Goal: Task Accomplishment & Management: Use online tool/utility

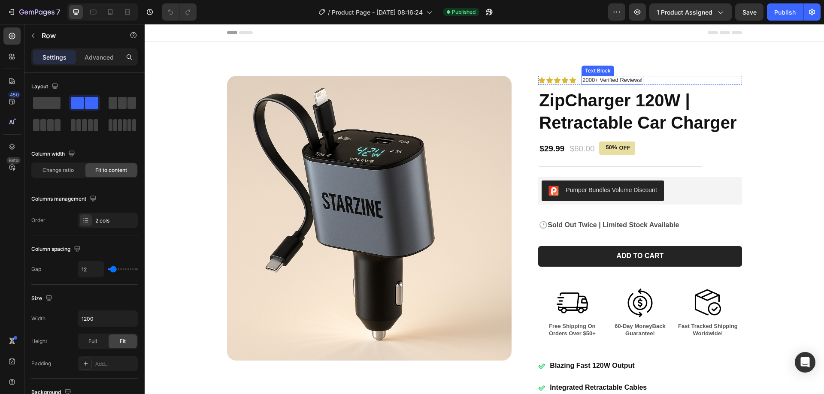
click at [647, 77] on div "Icon Icon Icon Icon Icon Icon List 2000+ Verified Reviews! Text Block Row" at bounding box center [639, 80] width 203 height 9
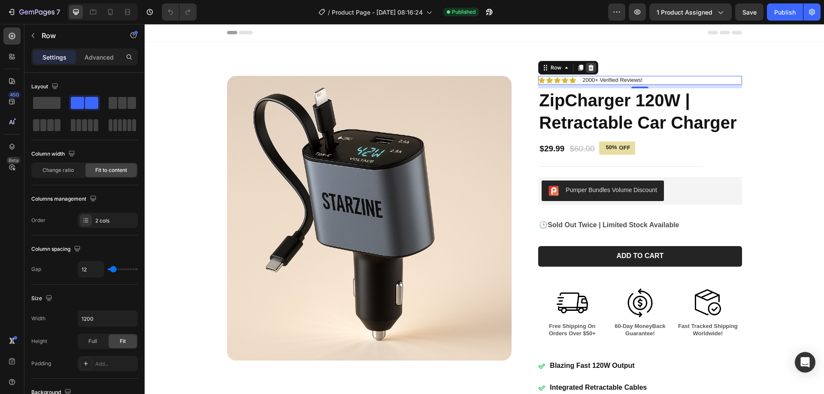
click at [591, 66] on icon at bounding box center [591, 67] width 7 height 7
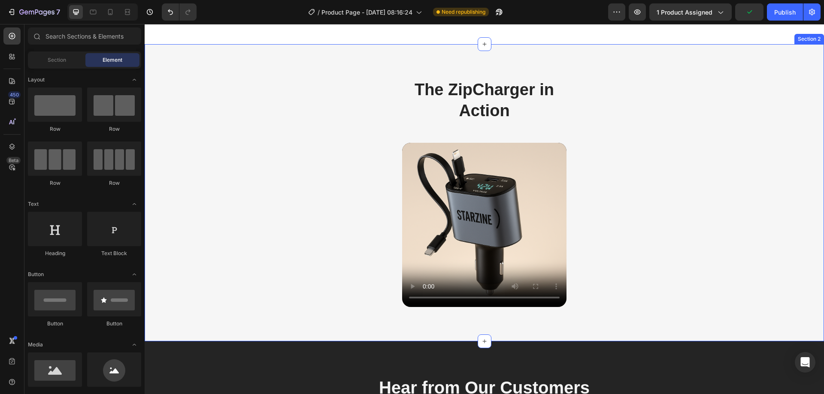
scroll to position [472, 0]
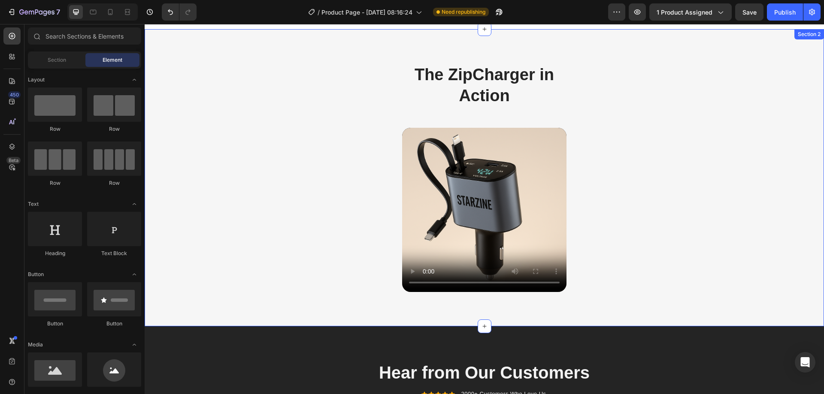
click at [638, 191] on div "The ZipCharger in Action Heading Row Video Row Section 2" at bounding box center [484, 178] width 679 height 298
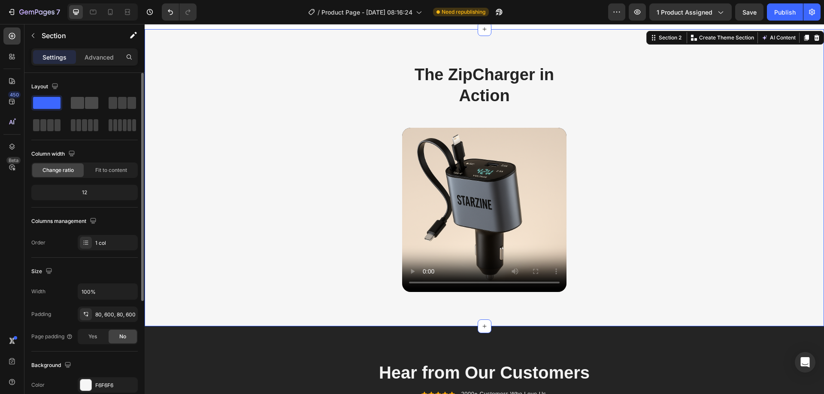
click at [80, 103] on span at bounding box center [77, 103] width 13 height 12
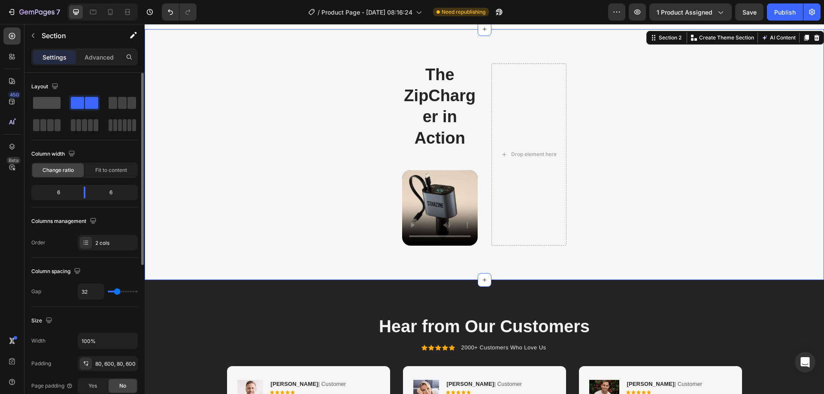
click at [39, 101] on span at bounding box center [46, 103] width 27 height 12
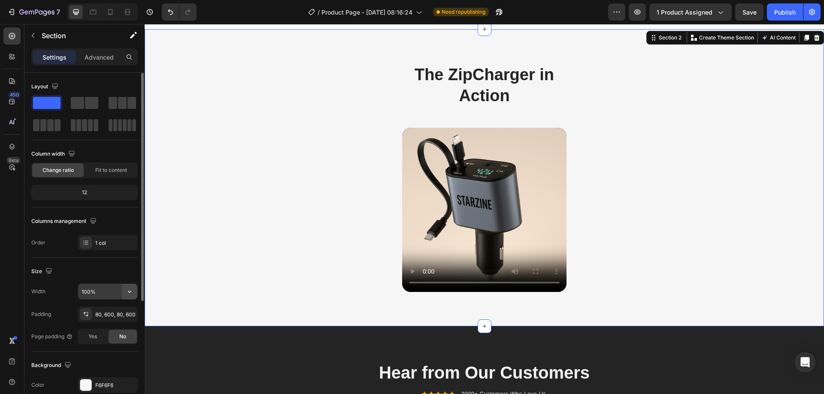
click at [130, 287] on button "button" at bounding box center [129, 291] width 15 height 15
click at [102, 331] on p "Default 1200px" at bounding box center [105, 330] width 49 height 8
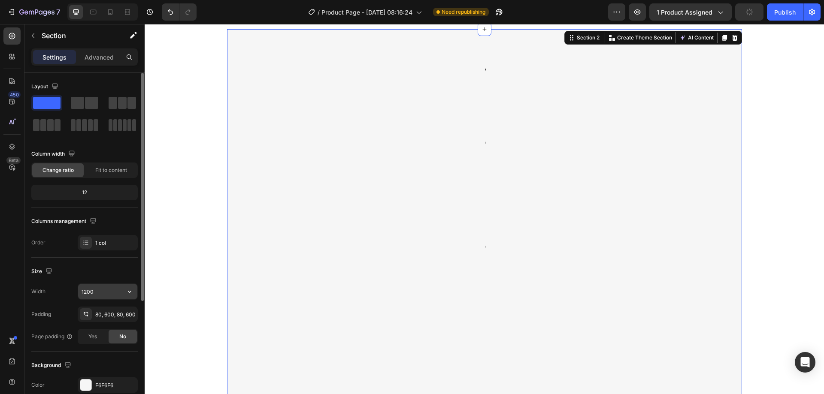
click at [107, 292] on input "1200" at bounding box center [107, 291] width 59 height 15
click at [127, 289] on icon "button" at bounding box center [129, 292] width 9 height 9
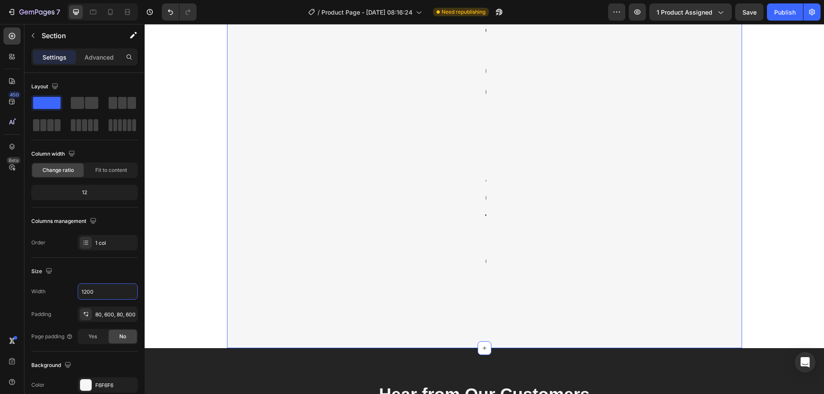
scroll to position [687, 0]
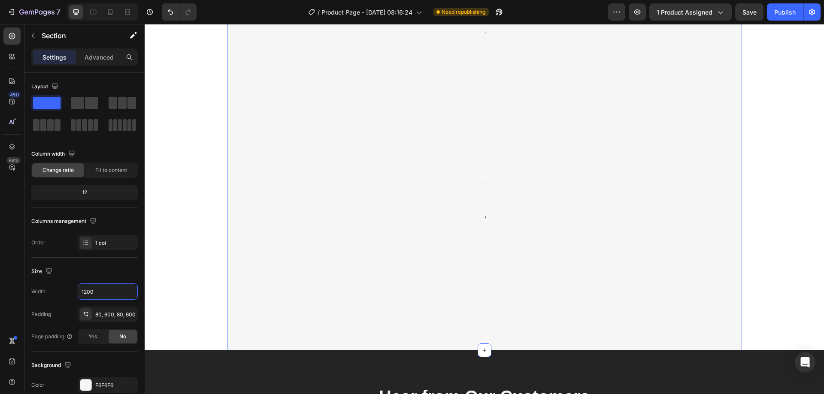
type input "100%"
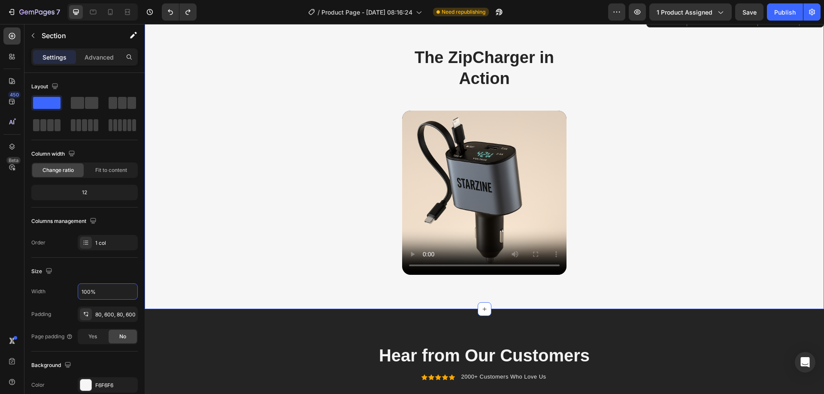
scroll to position [472, 0]
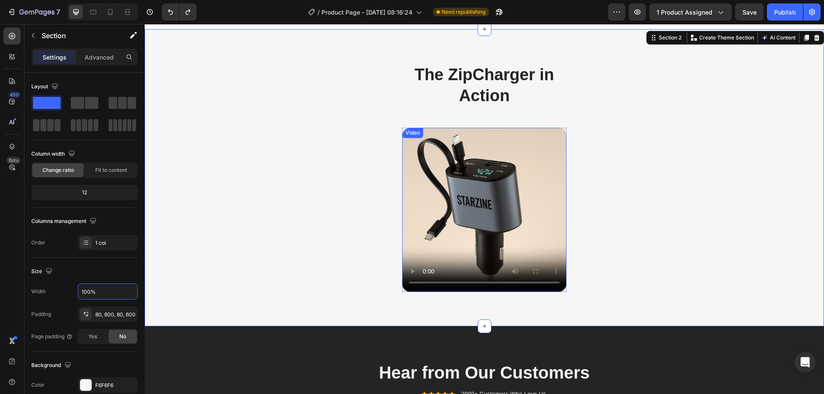
click at [442, 193] on video at bounding box center [484, 210] width 164 height 164
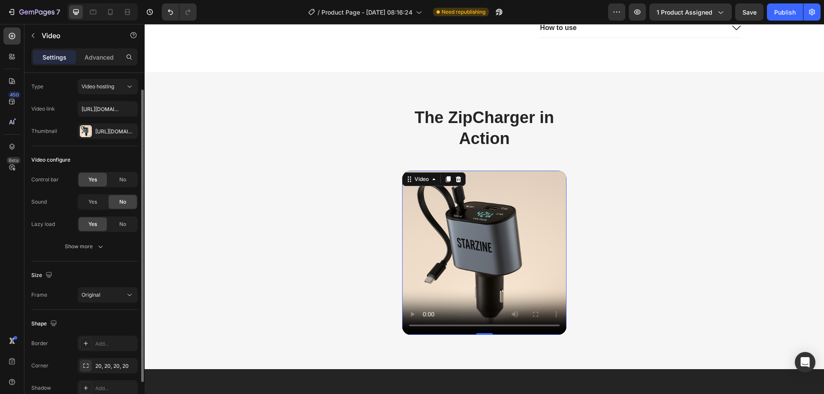
scroll to position [0, 0]
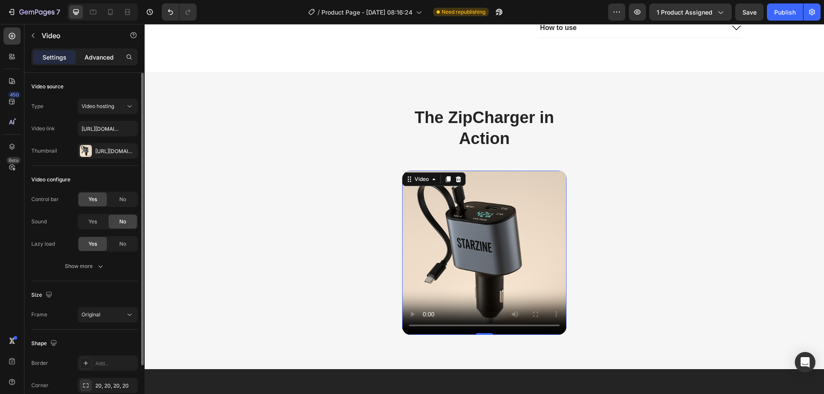
click at [96, 53] on p "Advanced" at bounding box center [99, 57] width 29 height 9
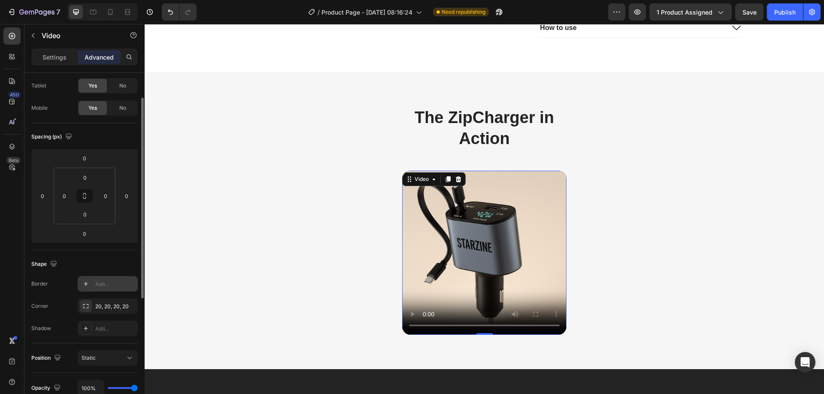
scroll to position [86, 0]
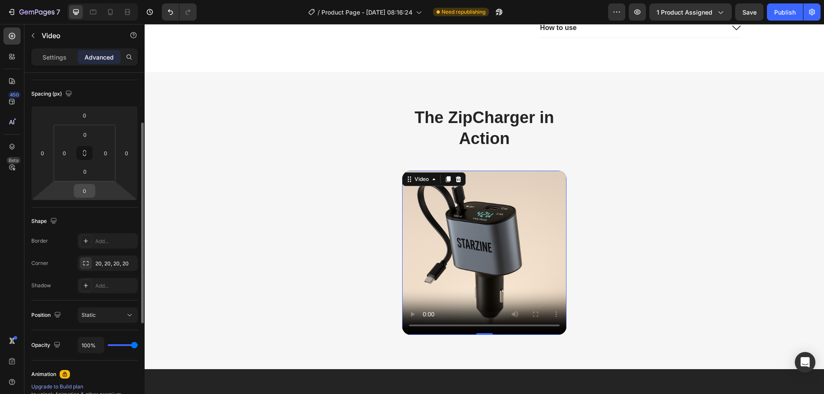
click at [87, 191] on input "0" at bounding box center [84, 191] width 17 height 13
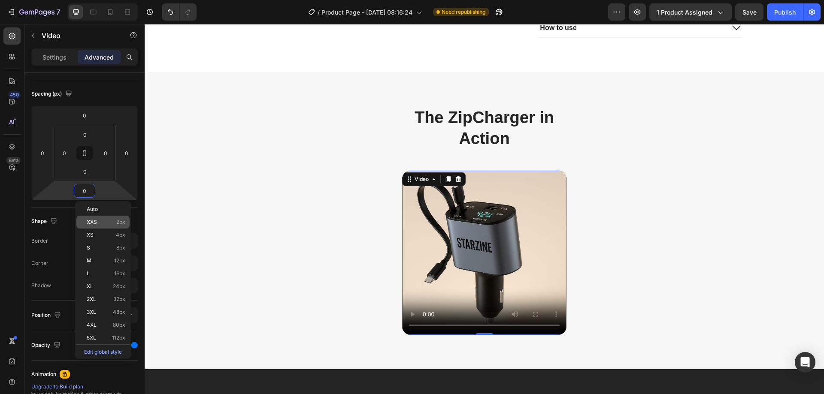
click at [97, 224] on p "XXS 2px" at bounding box center [106, 222] width 39 height 6
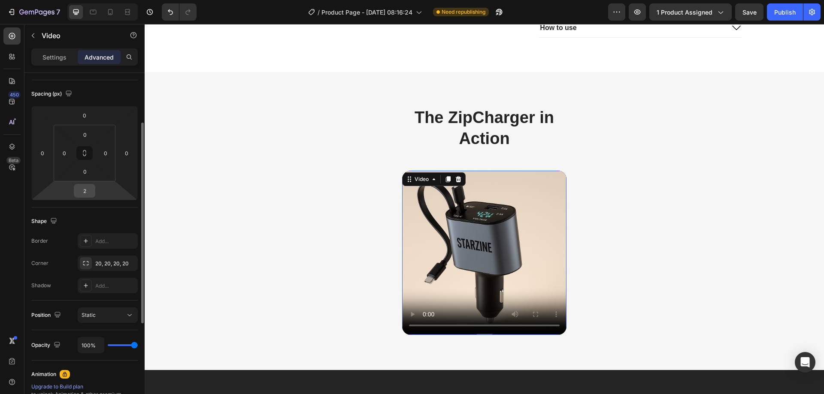
click at [89, 192] on input "2" at bounding box center [84, 191] width 17 height 13
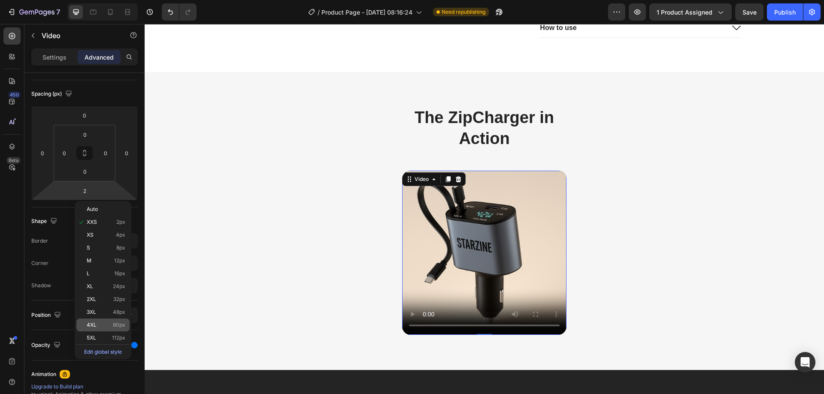
click at [100, 325] on p "4XL 80px" at bounding box center [106, 325] width 39 height 6
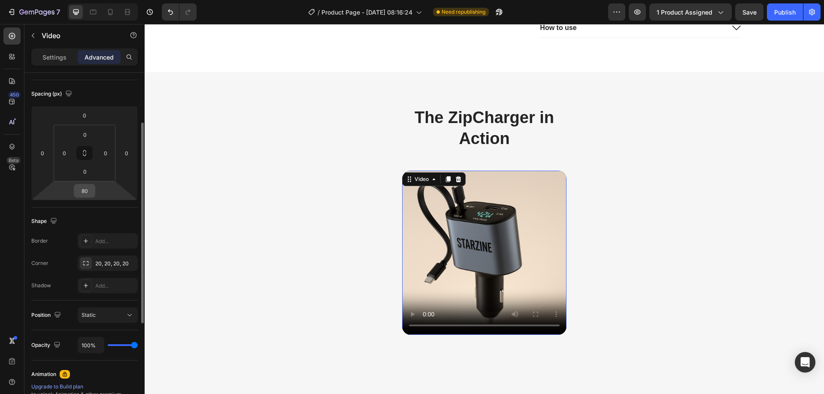
click at [88, 190] on input "80" at bounding box center [84, 191] width 17 height 13
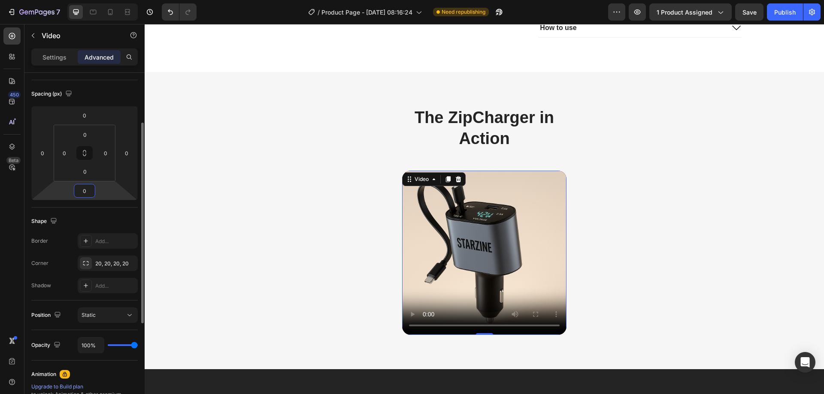
type input "0"
click at [82, 211] on div "Shape Border Add... Corner 20, 20, 20, 20 Shadow Add..." at bounding box center [84, 254] width 106 height 93
click at [297, 212] on div "The ZipCharger in Action Heading Row Video 0 Row Section 2" at bounding box center [484, 221] width 679 height 298
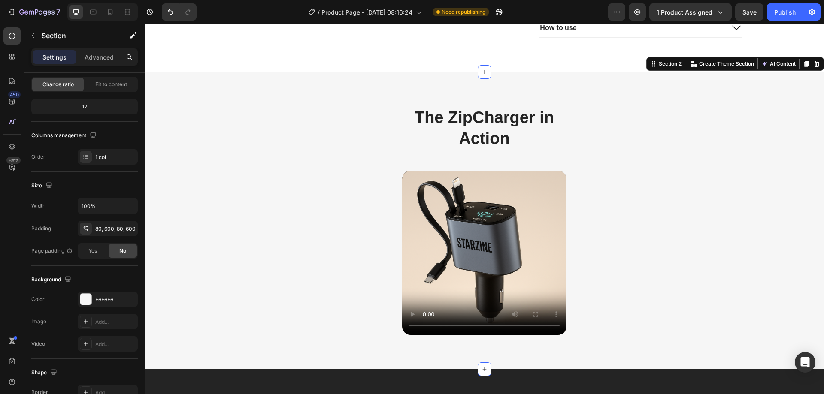
scroll to position [0, 0]
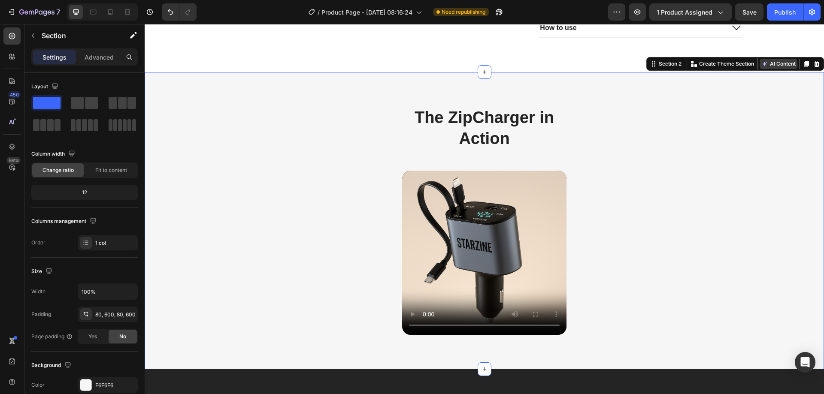
click at [772, 64] on button "AI Content" at bounding box center [779, 64] width 38 height 10
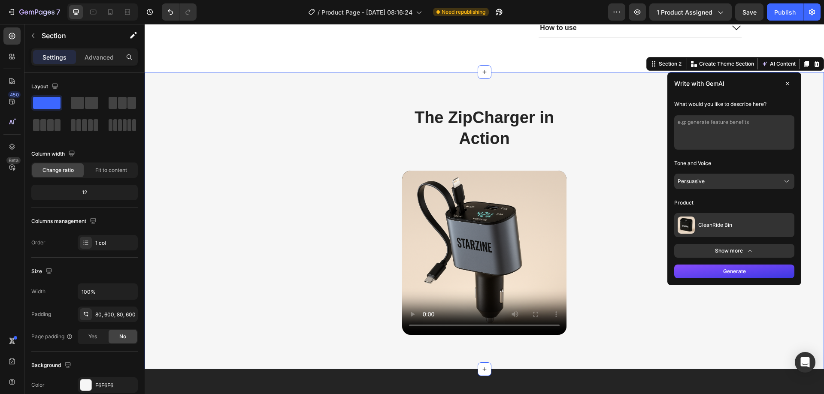
click at [784, 82] on icon at bounding box center [787, 83] width 7 height 7
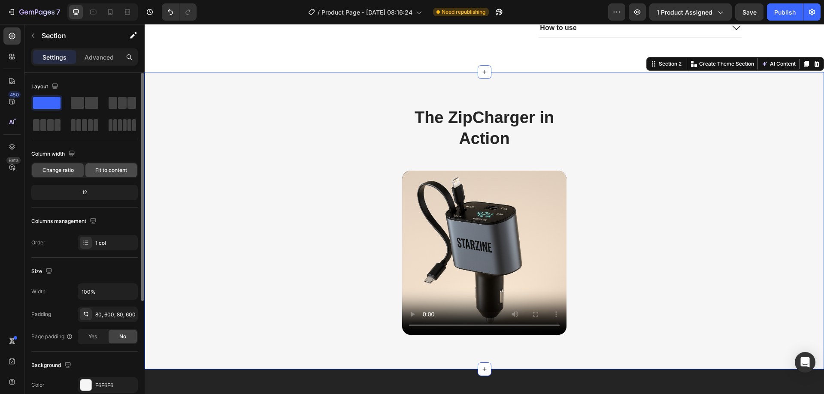
click at [111, 174] on div "Fit to content" at bounding box center [110, 171] width 51 height 14
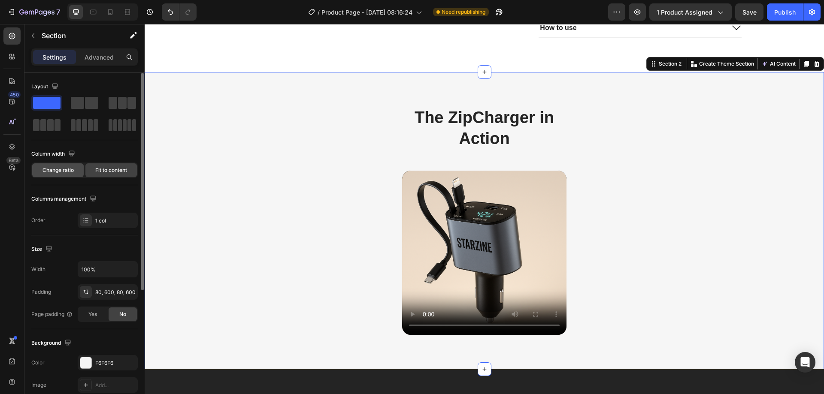
click at [74, 174] on div "Change ratio" at bounding box center [57, 171] width 51 height 14
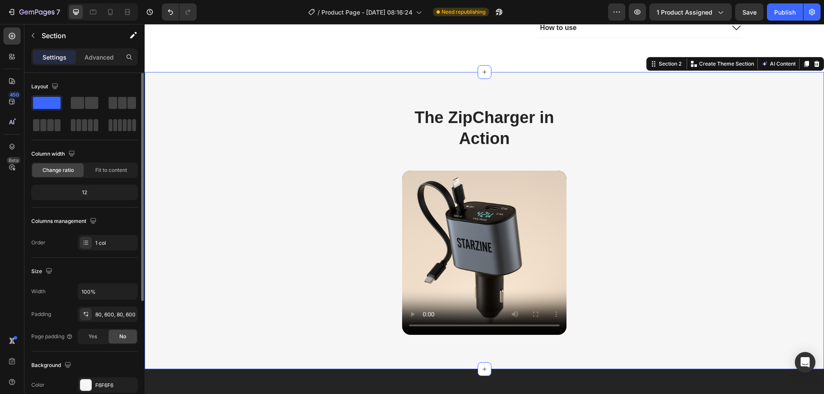
click at [91, 195] on div "12" at bounding box center [84, 193] width 103 height 12
click at [86, 193] on div "12" at bounding box center [84, 193] width 103 height 12
click at [80, 192] on div "12" at bounding box center [84, 193] width 103 height 12
click at [88, 191] on div "12" at bounding box center [84, 193] width 103 height 12
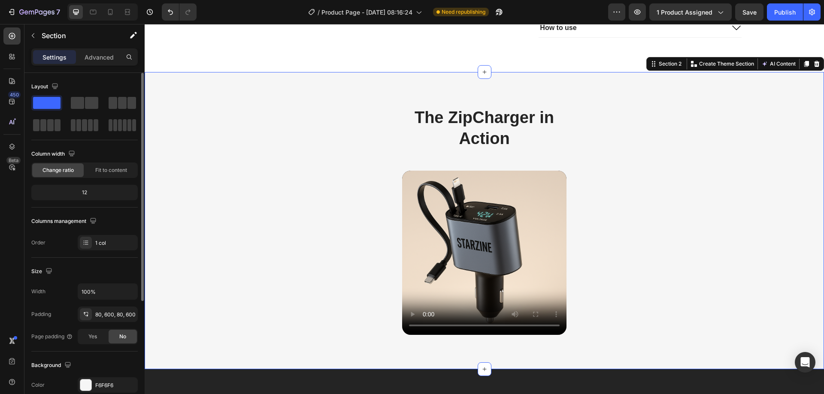
click at [82, 194] on div "12" at bounding box center [84, 193] width 103 height 12
click at [99, 167] on span "Fit to content" at bounding box center [111, 171] width 32 height 8
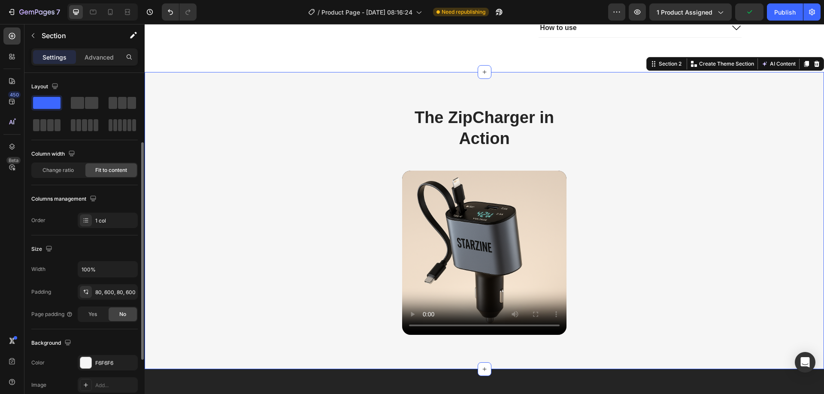
scroll to position [43, 0]
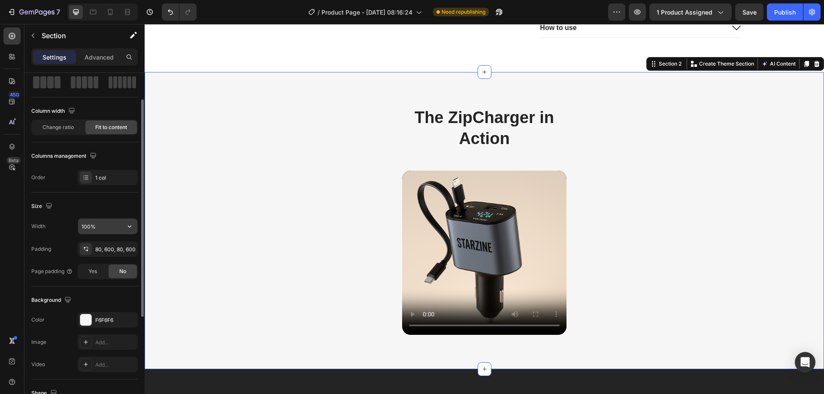
click at [88, 226] on input "100%" at bounding box center [107, 226] width 59 height 15
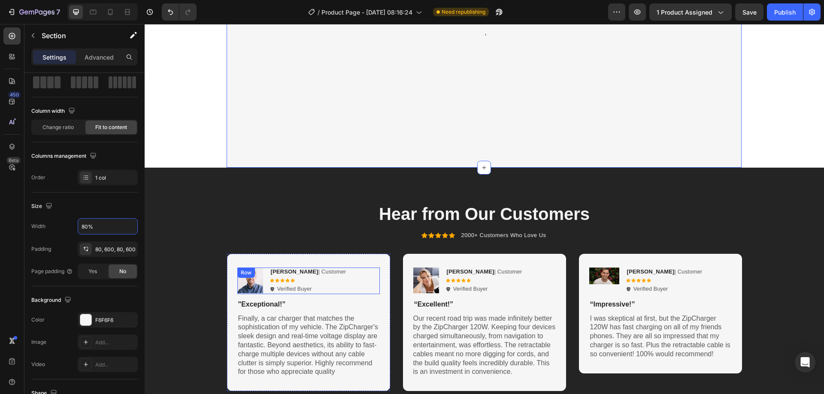
scroll to position [730, 0]
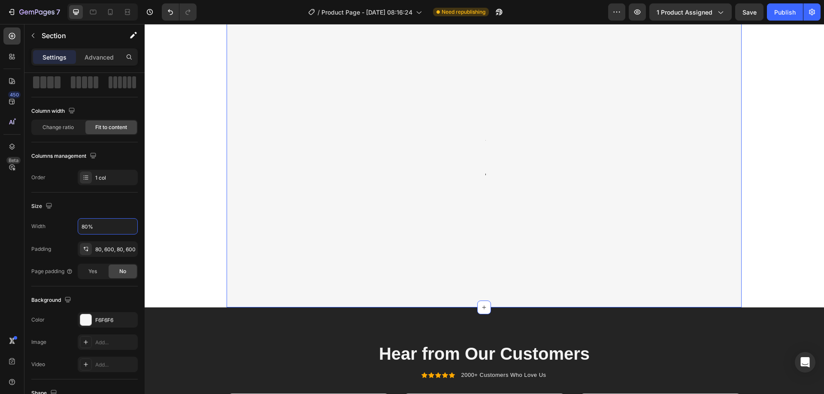
type input "100%"
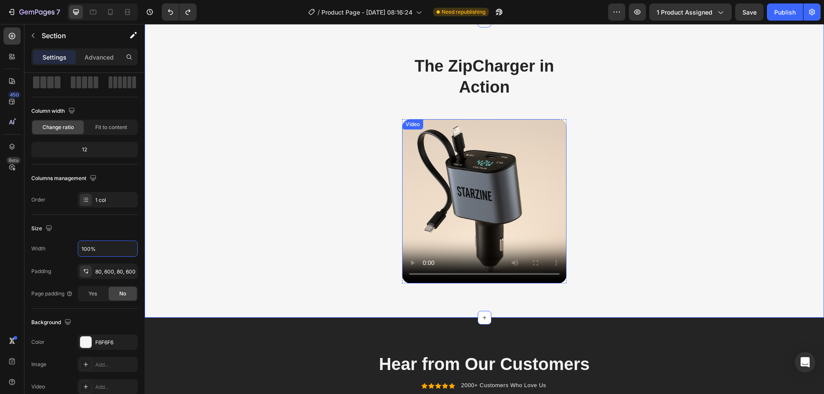
scroll to position [429, 0]
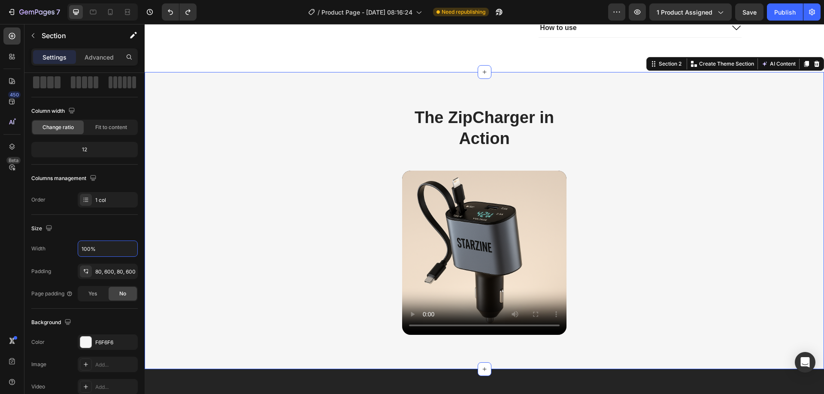
click at [340, 198] on div "The ZipCharger in Action Heading Row Video Row Section 2 You can create reusabl…" at bounding box center [484, 221] width 679 height 298
click at [94, 299] on div "Yes" at bounding box center [93, 294] width 28 height 14
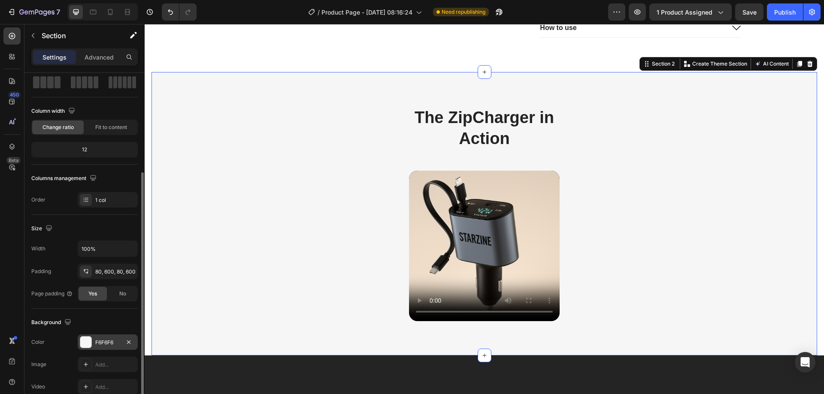
scroll to position [86, 0]
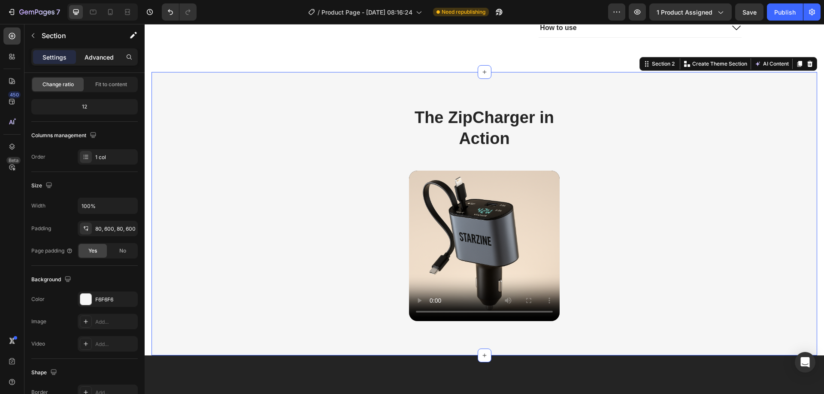
click at [102, 59] on p "Advanced" at bounding box center [99, 57] width 29 height 9
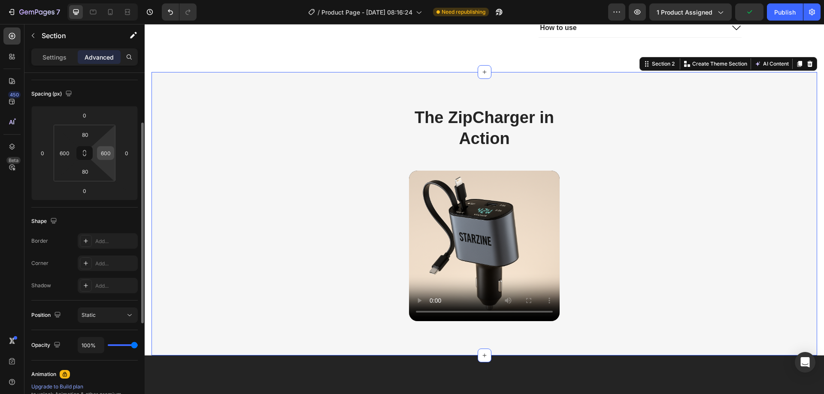
click at [108, 153] on input "600" at bounding box center [105, 153] width 13 height 13
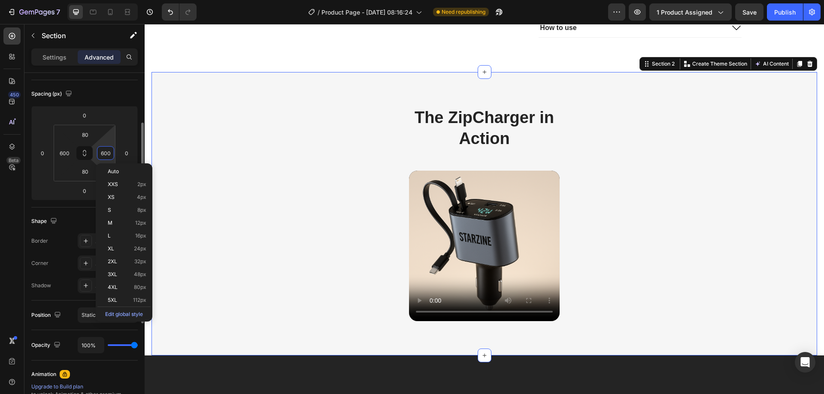
click at [106, 154] on input "600" at bounding box center [105, 153] width 13 height 13
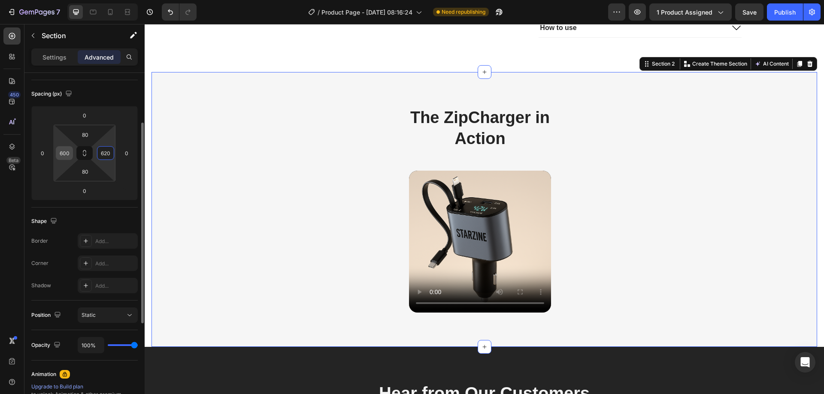
type input "620"
click at [65, 154] on input "600" at bounding box center [64, 153] width 13 height 13
click at [67, 151] on input "600" at bounding box center [64, 153] width 13 height 13
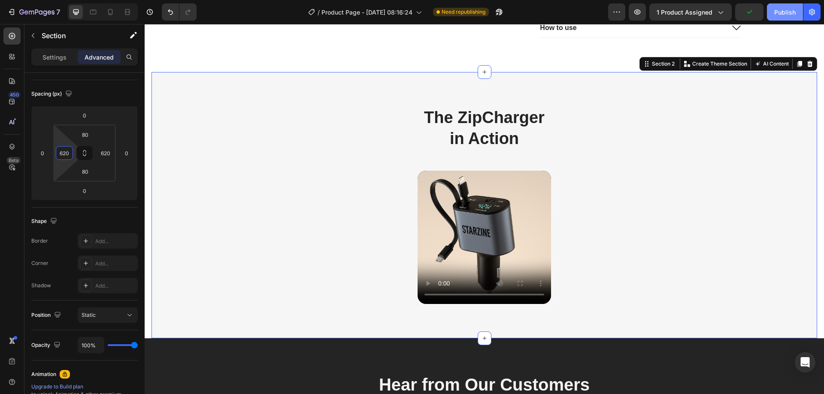
type input "620"
click at [785, 16] on div "Publish" at bounding box center [784, 12] width 21 height 9
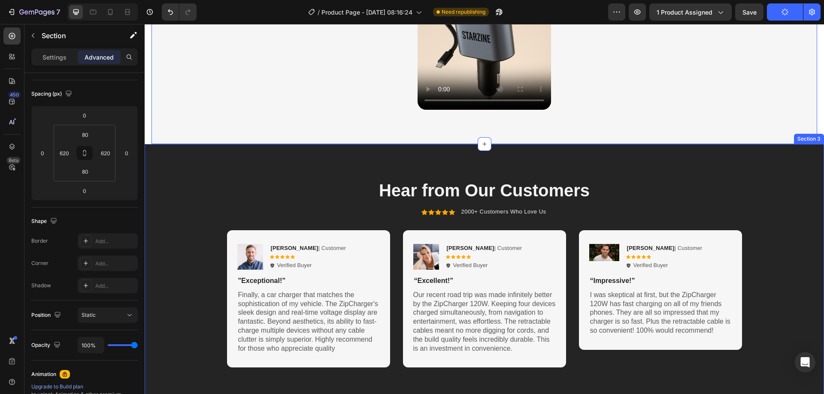
scroll to position [687, 0]
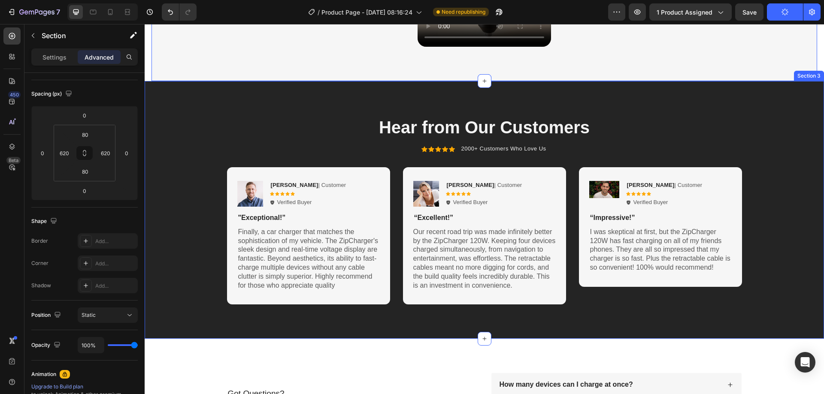
click at [279, 116] on div "Hear from Our Customers Heading Icon Icon Icon Icon Icon Icon List 2000+ Custom…" at bounding box center [484, 210] width 679 height 258
click at [813, 76] on icon at bounding box center [816, 73] width 7 height 7
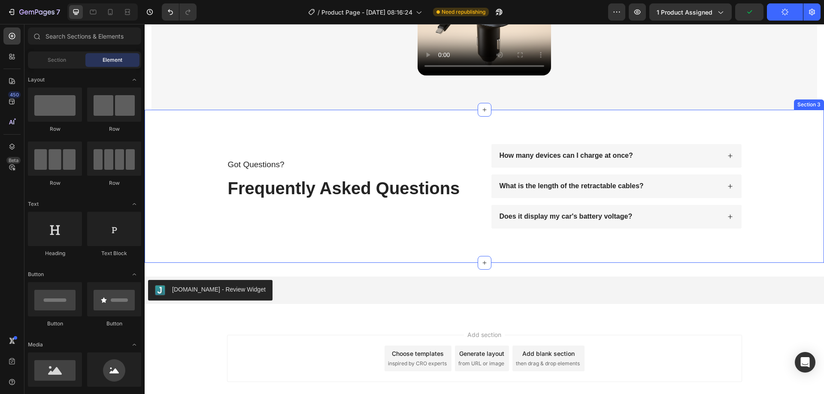
scroll to position [629, 0]
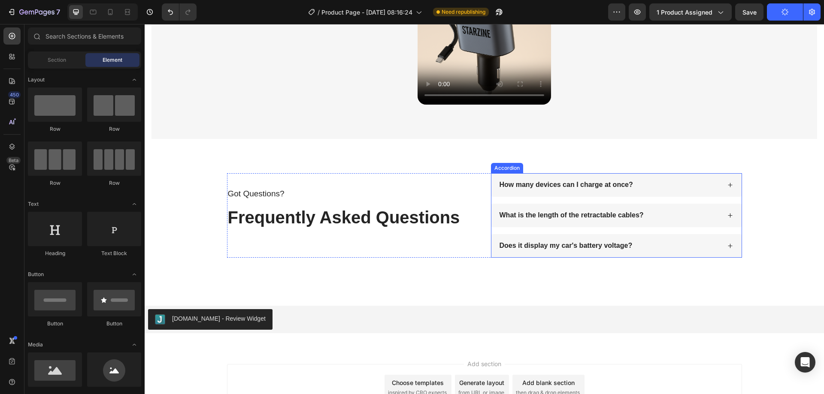
click at [699, 191] on div "How many devices can I charge at once?" at bounding box center [609, 185] width 222 height 12
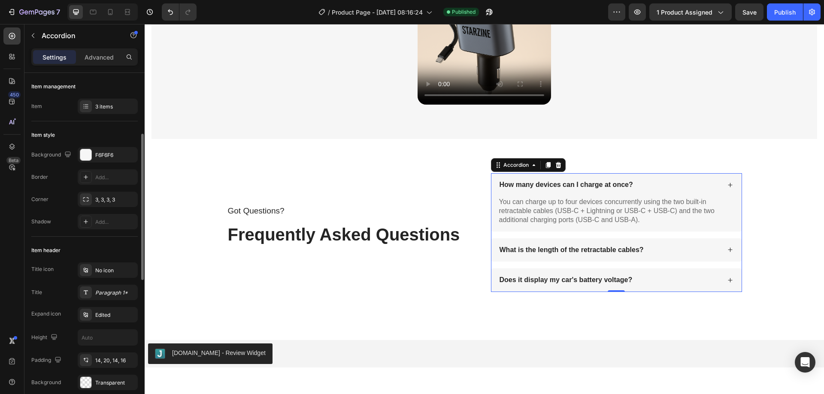
scroll to position [43, 0]
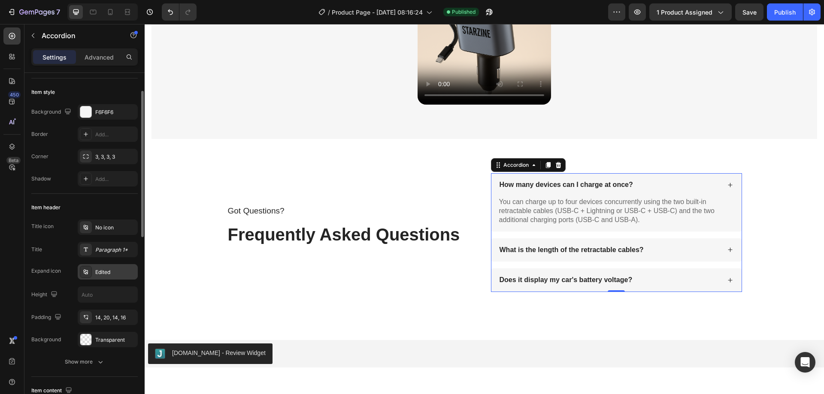
click at [107, 270] on div "Edited" at bounding box center [115, 273] width 40 height 8
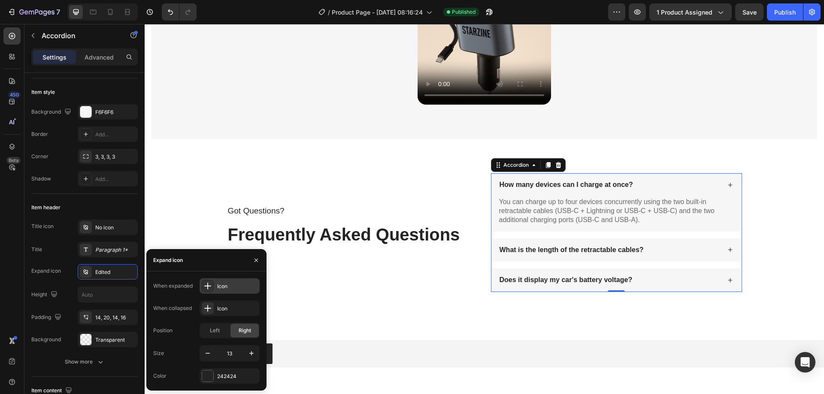
click at [206, 288] on icon at bounding box center [207, 286] width 9 height 9
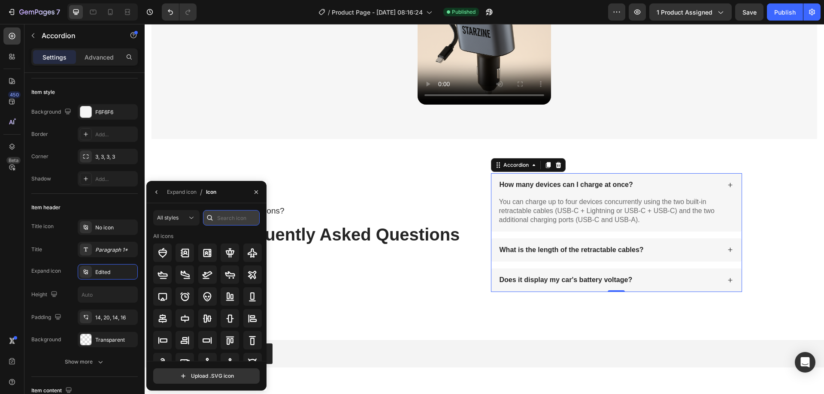
click at [233, 221] on input "text" at bounding box center [231, 217] width 57 height 15
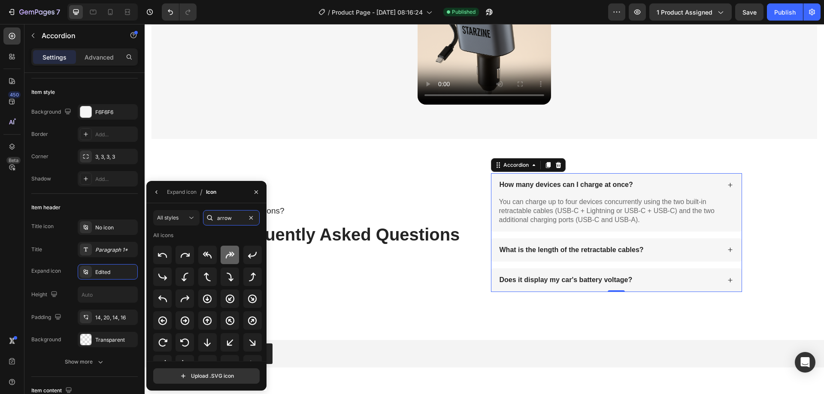
scroll to position [0, 0]
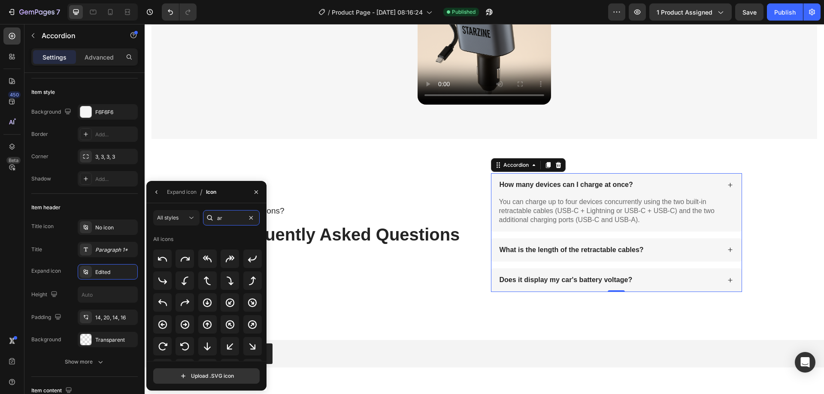
type input "a"
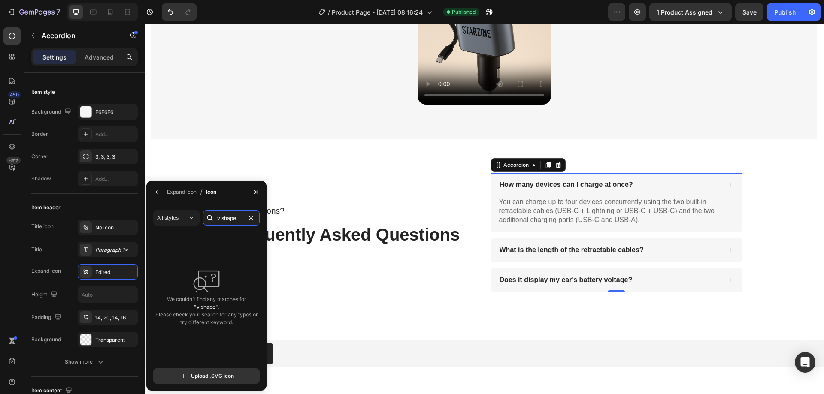
drag, startPoint x: 237, startPoint y: 218, endPoint x: 203, endPoint y: 225, distance: 34.8
click at [203, 225] on div "v shape" at bounding box center [231, 217] width 57 height 15
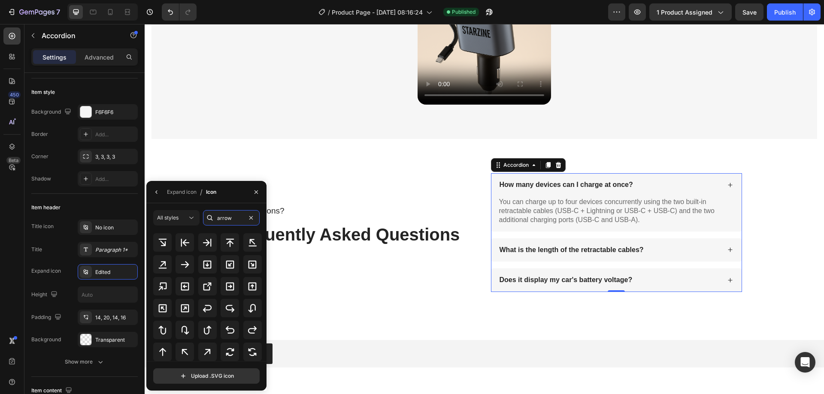
scroll to position [166, 0]
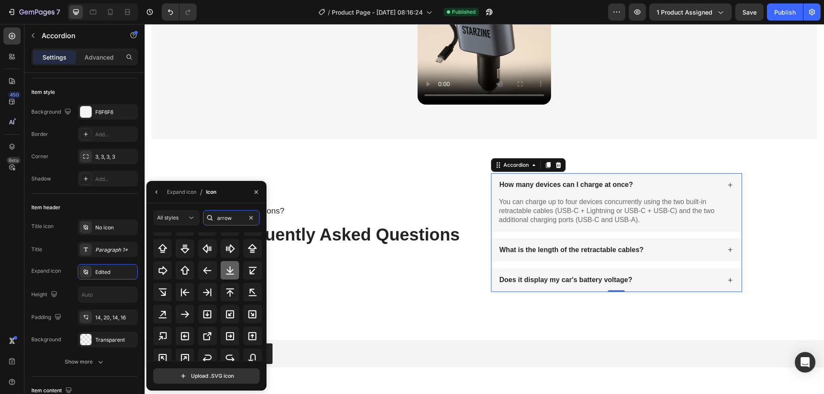
type input "arrow"
click at [230, 268] on icon at bounding box center [230, 271] width 10 height 10
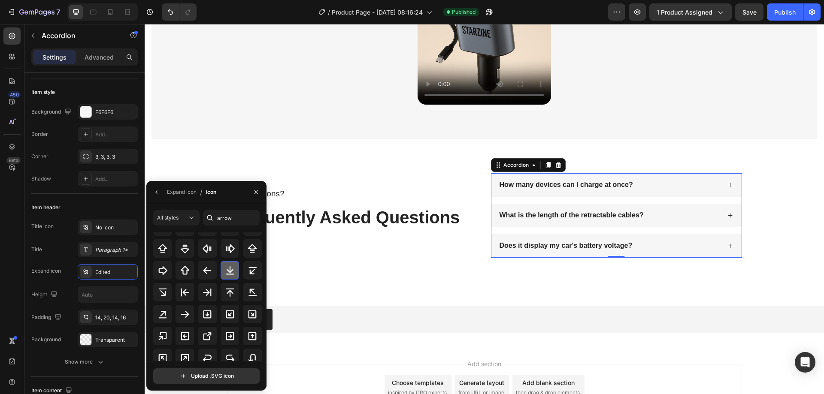
click at [227, 274] on icon at bounding box center [230, 271] width 10 height 10
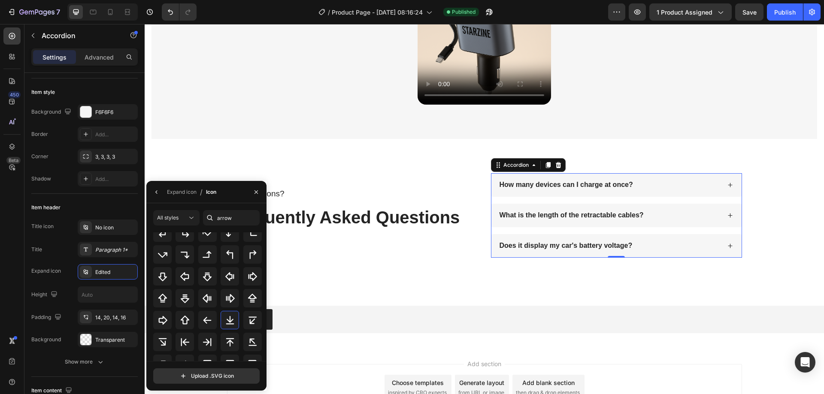
scroll to position [80, 0]
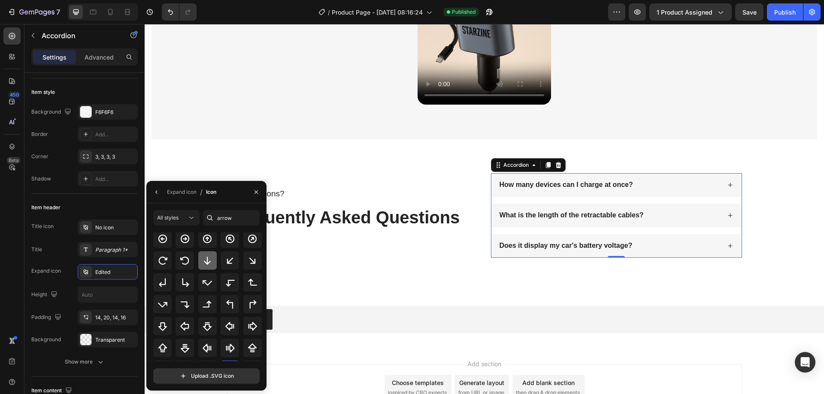
click at [209, 259] on icon at bounding box center [207, 261] width 10 height 10
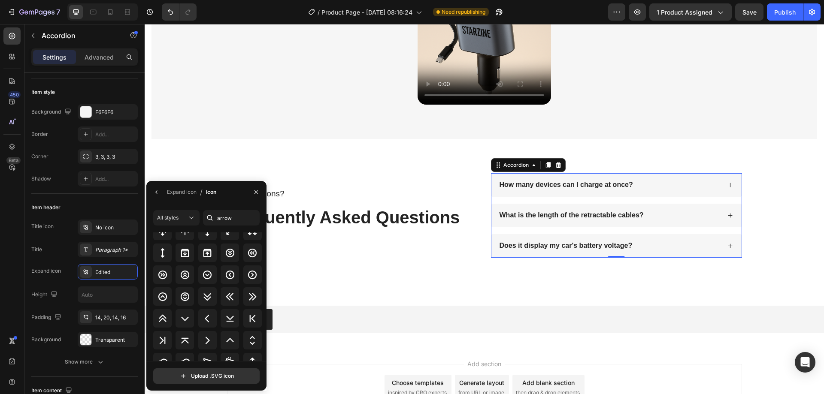
scroll to position [365, 0]
click at [185, 318] on icon at bounding box center [185, 318] width 10 height 10
click at [185, 316] on icon at bounding box center [185, 318] width 10 height 10
click at [173, 193] on div "Expand icon" at bounding box center [182, 192] width 30 height 8
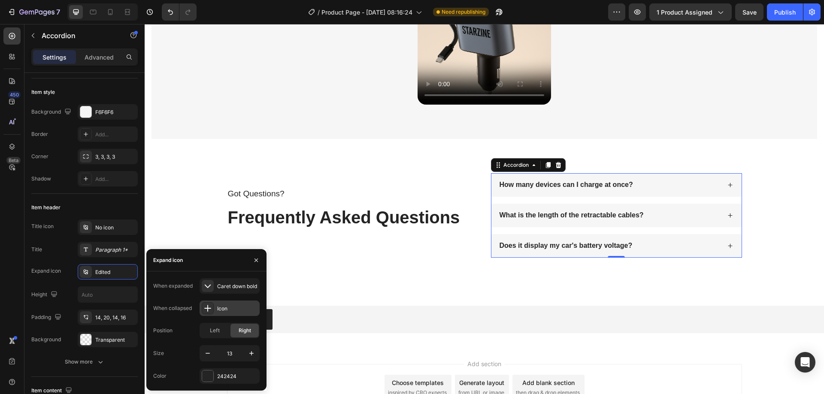
click at [203, 309] on div at bounding box center [208, 309] width 12 height 12
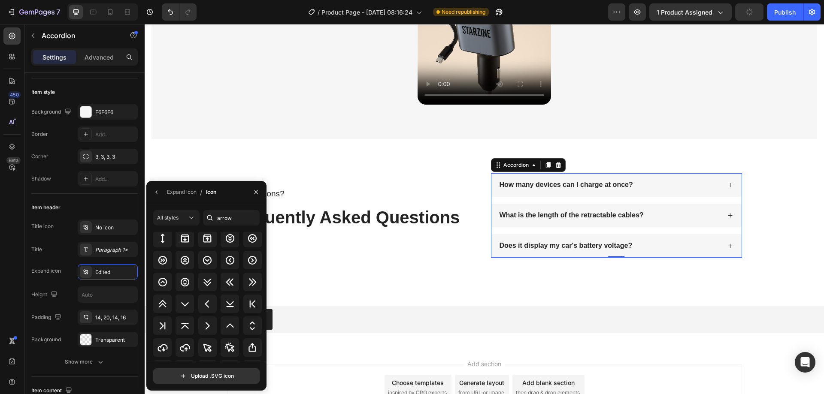
scroll to position [378, 0]
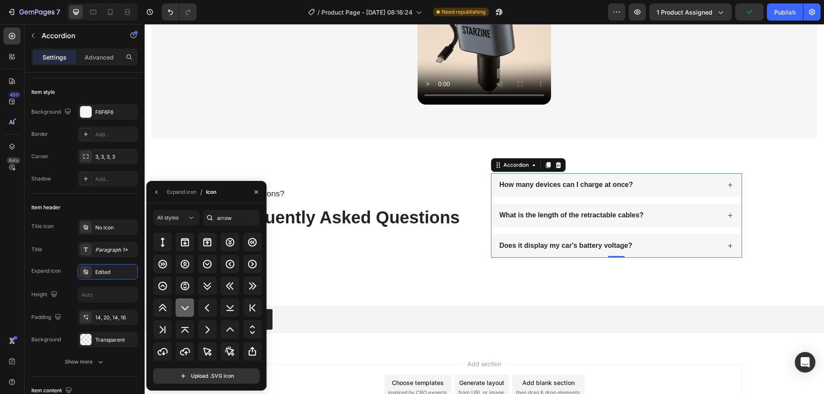
click at [190, 312] on div at bounding box center [185, 308] width 18 height 18
click at [238, 209] on div "All styles arrow All icons Upload .SVG icon" at bounding box center [206, 297] width 120 height 188
click at [256, 191] on icon "button" at bounding box center [256, 192] width 7 height 7
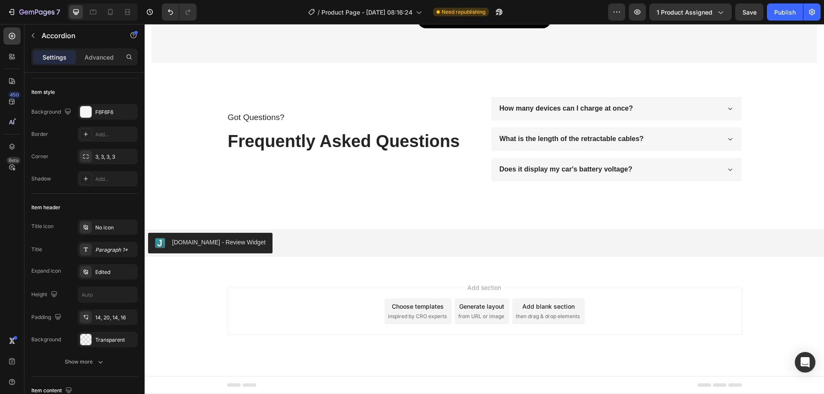
scroll to position [715, 0]
click at [783, 15] on div "Publish" at bounding box center [784, 12] width 21 height 9
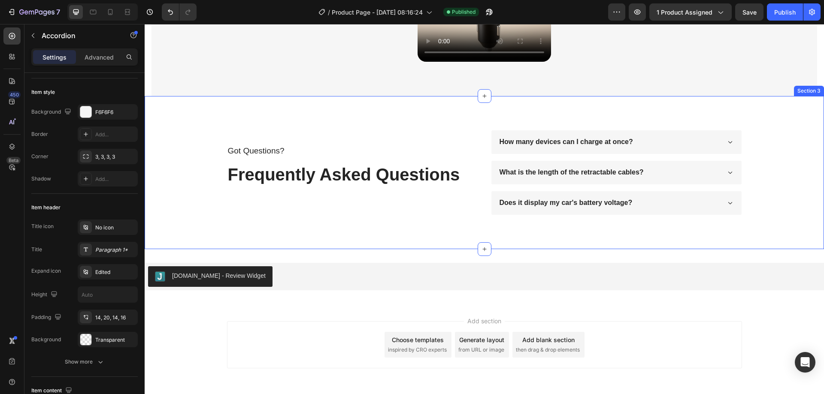
scroll to position [687, 0]
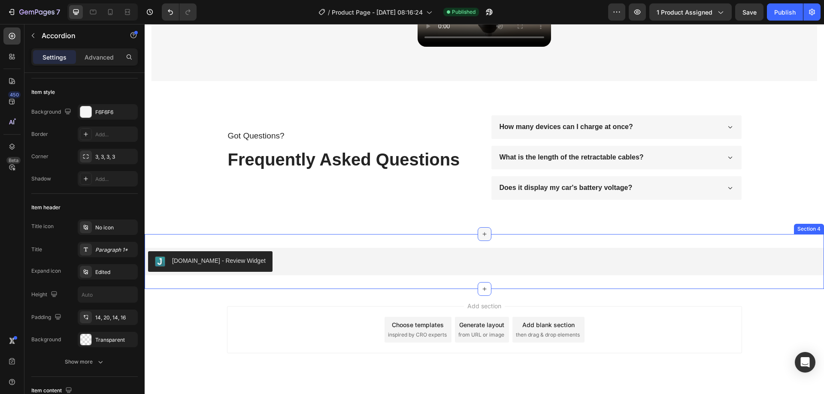
click at [482, 238] on icon at bounding box center [484, 234] width 7 height 7
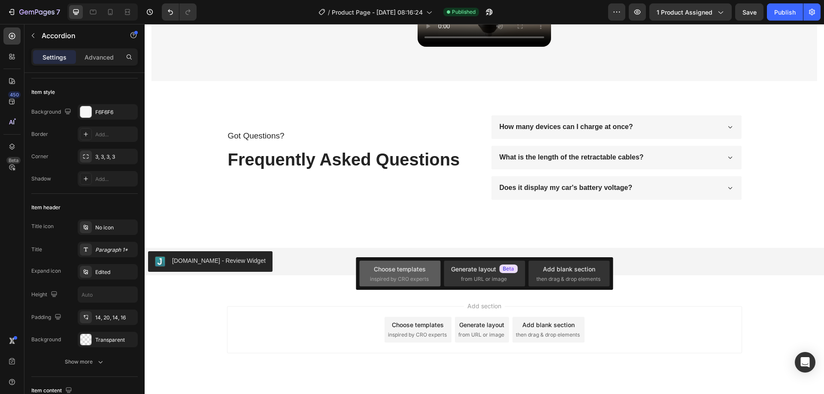
click at [411, 278] on span "inspired by CRO experts" at bounding box center [399, 280] width 59 height 8
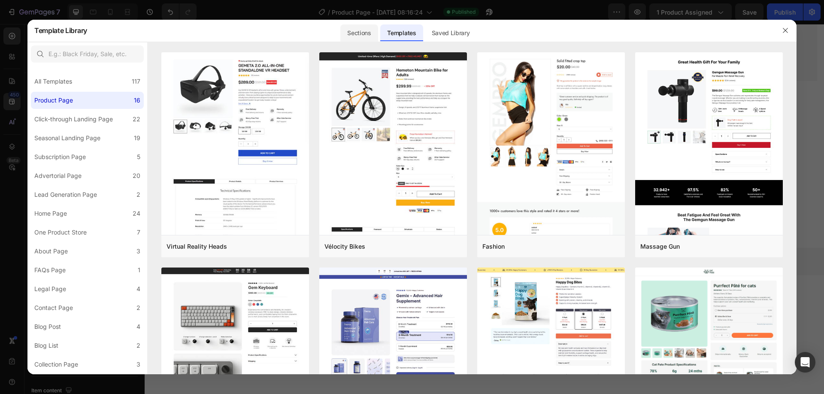
click at [355, 33] on div "Sections" at bounding box center [358, 32] width 37 height 17
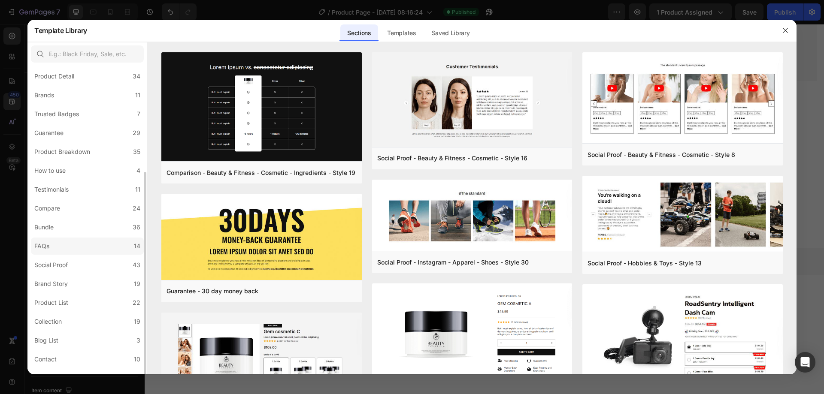
scroll to position [86, 0]
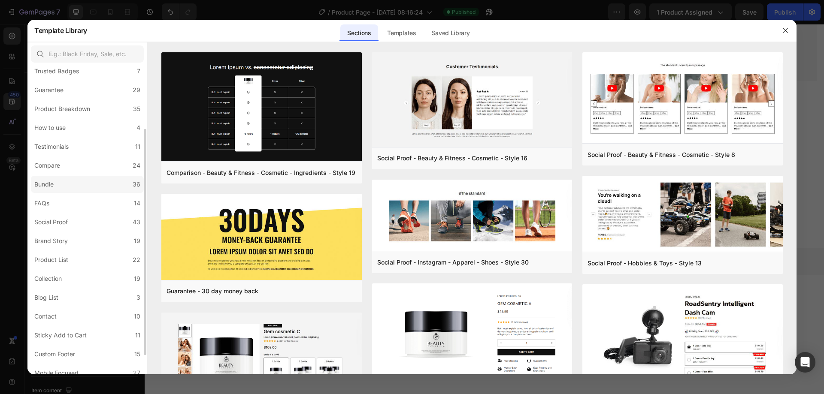
click at [108, 187] on label "Bundle 36" at bounding box center [87, 184] width 113 height 17
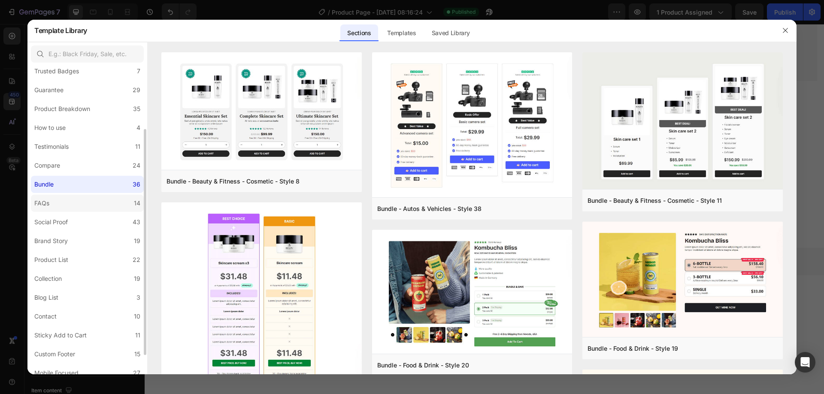
scroll to position [112, 0]
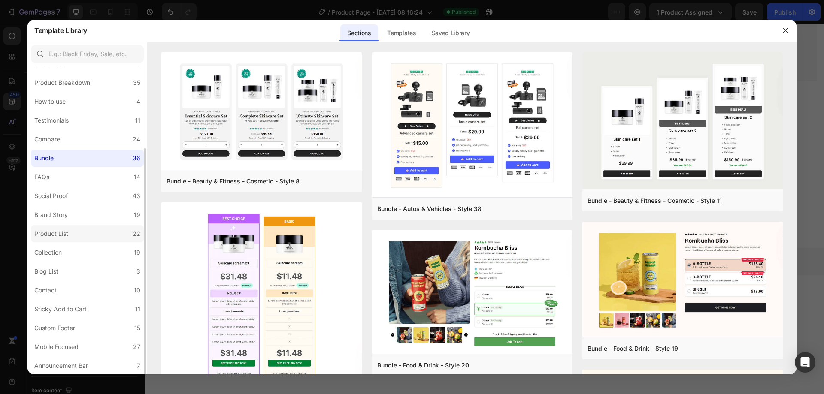
click at [87, 231] on label "Product List 22" at bounding box center [87, 233] width 113 height 17
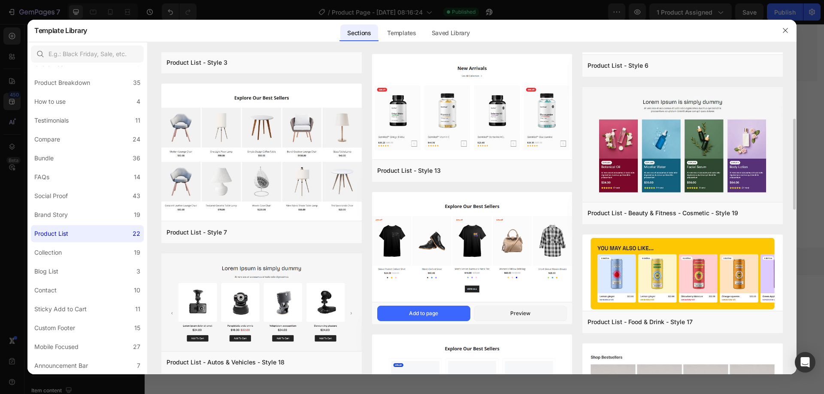
scroll to position [343, 0]
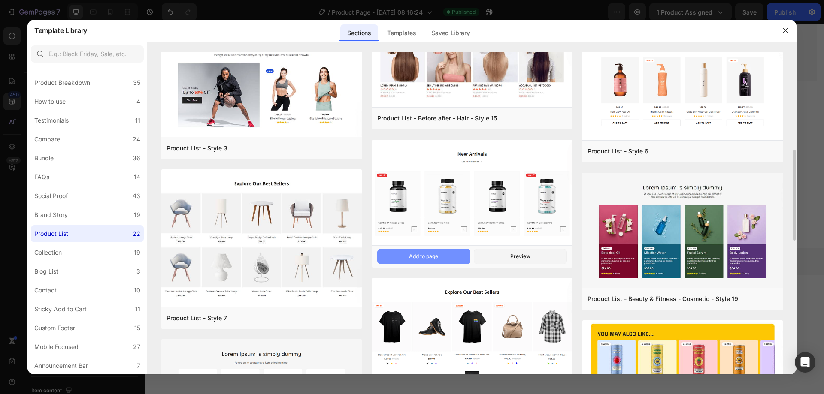
click at [430, 254] on div "Add to page" at bounding box center [423, 257] width 29 height 8
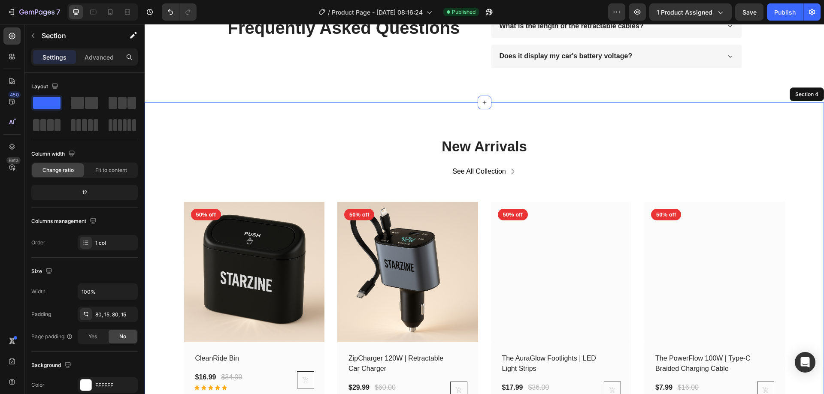
scroll to position [812, 0]
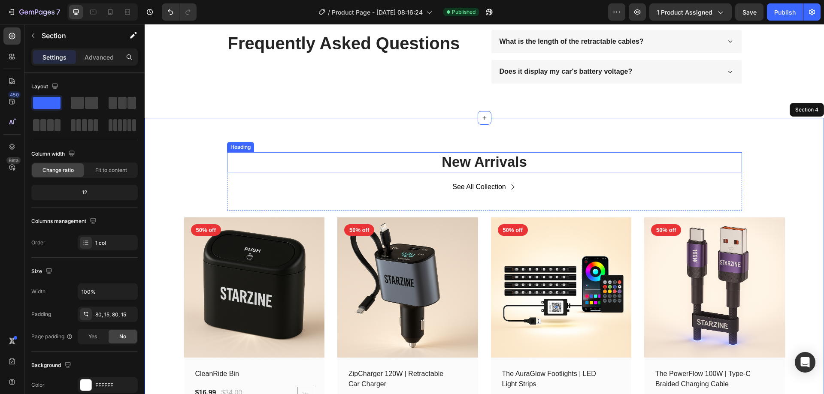
click at [518, 164] on p "New Arrivals" at bounding box center [484, 162] width 513 height 18
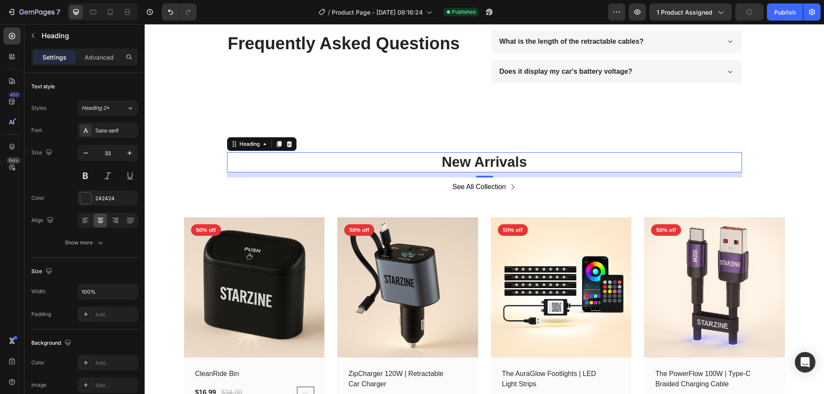
click at [524, 167] on p "New Arrivals" at bounding box center [484, 162] width 513 height 18
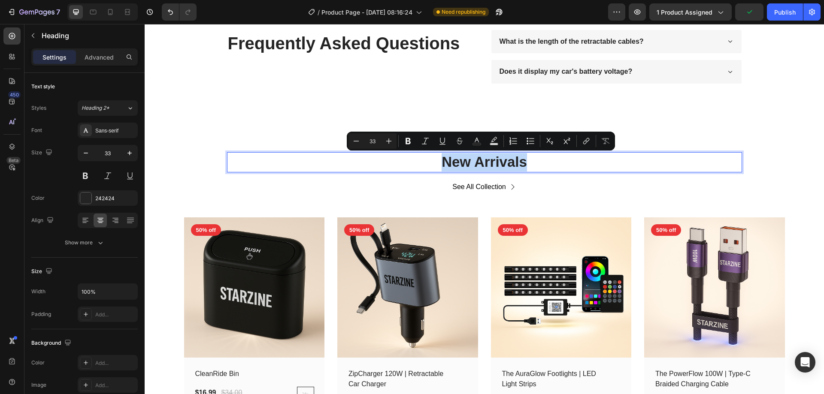
drag, startPoint x: 529, startPoint y: 159, endPoint x: 442, endPoint y: 154, distance: 86.8
click at [442, 154] on p "New Arrivals" at bounding box center [484, 162] width 513 height 18
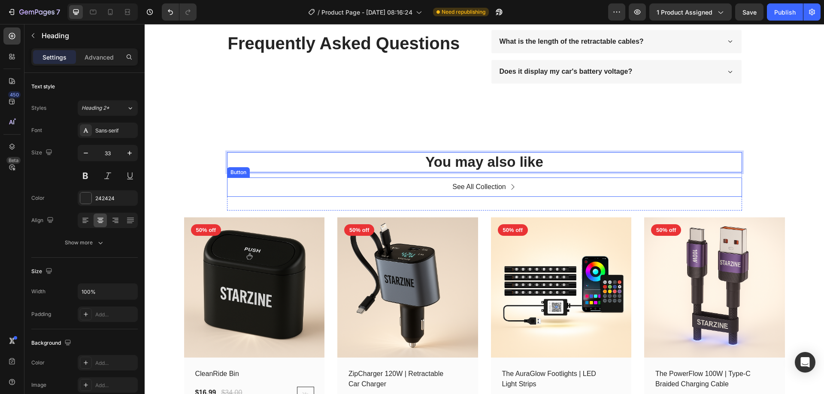
click at [506, 186] on div "See All Collection" at bounding box center [484, 187] width 64 height 12
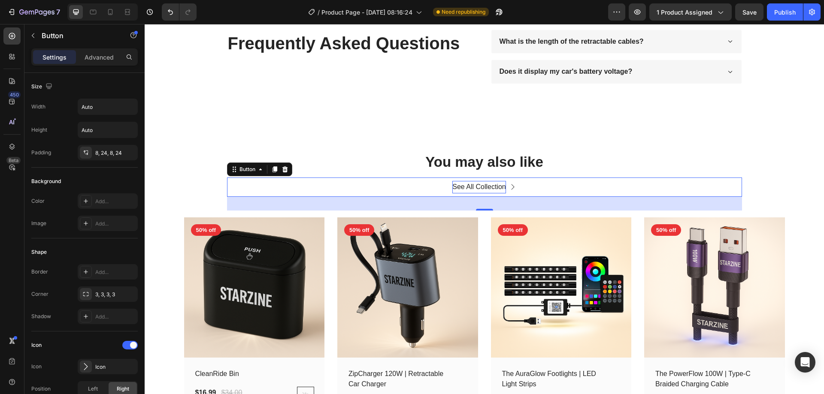
click at [490, 187] on div "See All Collection" at bounding box center [479, 187] width 54 height 12
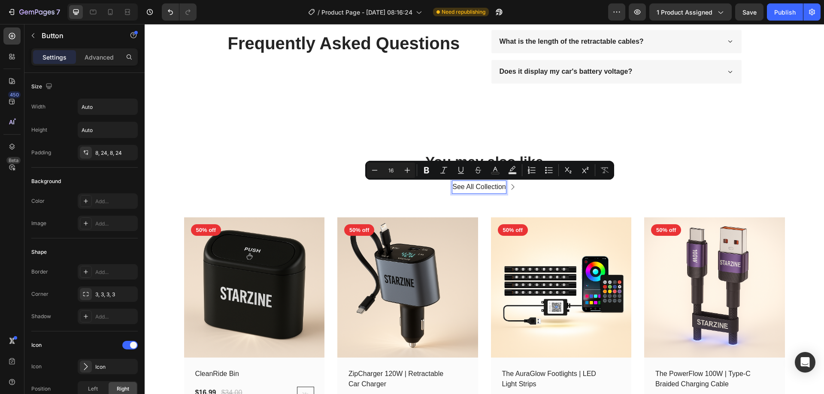
click at [510, 188] on icon at bounding box center [512, 187] width 7 height 7
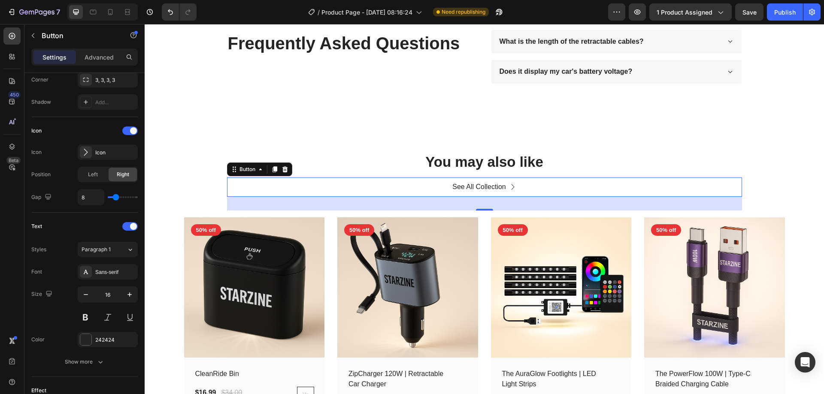
click at [509, 187] on icon at bounding box center [512, 187] width 7 height 7
click at [285, 171] on icon at bounding box center [285, 169] width 7 height 7
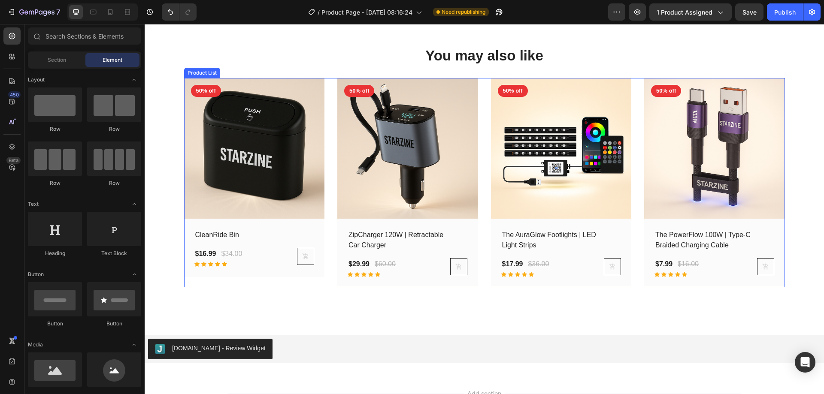
scroll to position [898, 0]
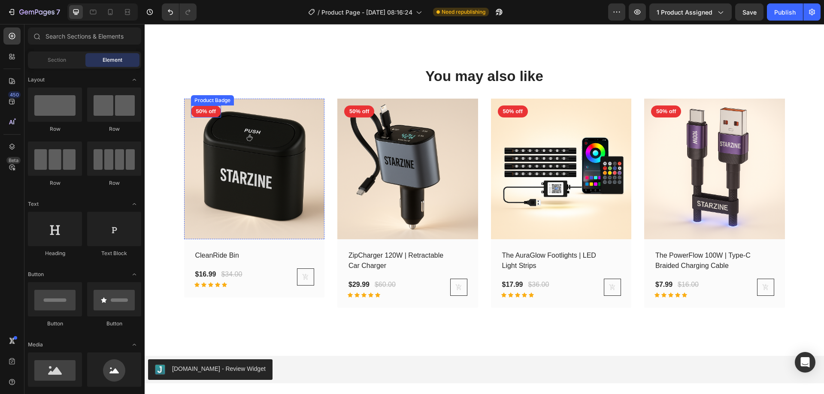
click at [203, 110] on pre "50% off" at bounding box center [206, 112] width 30 height 12
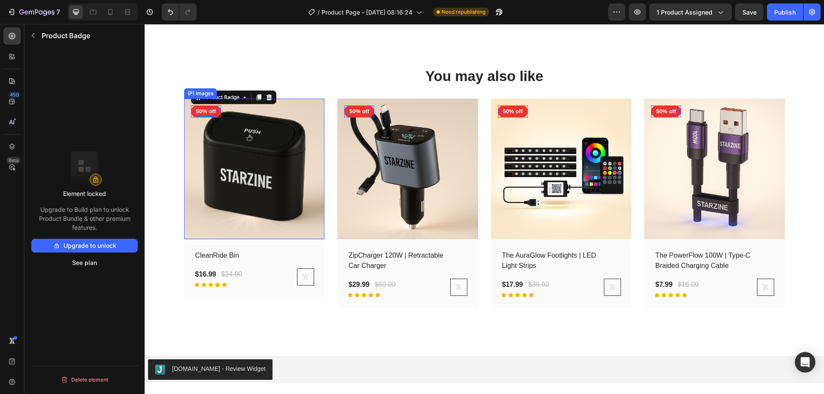
click at [272, 173] on img at bounding box center [254, 169] width 141 height 141
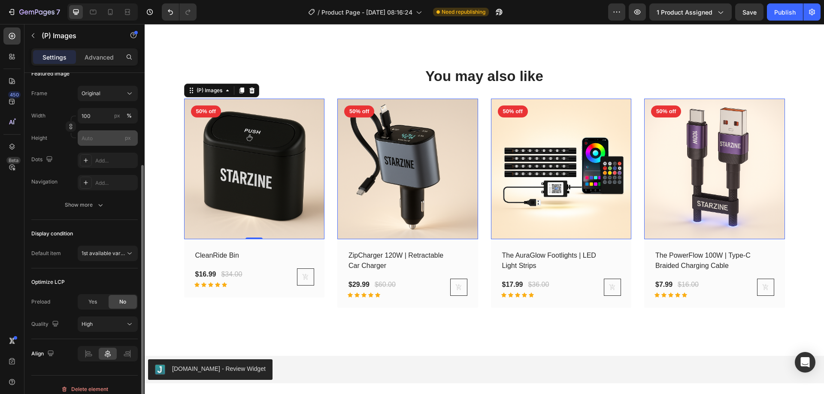
scroll to position [137, 0]
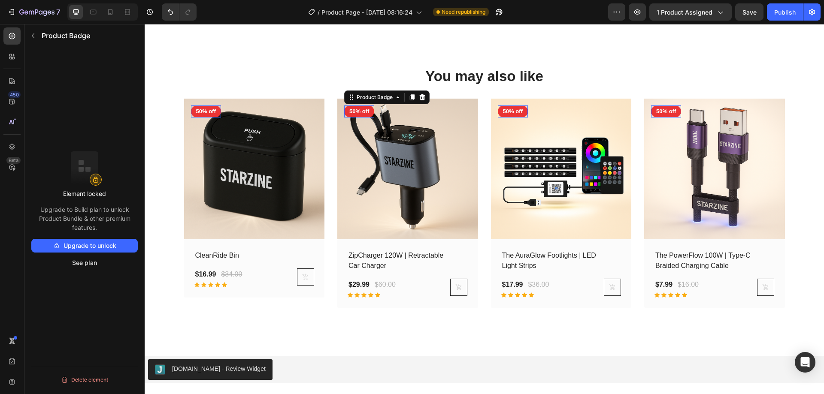
click at [221, 110] on pre "50% off" at bounding box center [206, 112] width 30 height 12
click at [145, 24] on icon at bounding box center [145, 24] width 0 height 0
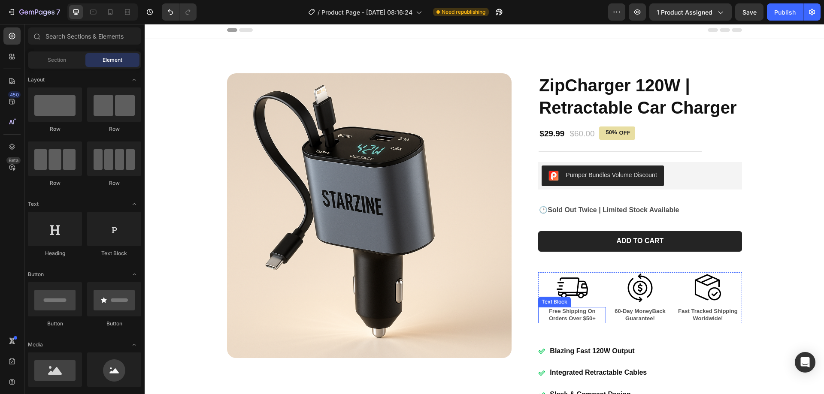
scroll to position [0, 0]
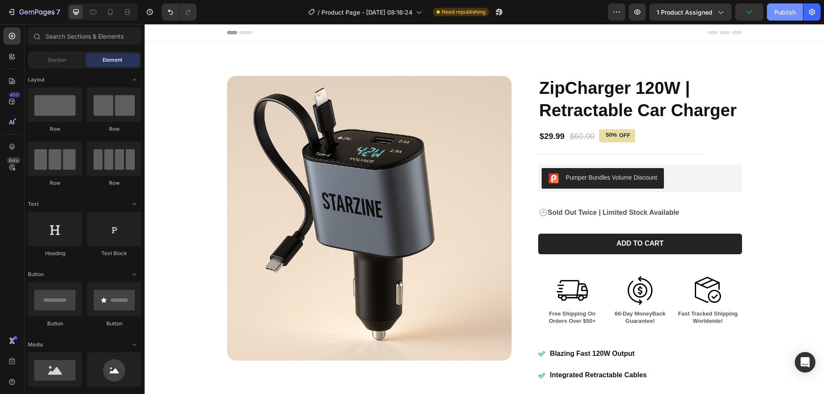
click at [791, 11] on div "Publish" at bounding box center [784, 12] width 21 height 9
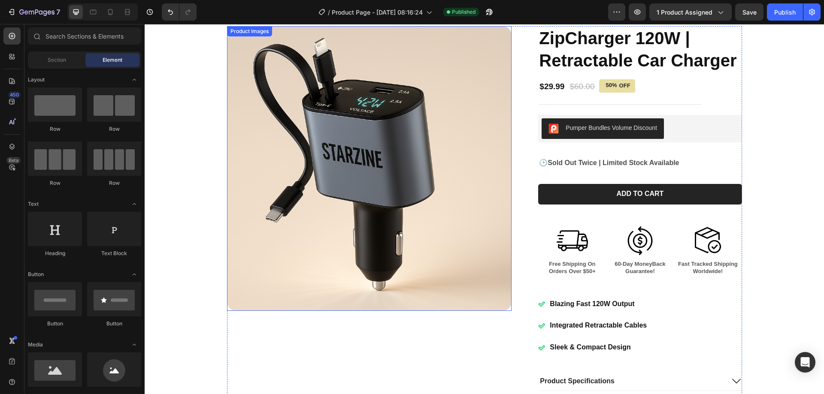
scroll to position [129, 0]
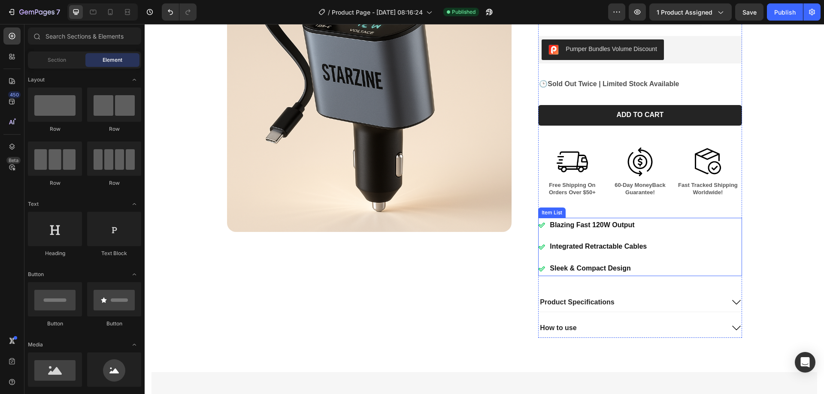
click at [661, 228] on div "Blazing Fast 120W Output Integrated Retractable Cables Sleek & Compact Design" at bounding box center [639, 247] width 203 height 58
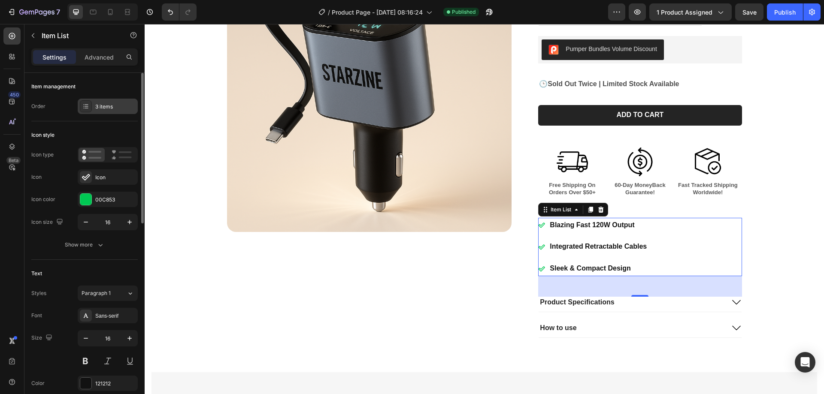
click at [100, 113] on div "3 items" at bounding box center [108, 106] width 60 height 15
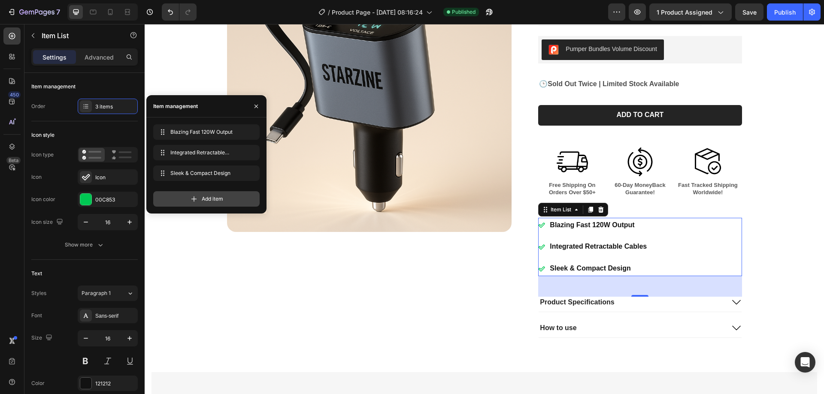
click at [216, 197] on span "Add item" at bounding box center [212, 199] width 21 height 8
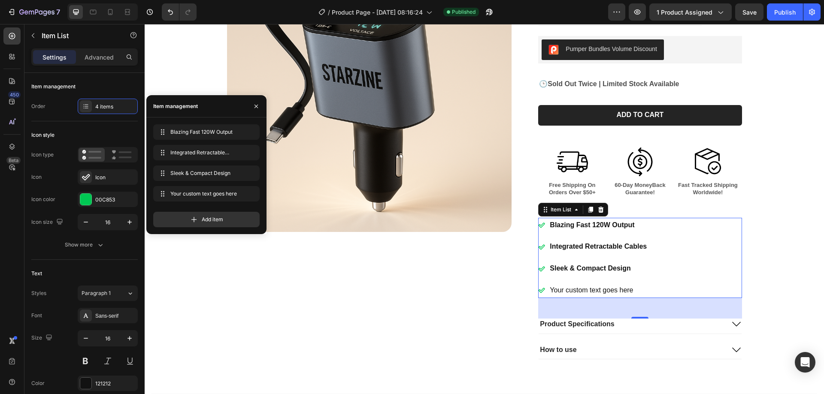
click at [573, 289] on div "Your custom text goes here" at bounding box center [598, 290] width 100 height 15
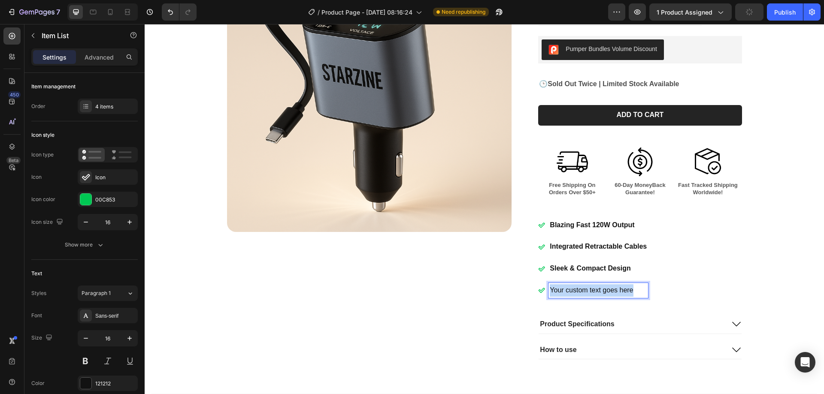
drag, startPoint x: 626, startPoint y: 288, endPoint x: 539, endPoint y: 290, distance: 86.7
click at [539, 290] on div "Your custom text goes here" at bounding box center [593, 290] width 110 height 15
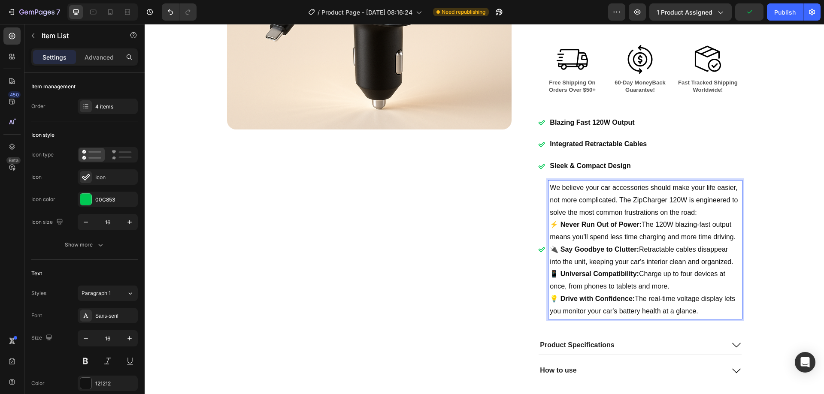
scroll to position [246, 0]
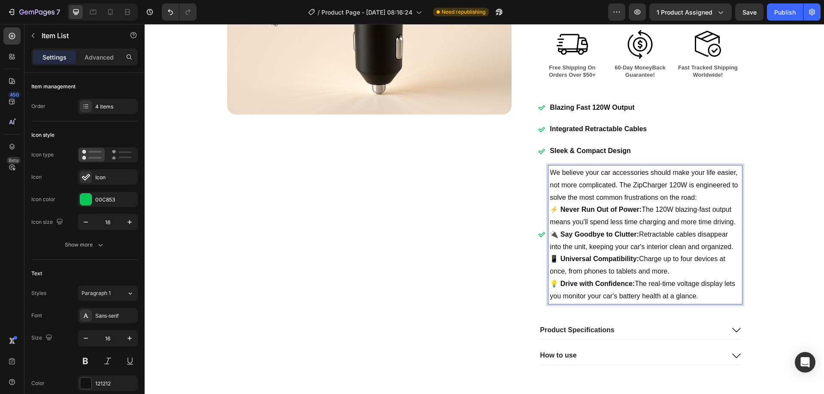
click at [652, 254] on p "📱 Universal Compatibility: Charge up to four devices at once, from phones to ta…" at bounding box center [645, 265] width 191 height 25
click at [751, 169] on div "Product Images ZipCharger 120W | Retractable Car Charger Product Title $29.99 P…" at bounding box center [484, 98] width 662 height 536
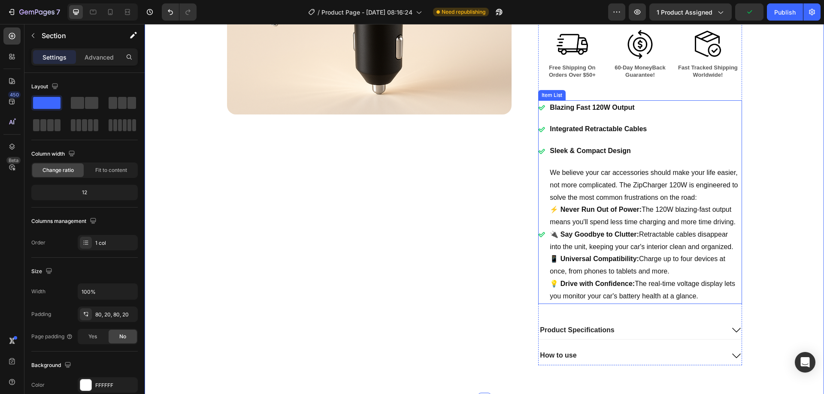
click at [673, 267] on p "📱 Universal Compatibility: Charge up to four devices at once, from phones to ta…" at bounding box center [645, 265] width 191 height 25
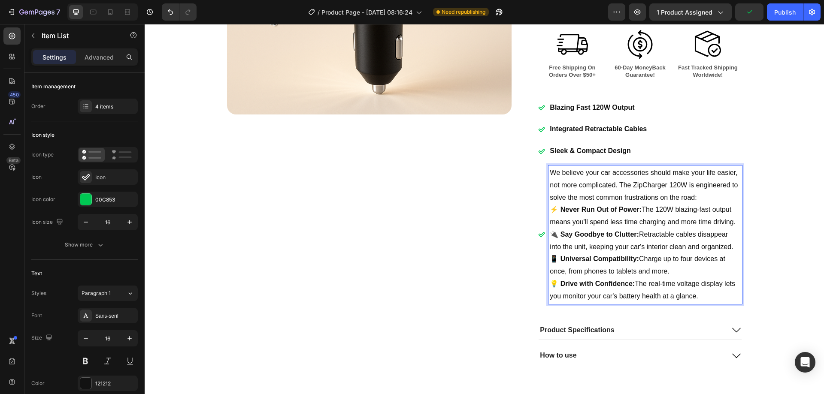
drag, startPoint x: 670, startPoint y: 271, endPoint x: 632, endPoint y: 270, distance: 38.6
click at [612, 274] on p "📱 Universal Compatibility: Charge up to four devices at once, from phones to ta…" at bounding box center [645, 265] width 191 height 25
click at [104, 105] on div "4 items" at bounding box center [115, 107] width 40 height 8
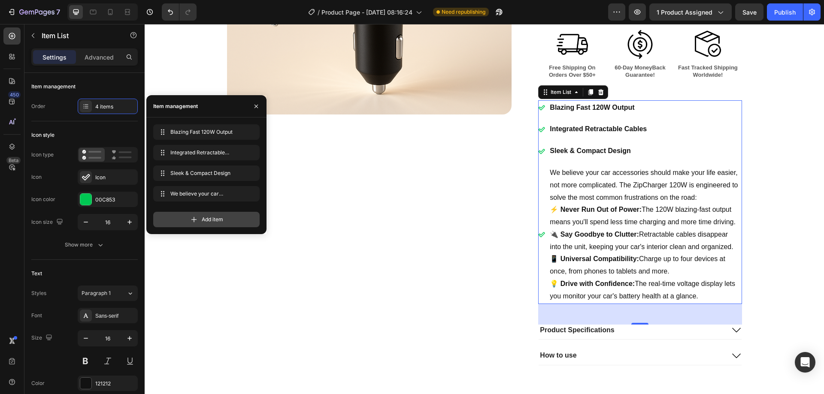
click at [219, 222] on span "Add item" at bounding box center [212, 220] width 21 height 8
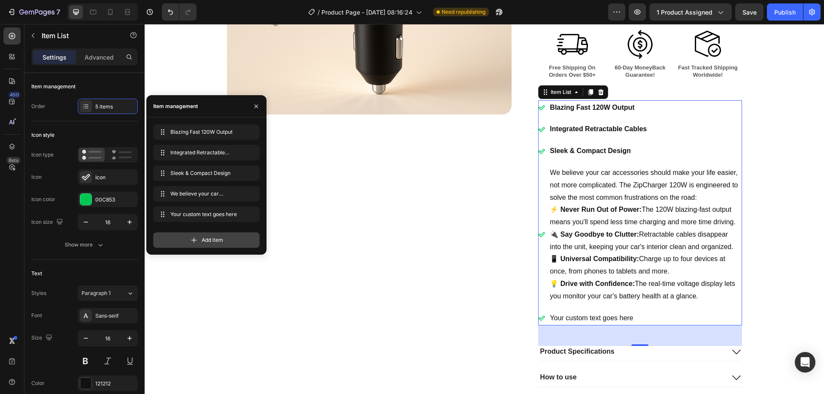
click at [209, 244] on span "Add item" at bounding box center [212, 240] width 21 height 8
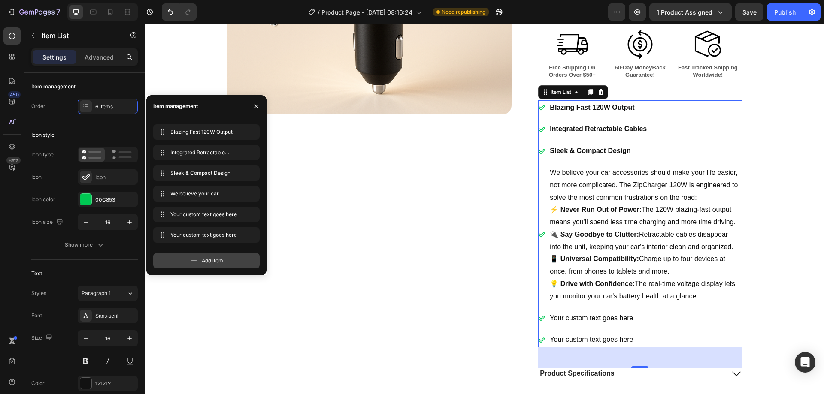
click at [208, 264] on span "Add item" at bounding box center [212, 261] width 21 height 8
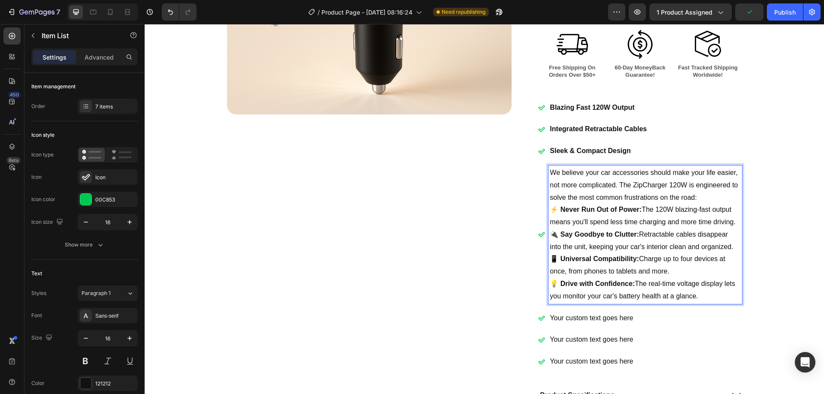
click at [700, 192] on p "We believe your car accessories should make your life easier, not more complica…" at bounding box center [645, 185] width 191 height 37
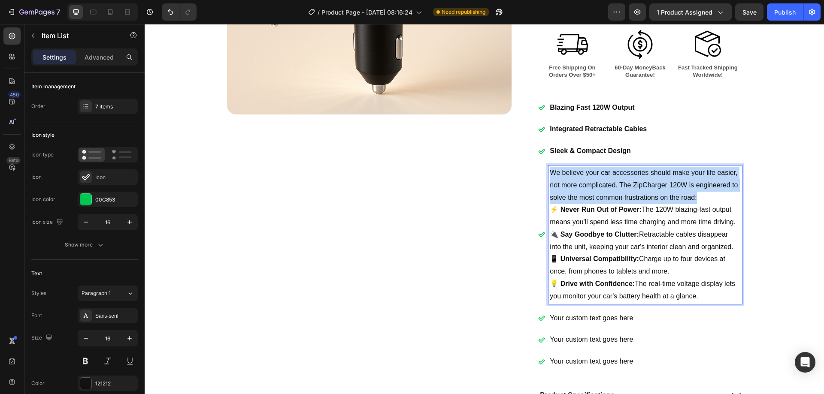
drag, startPoint x: 698, startPoint y: 196, endPoint x: 545, endPoint y: 172, distance: 155.1
click at [545, 172] on div "We believe your car accessories should make your life easier, not more complica…" at bounding box center [639, 235] width 203 height 139
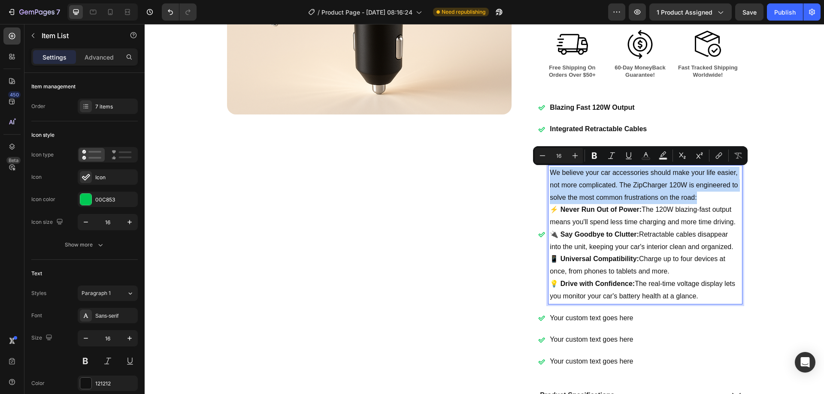
copy p "We believe your car accessories should make your life easier, not more complica…"
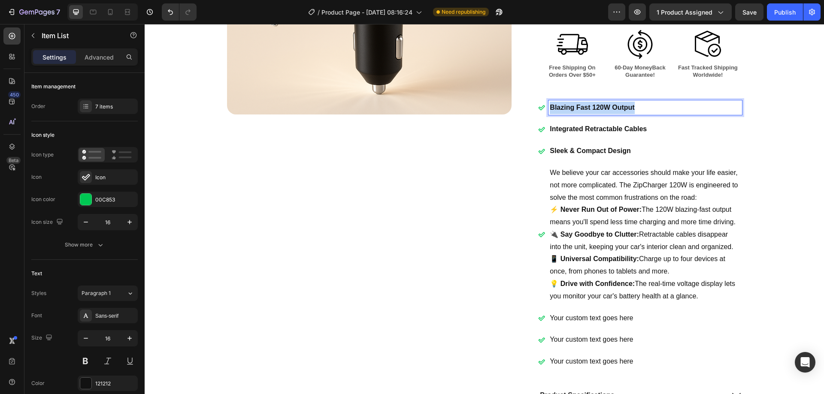
drag, startPoint x: 649, startPoint y: 106, endPoint x: 539, endPoint y: 109, distance: 110.7
click at [539, 109] on div "Blazing Fast 120W Output" at bounding box center [639, 107] width 203 height 15
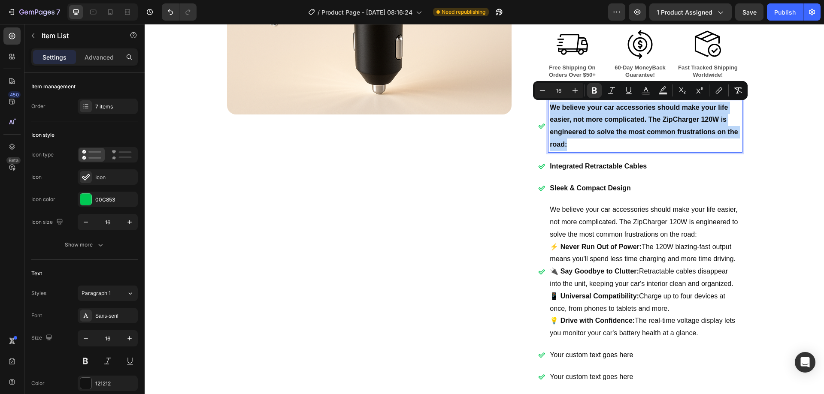
drag, startPoint x: 577, startPoint y: 146, endPoint x: 540, endPoint y: 104, distance: 55.9
click at [540, 104] on div "We believe your car accessories should make your life easier, not more complica…" at bounding box center [639, 126] width 203 height 52
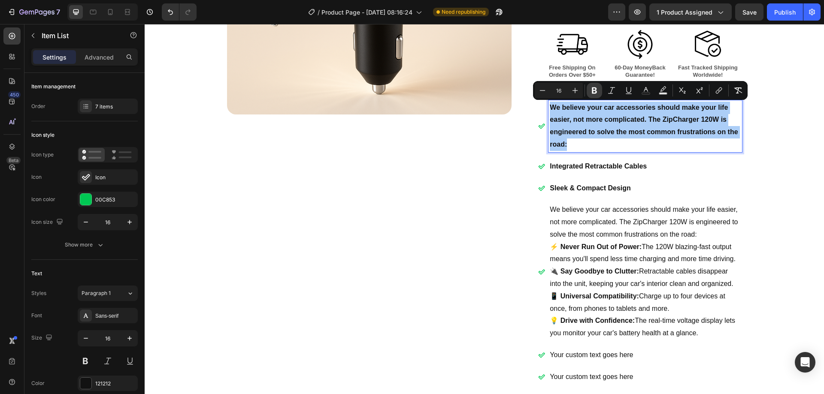
click at [595, 91] on icon "Editor contextual toolbar" at bounding box center [594, 90] width 9 height 9
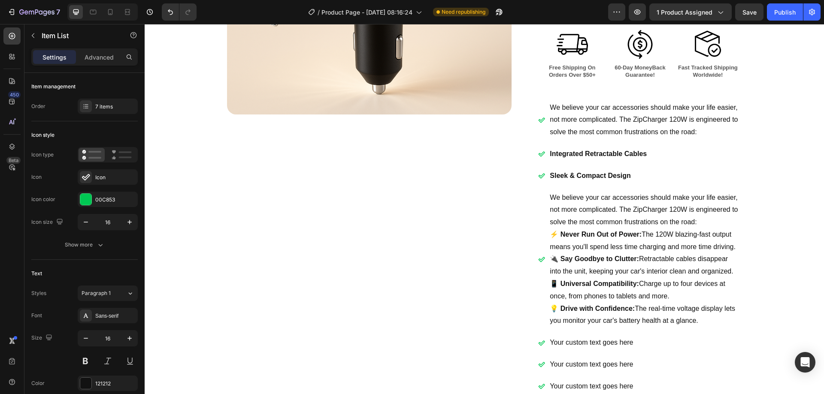
click at [705, 131] on p "We believe your car accessories should make your life easier, not more complica…" at bounding box center [645, 120] width 191 height 37
click at [730, 162] on div "We believe your car accessories should make your life easier, not more complica…" at bounding box center [639, 247] width 203 height 294
click at [541, 121] on icon at bounding box center [541, 120] width 7 height 7
click at [586, 118] on p "We believe your car accessories should make your life easier, not more complica…" at bounding box center [645, 120] width 191 height 37
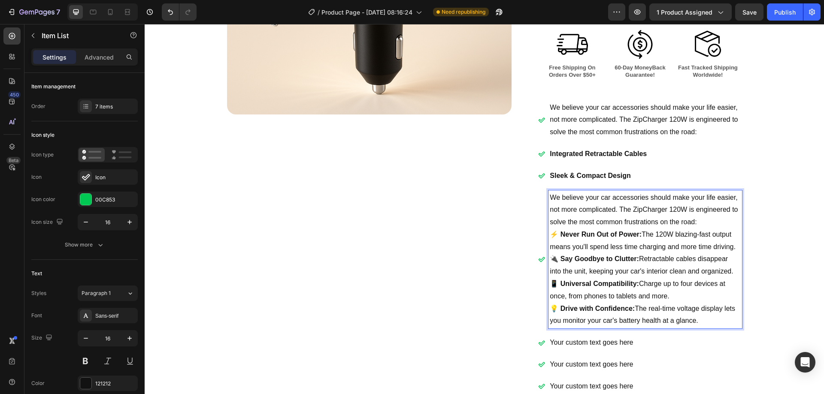
click at [645, 233] on p "⚡️ Never Run Out of Power: The 120W blazing-fast output means you'll spend less…" at bounding box center [645, 241] width 191 height 25
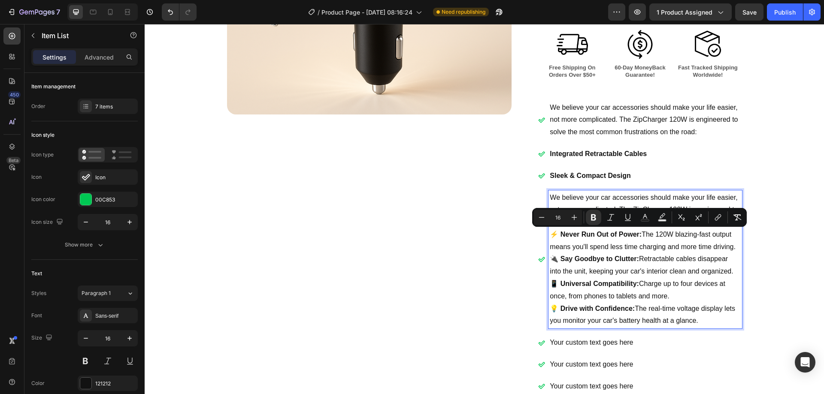
drag, startPoint x: 732, startPoint y: 248, endPoint x: 546, endPoint y: 237, distance: 185.7
click at [550, 237] on p "⚡️ Never Run Out of Power: The 120W blazing-fast output means you'll spend less…" at bounding box center [645, 241] width 191 height 25
copy p "⚡️ Never Run Out of Power: The 120W blazing-fast output means you'll spend less…"
click at [643, 155] on strong "Integrated Retractable Cables" at bounding box center [598, 153] width 97 height 7
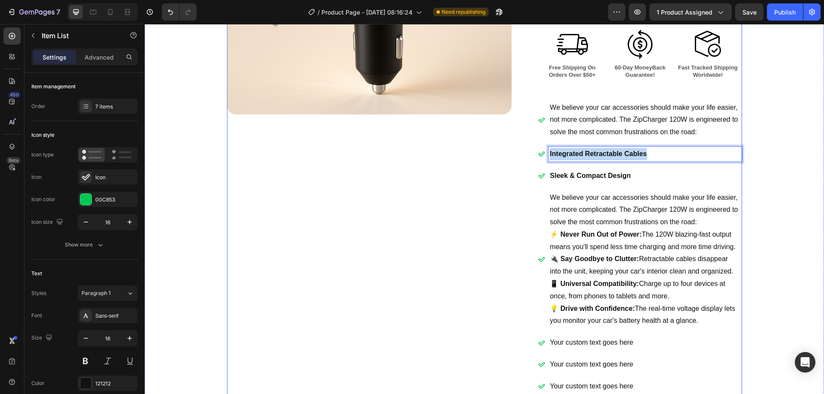
drag, startPoint x: 628, startPoint y: 153, endPoint x: 526, endPoint y: 152, distance: 101.7
click at [526, 152] on div "Product Images ZipCharger 120W | Retractable Car Charger Product Title $29.99 P…" at bounding box center [484, 143] width 515 height 626
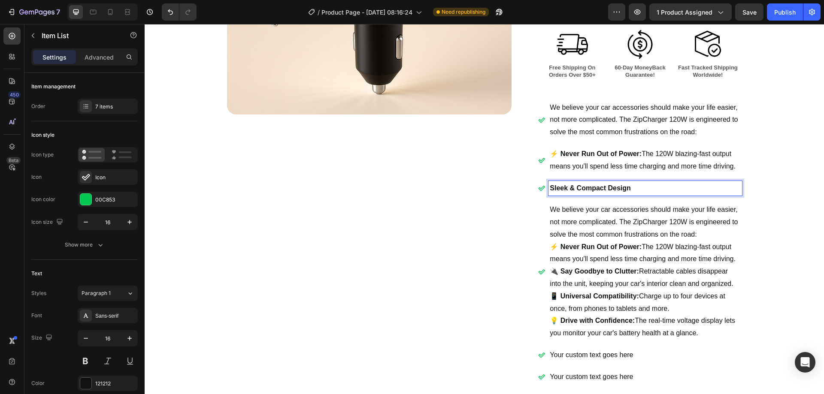
click at [635, 182] on div "Sleek & Compact Design" at bounding box center [644, 188] width 193 height 15
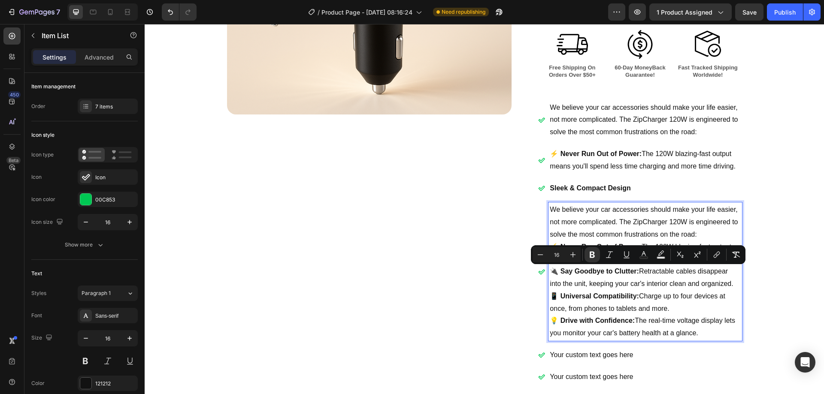
drag, startPoint x: 730, startPoint y: 284, endPoint x: 541, endPoint y: 269, distance: 189.8
click at [541, 269] on div "We believe your car accessories should make your life easier, not more complica…" at bounding box center [639, 272] width 203 height 139
copy p "🔌 Say Goodbye to Clutter: Retractable cables disappear into the unit, keeping y…"
click at [621, 184] on p "Sleek & Compact Design" at bounding box center [645, 188] width 191 height 12
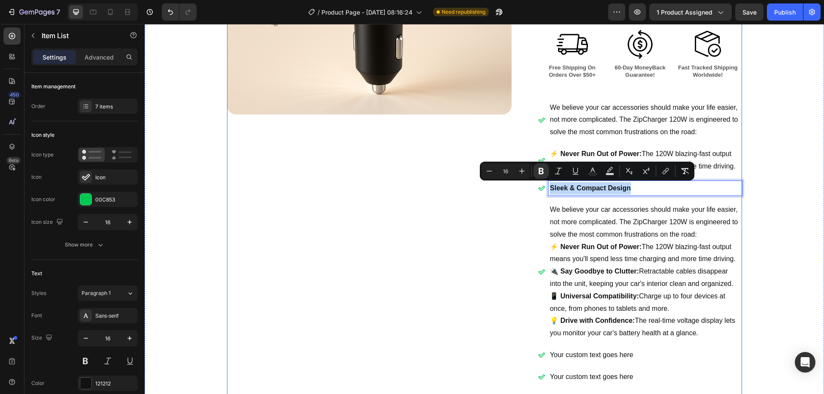
drag, startPoint x: 630, startPoint y: 188, endPoint x: 530, endPoint y: 193, distance: 100.1
click at [530, 193] on div "Product Images ZipCharger 120W | Retractable Car Charger Product Title $29.99 P…" at bounding box center [484, 149] width 515 height 639
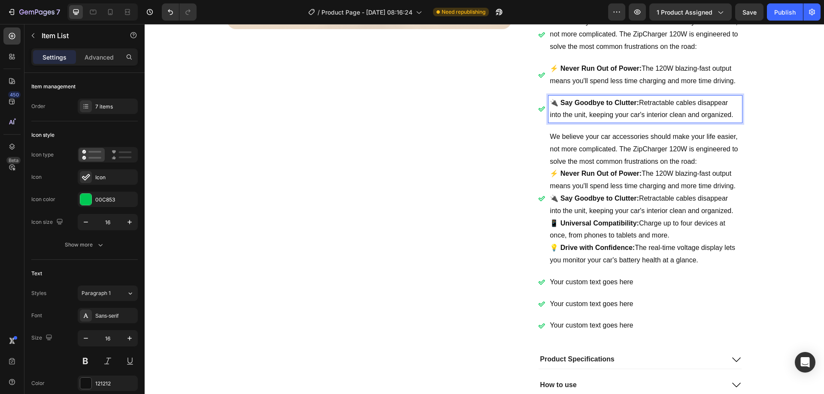
scroll to position [332, 0]
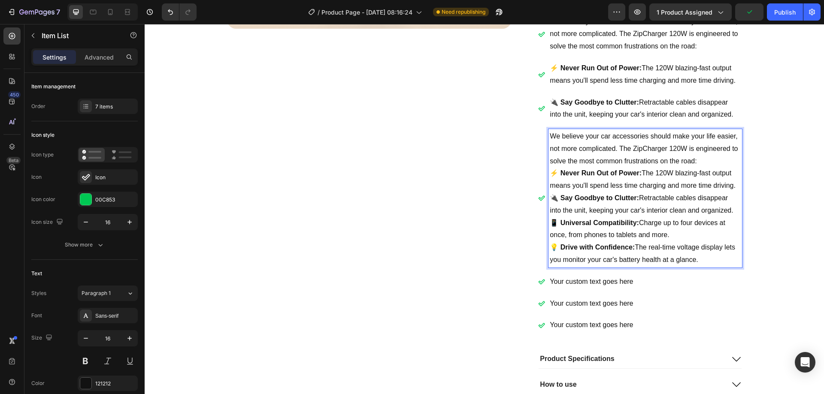
drag, startPoint x: 645, startPoint y: 252, endPoint x: 541, endPoint y: 252, distance: 103.4
click at [541, 252] on div "We believe your car accessories should make your life easier, not more complica…" at bounding box center [639, 198] width 203 height 139
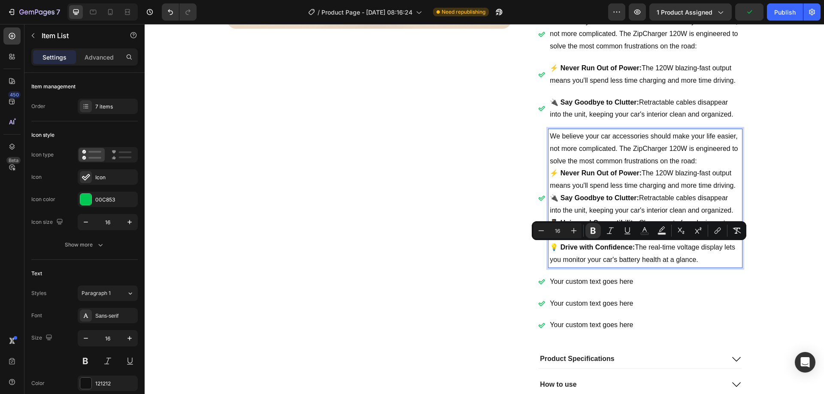
copy p "💡 Drive with Confidence: The real-time voltage display lets you monitor your ca…"
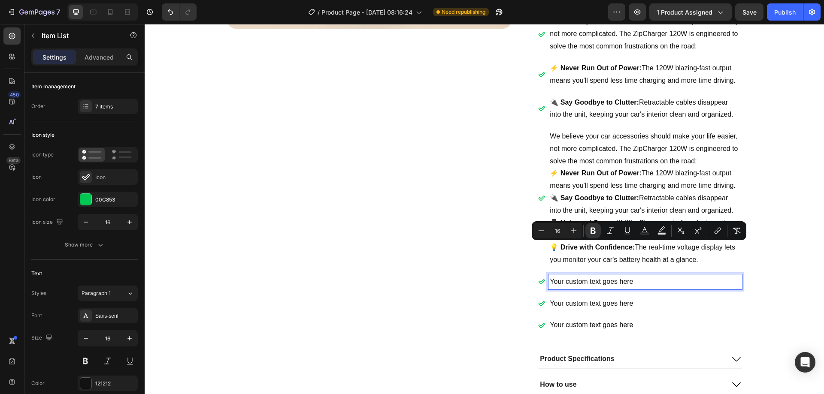
click at [633, 282] on p "Your custom text goes here" at bounding box center [645, 282] width 191 height 12
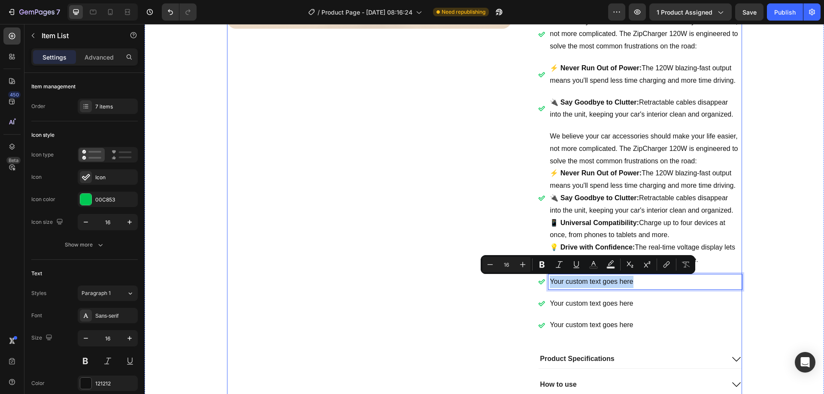
drag, startPoint x: 570, startPoint y: 276, endPoint x: 523, endPoint y: 282, distance: 47.2
click at [523, 282] on div "Product Images ZipCharger 120W | Retractable Car Charger Product Title $29.99 P…" at bounding box center [484, 69] width 515 height 651
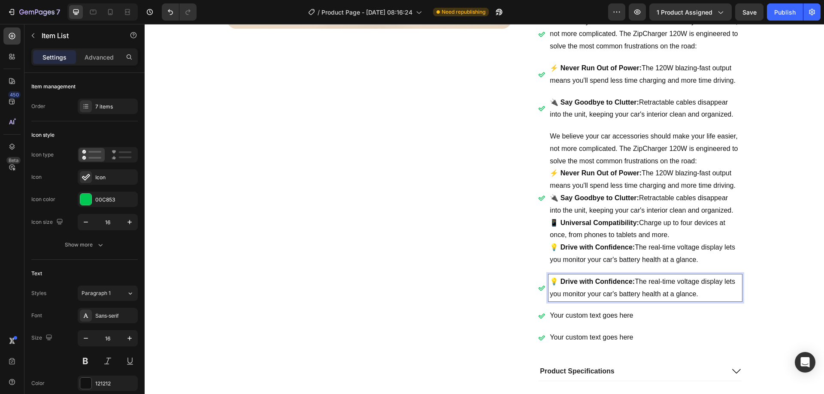
click at [674, 233] on p "📱 Universal Compatibility: Charge up to four devices at once, from phones to ta…" at bounding box center [645, 229] width 191 height 25
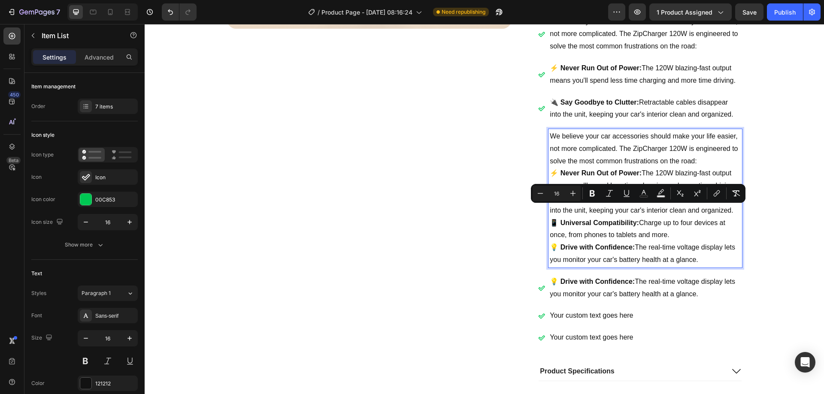
drag, startPoint x: 670, startPoint y: 235, endPoint x: 601, endPoint y: 208, distance: 74.2
click at [601, 208] on div "We believe your car accessories should make your life easier, not more complica…" at bounding box center [644, 198] width 193 height 139
drag, startPoint x: 619, startPoint y: 228, endPoint x: 626, endPoint y: 233, distance: 7.7
click at [619, 229] on p "📱 Universal Compatibility: Charge up to four devices at once, from phones to ta…" at bounding box center [645, 229] width 191 height 25
click at [706, 261] on p "💡 Drive with Confidence: The real-time voltage display lets you monitor your ca…" at bounding box center [645, 254] width 191 height 25
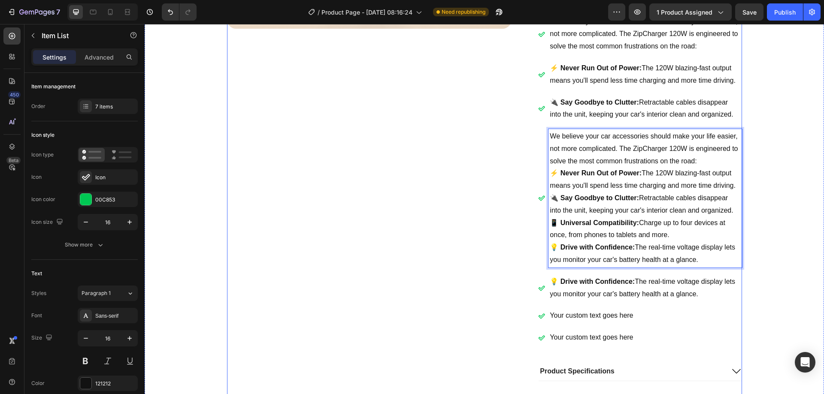
drag, startPoint x: 703, startPoint y: 261, endPoint x: 508, endPoint y: 253, distance: 195.0
click at [508, 253] on div "Product Images ZipCharger 120W | Retractable Car Charger Product Title $29.99 P…" at bounding box center [484, 75] width 515 height 663
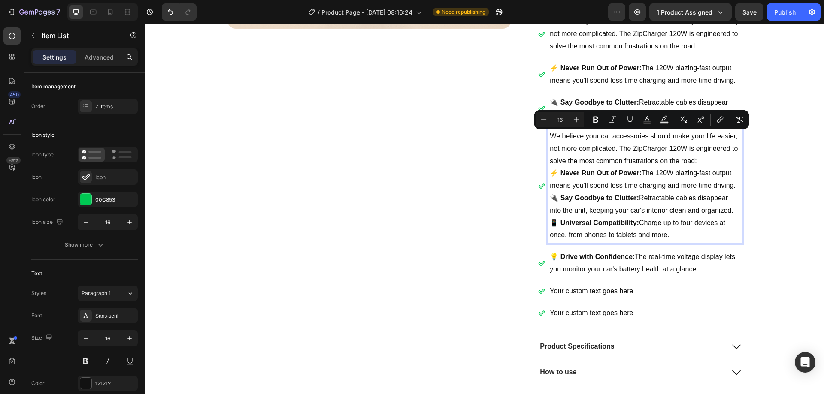
drag, startPoint x: 733, startPoint y: 213, endPoint x: 534, endPoint y: 137, distance: 212.3
click at [534, 137] on div "Product Images ZipCharger 120W | Retractable Car Charger Product Title $29.99 P…" at bounding box center [484, 63] width 515 height 639
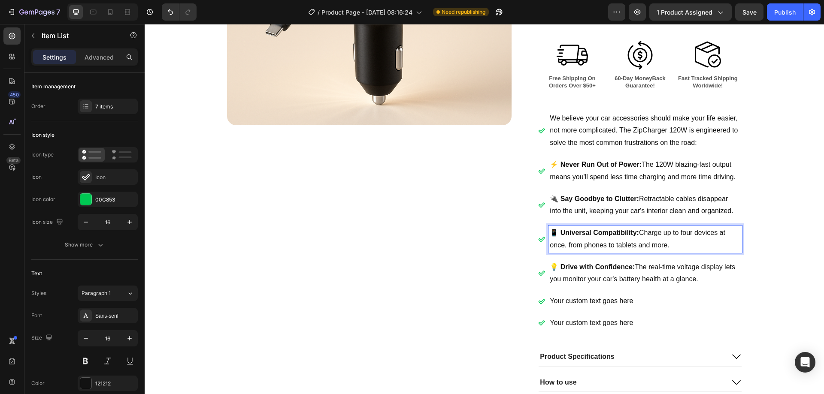
scroll to position [203, 0]
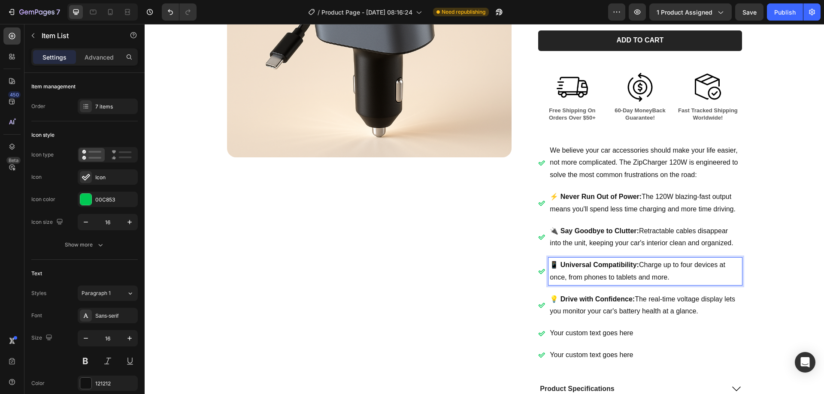
click at [539, 202] on icon at bounding box center [541, 203] width 7 height 7
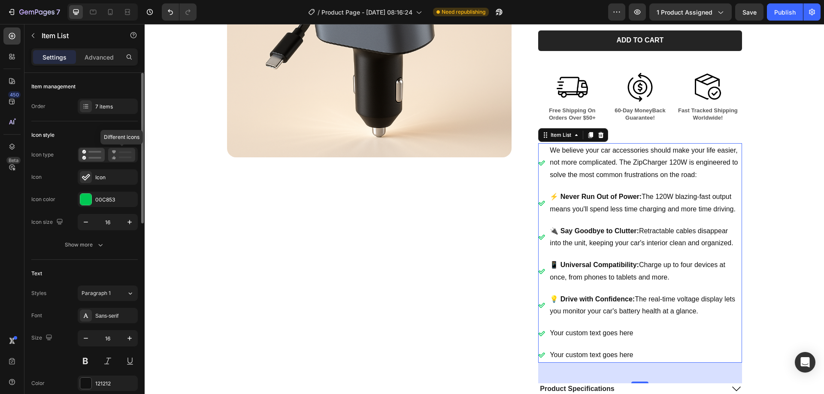
click at [123, 160] on icon at bounding box center [122, 155] width 20 height 10
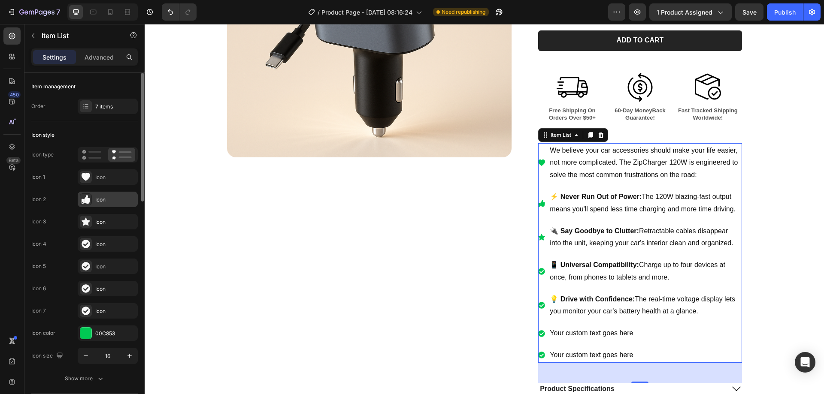
click at [103, 201] on div "Icon" at bounding box center [115, 200] width 40 height 8
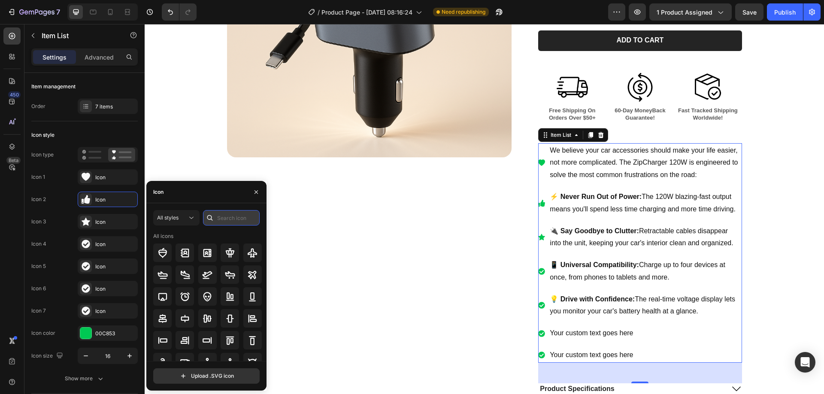
click at [228, 215] on input "text" at bounding box center [231, 217] width 57 height 15
type input "light"
click at [254, 315] on icon at bounding box center [252, 319] width 10 height 10
click at [100, 224] on div "Icon" at bounding box center [115, 222] width 40 height 8
click at [233, 217] on input "light" at bounding box center [231, 217] width 57 height 15
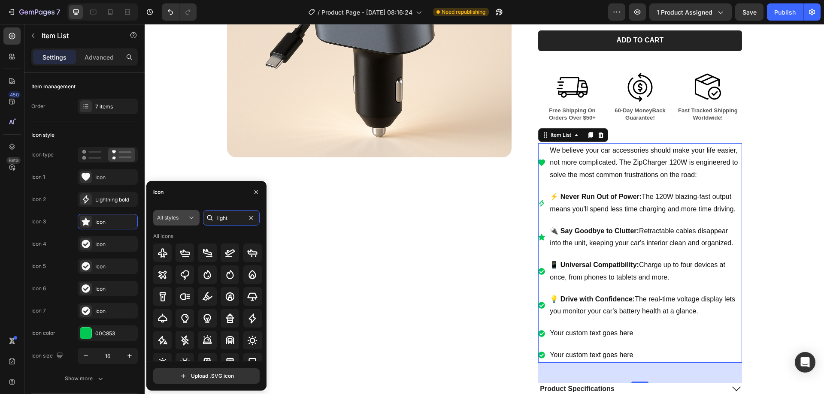
drag, startPoint x: 233, startPoint y: 217, endPoint x: 199, endPoint y: 219, distance: 34.0
click at [199, 218] on div "All styles light" at bounding box center [206, 217] width 106 height 15
drag, startPoint x: 219, startPoint y: 219, endPoint x: 203, endPoint y: 221, distance: 16.9
click at [203, 221] on div "All styles light" at bounding box center [206, 217] width 106 height 15
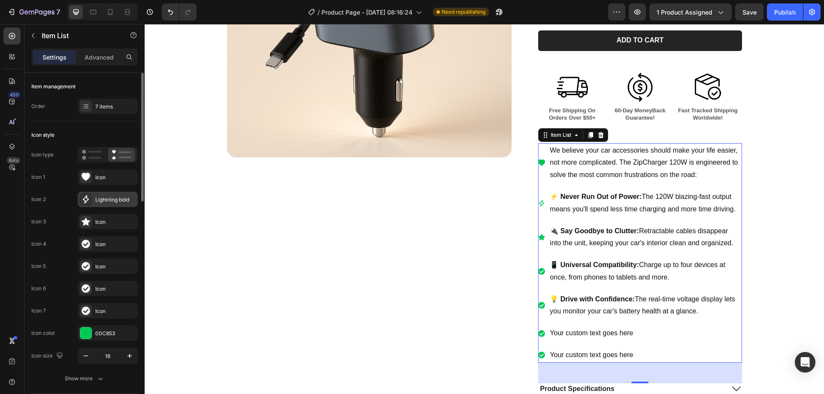
click at [112, 194] on div "Lightning bold" at bounding box center [108, 199] width 60 height 15
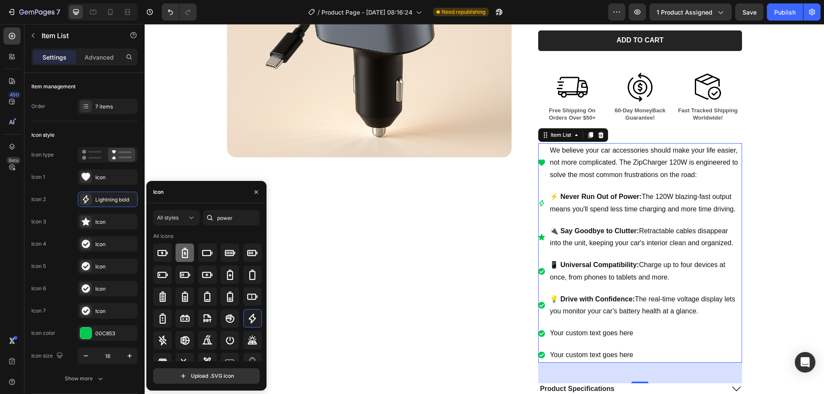
click at [186, 253] on icon at bounding box center [185, 253] width 10 height 10
click at [99, 215] on div "Icon" at bounding box center [108, 221] width 60 height 15
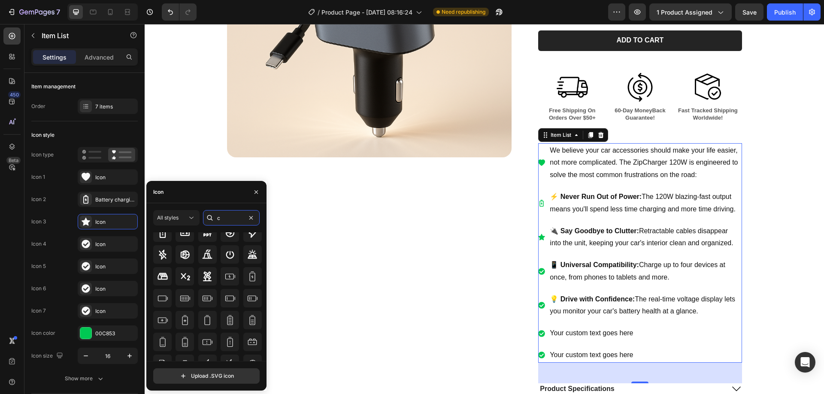
scroll to position [0, 0]
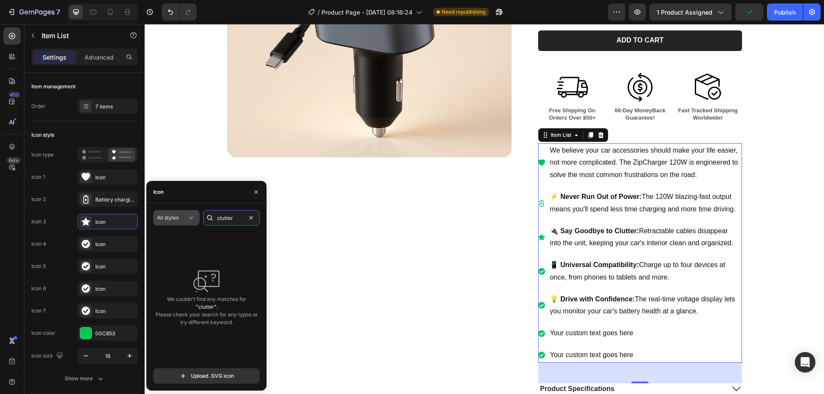
drag, startPoint x: 239, startPoint y: 218, endPoint x: 197, endPoint y: 222, distance: 42.3
click at [197, 222] on div "All styles clutter" at bounding box center [206, 217] width 106 height 15
type input "cable"
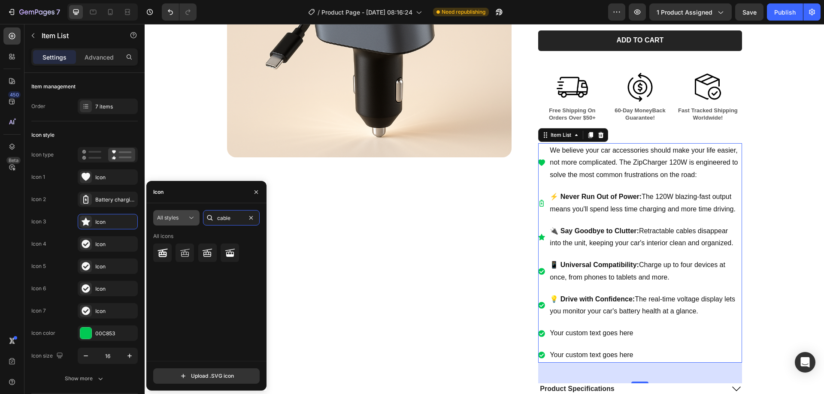
drag, startPoint x: 236, startPoint y: 218, endPoint x: 199, endPoint y: 222, distance: 37.1
click at [199, 222] on div "All styles cable" at bounding box center [206, 217] width 106 height 15
type input "u"
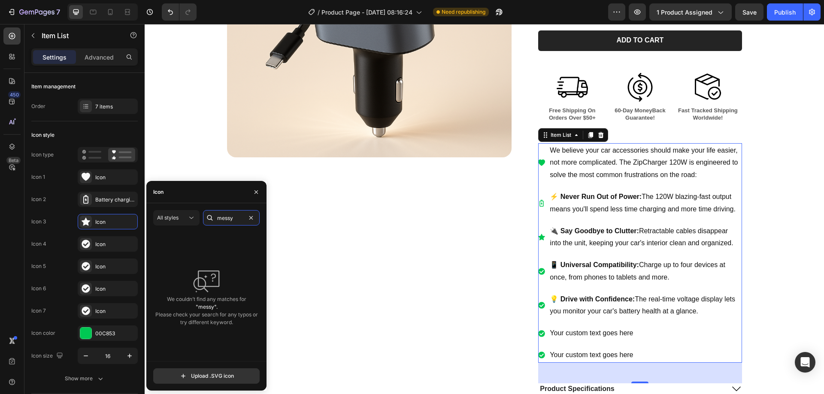
type input "mess"
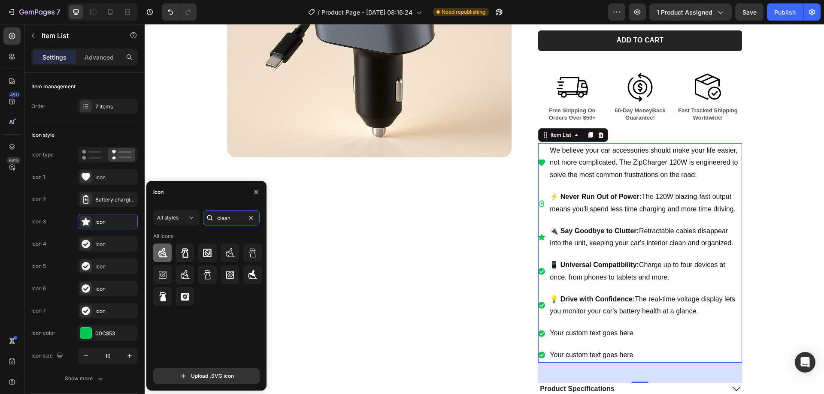
type input "clean"
click at [164, 250] on icon at bounding box center [162, 252] width 9 height 9
click at [101, 247] on div "Icon" at bounding box center [115, 245] width 40 height 8
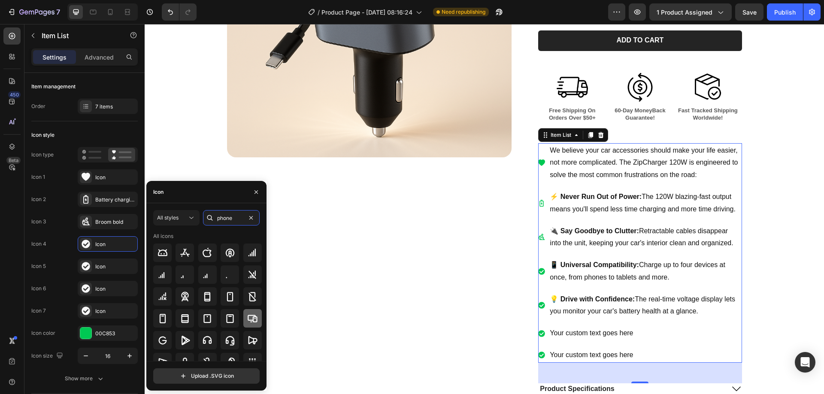
type input "phone"
click at [250, 321] on icon at bounding box center [253, 318] width 10 height 7
click at [110, 266] on div "Icon" at bounding box center [115, 267] width 40 height 8
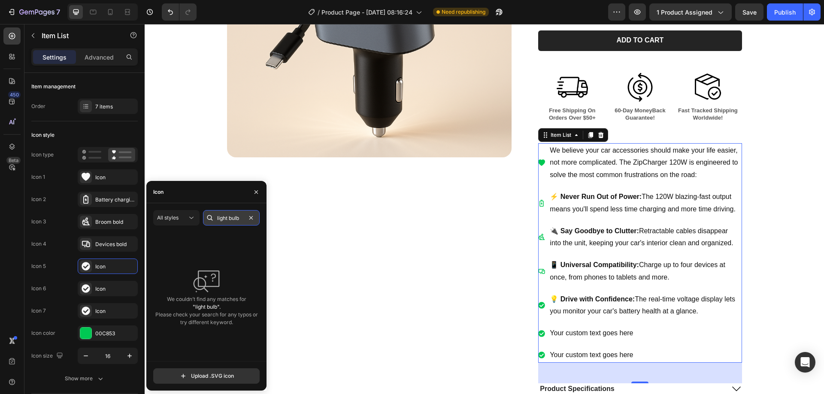
click at [228, 218] on input "light bulb" at bounding box center [231, 217] width 57 height 15
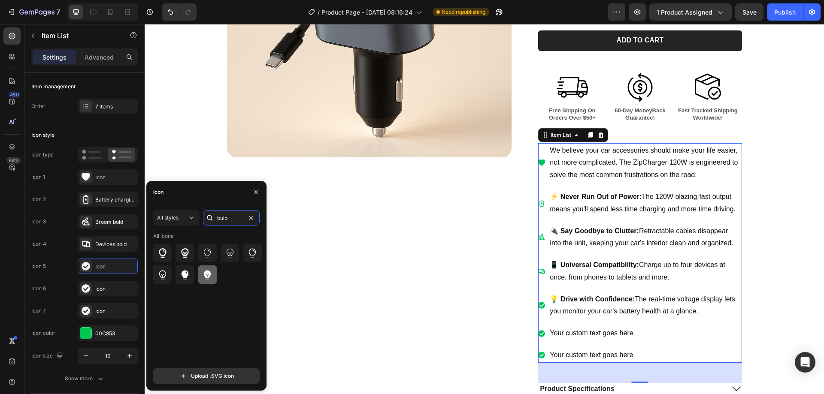
type input "bulb"
click at [208, 277] on icon at bounding box center [207, 275] width 10 height 10
click at [165, 254] on icon at bounding box center [162, 252] width 7 height 9
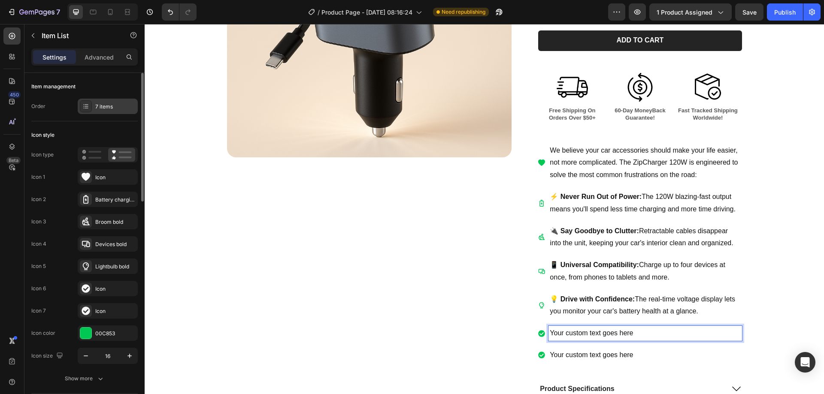
click at [107, 105] on div "7 items" at bounding box center [115, 107] width 40 height 8
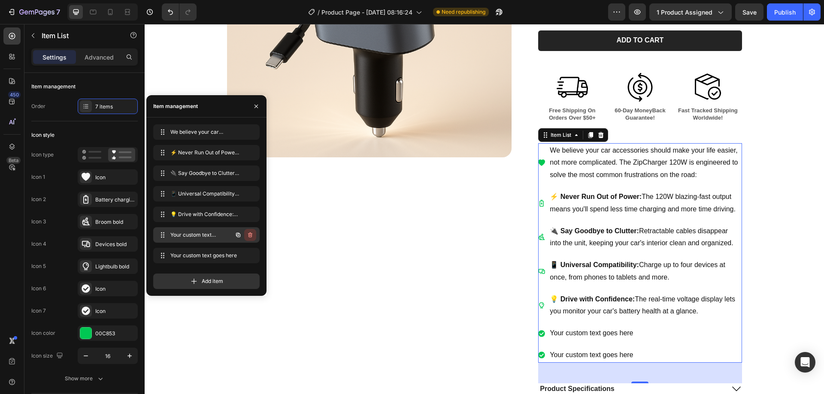
click at [248, 235] on icon "button" at bounding box center [250, 235] width 7 height 7
click at [248, 235] on div "Delete" at bounding box center [244, 235] width 16 height 8
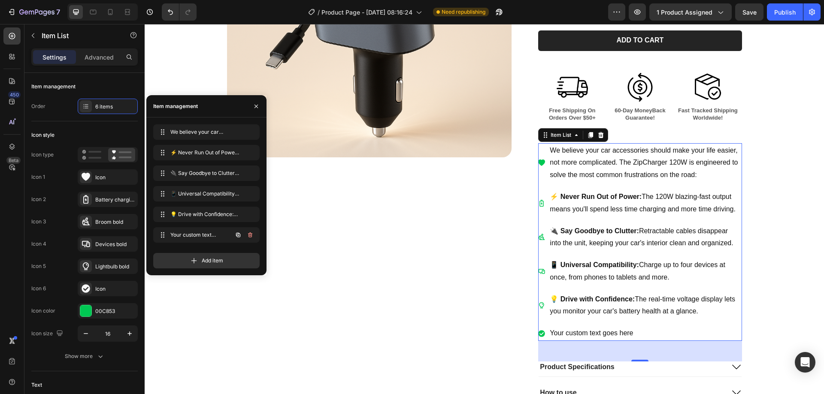
click at [248, 235] on icon "button" at bounding box center [250, 235] width 7 height 7
click at [248, 235] on div "Delete" at bounding box center [244, 235] width 16 height 8
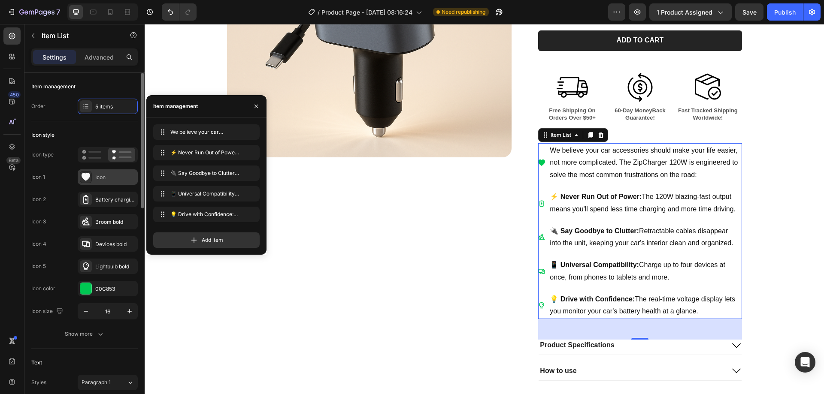
click at [102, 179] on div "Icon" at bounding box center [115, 178] width 40 height 8
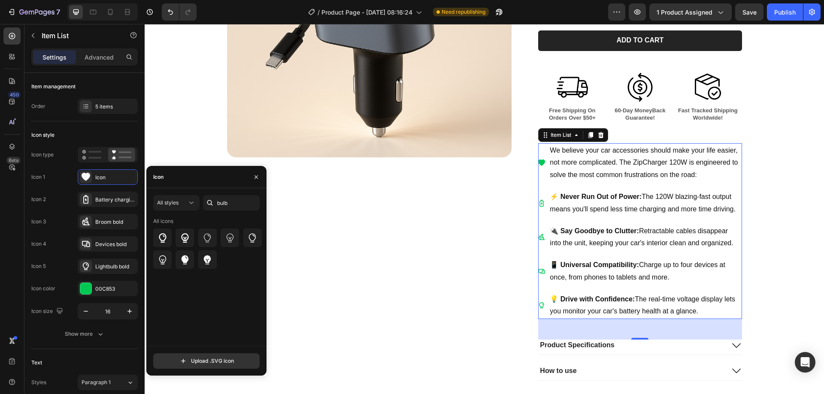
click at [502, 239] on div "Product Images" at bounding box center [369, 127] width 285 height 509
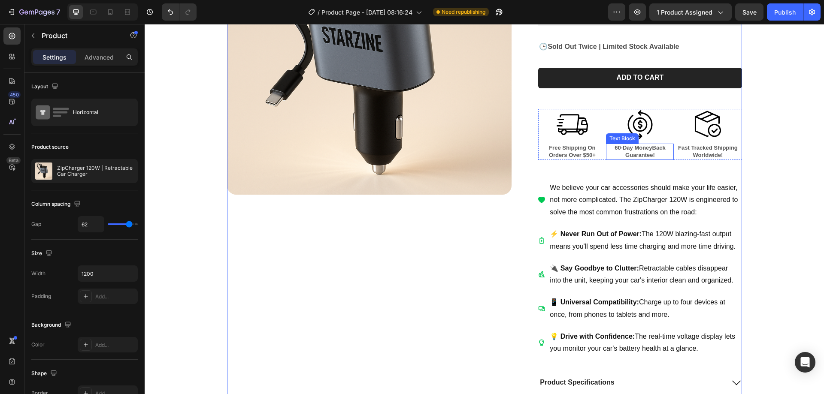
scroll to position [118, 0]
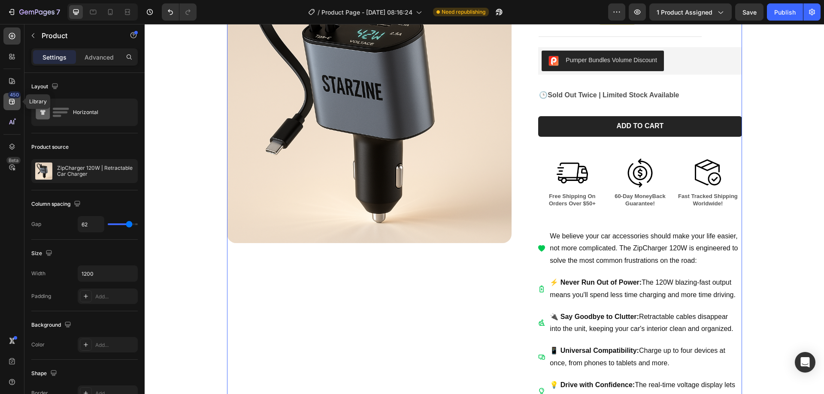
click at [9, 103] on icon at bounding box center [12, 101] width 9 height 9
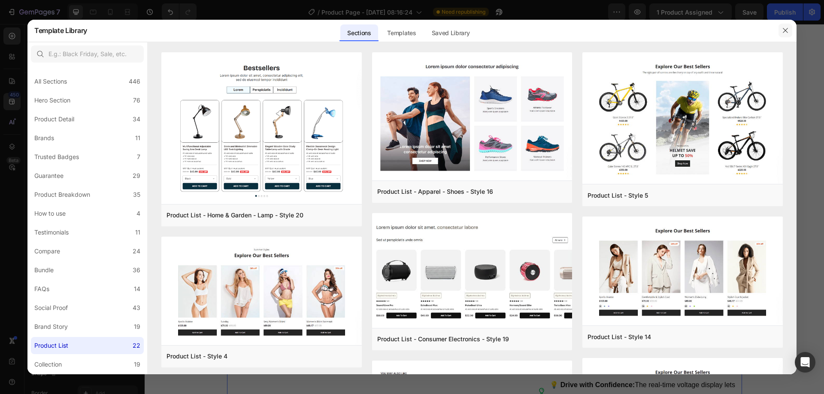
drag, startPoint x: 788, startPoint y: 35, endPoint x: 643, endPoint y: 11, distance: 147.0
click at [788, 35] on button "button" at bounding box center [785, 31] width 14 height 14
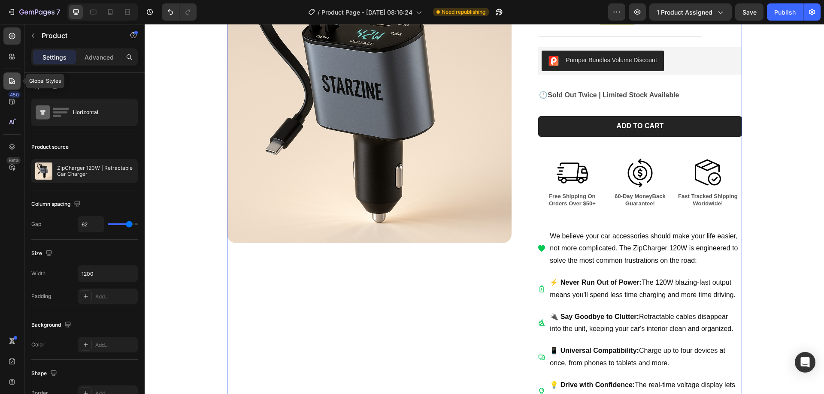
click at [12, 80] on icon at bounding box center [12, 81] width 6 height 6
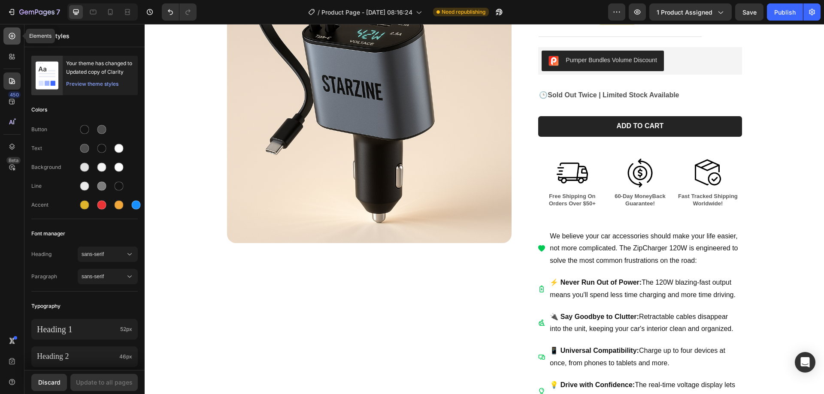
click at [9, 37] on div at bounding box center [11, 35] width 17 height 17
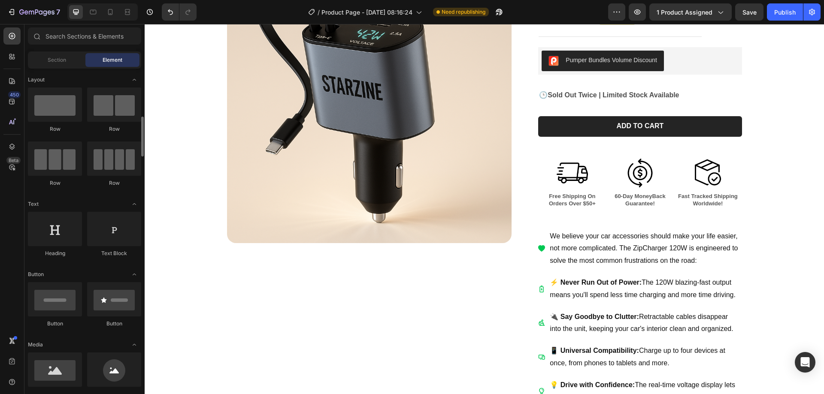
scroll to position [43, 0]
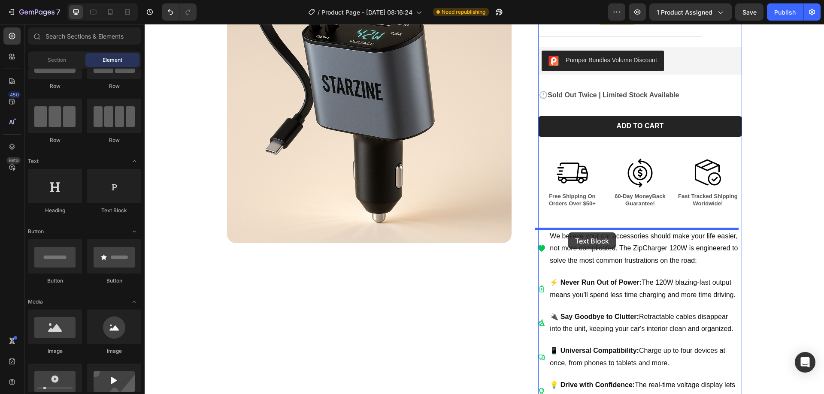
drag, startPoint x: 265, startPoint y: 224, endPoint x: 568, endPoint y: 233, distance: 303.1
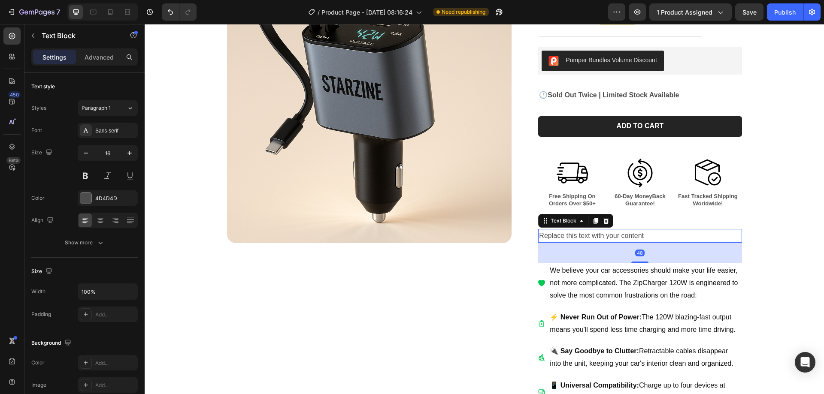
click at [616, 239] on div "Replace this text with your content" at bounding box center [639, 236] width 203 height 14
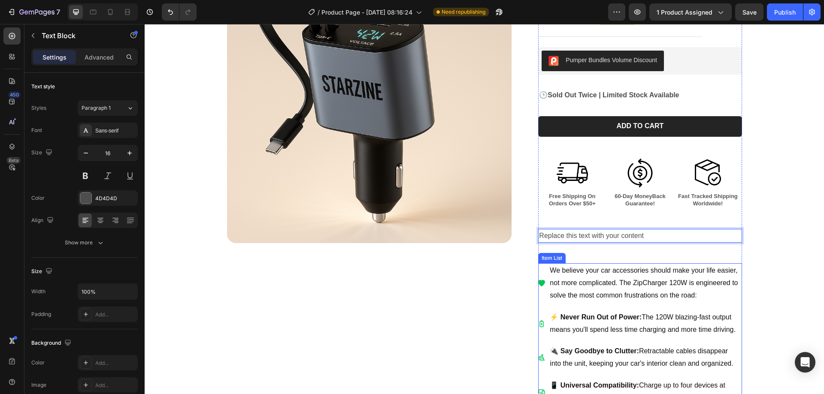
click at [642, 277] on p "We believe your car accessories should make your life easier, not more complica…" at bounding box center [645, 283] width 191 height 37
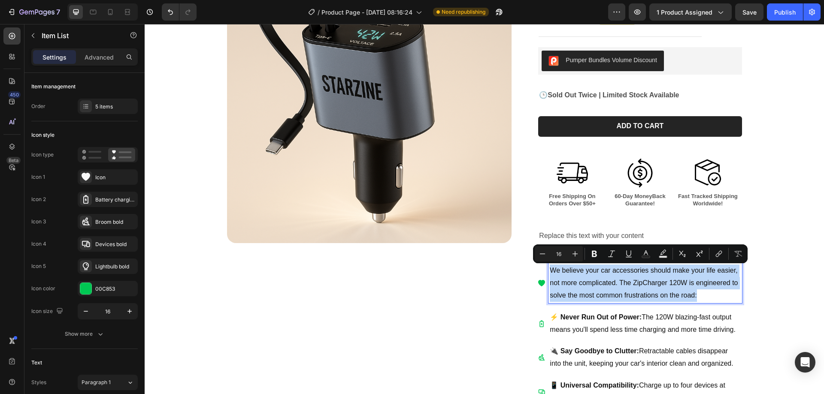
drag, startPoint x: 703, startPoint y: 297, endPoint x: 546, endPoint y: 268, distance: 159.6
copy p "We believe your car accessories should make your life easier, not more complica…"
click at [578, 234] on p "Replace this text with your content" at bounding box center [640, 236] width 202 height 12
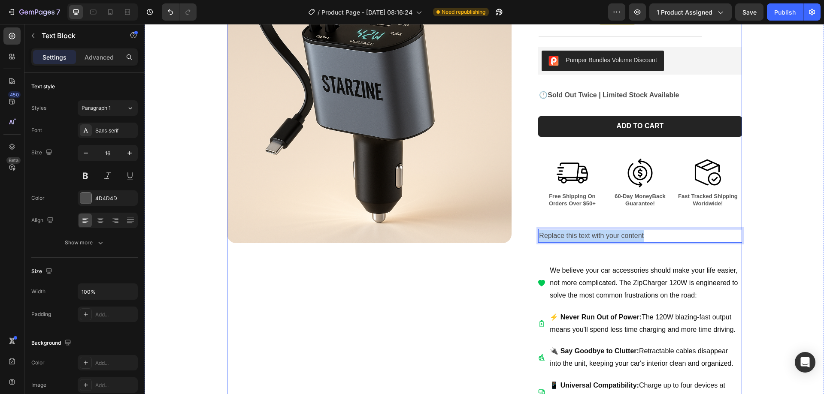
drag, startPoint x: 655, startPoint y: 234, endPoint x: 521, endPoint y: 241, distance: 134.1
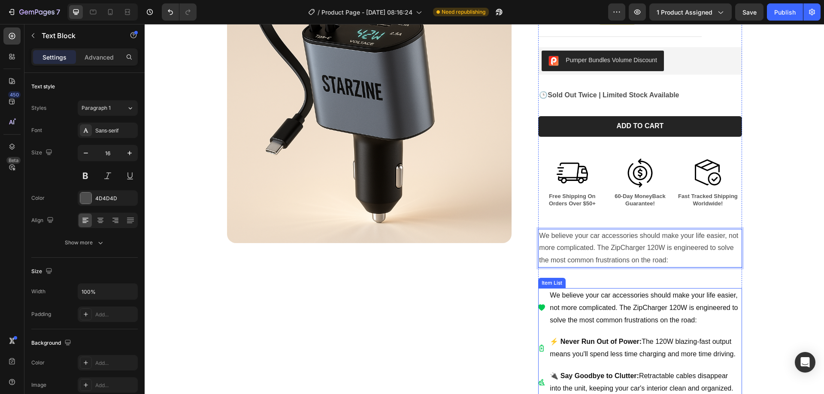
click at [658, 306] on p "We believe your car accessories should make your life easier, not more complica…" at bounding box center [645, 308] width 191 height 37
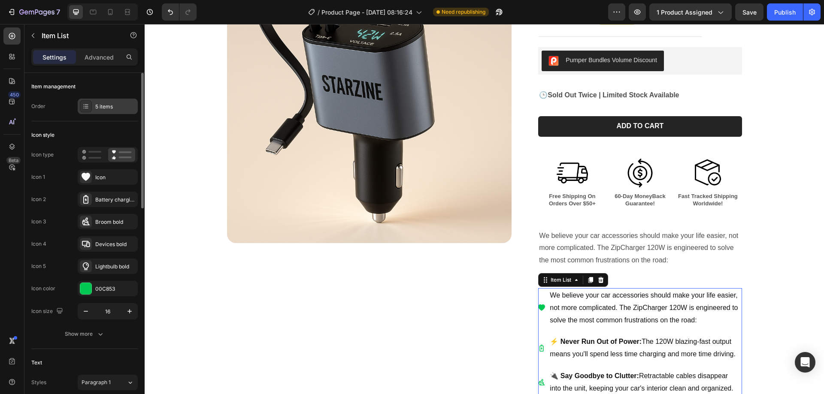
click at [107, 106] on div "5 items" at bounding box center [115, 107] width 40 height 8
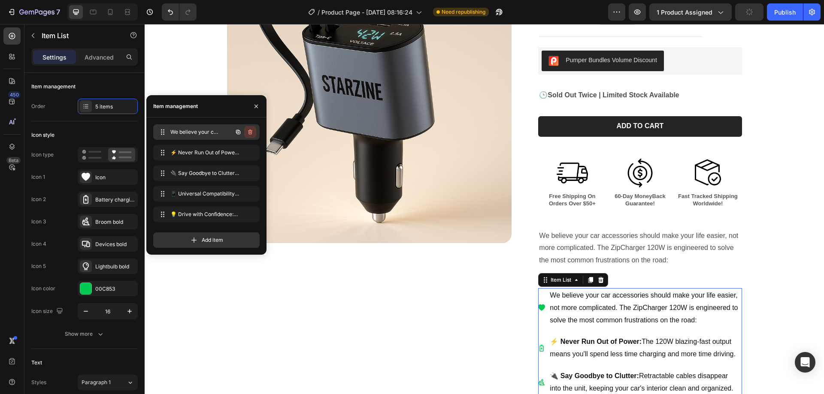
click at [249, 130] on icon "button" at bounding box center [250, 132] width 7 height 7
click at [250, 131] on div "Delete" at bounding box center [244, 132] width 16 height 8
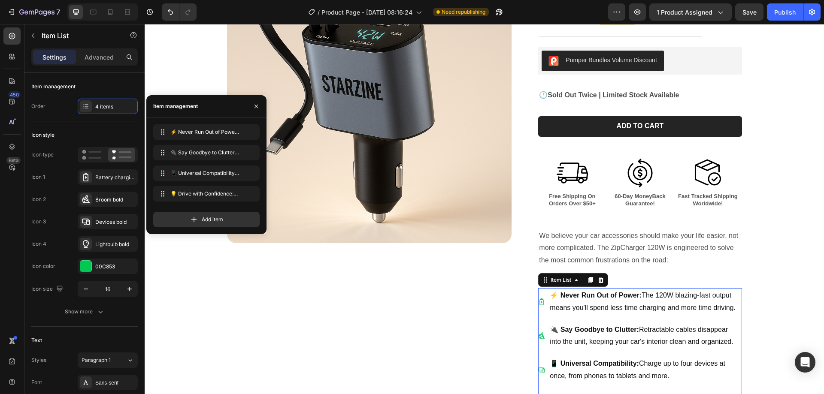
click at [510, 320] on div "Product Images ZipCharger 120W | Retractable Car Charger Product Title $29.99 P…" at bounding box center [484, 218] width 515 height 521
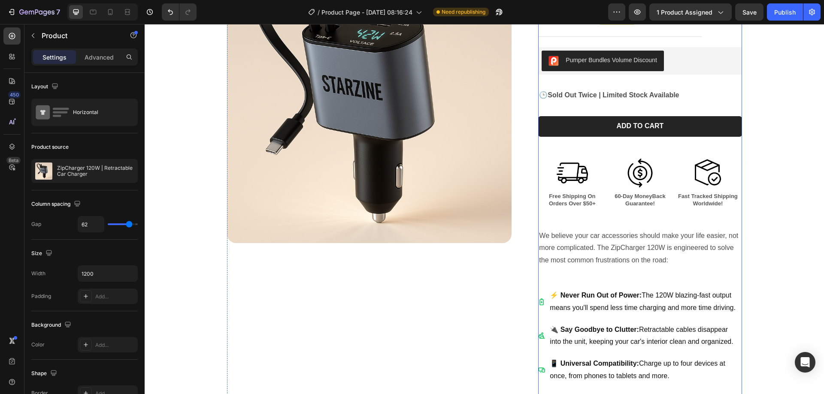
click at [594, 275] on div "ZipCharger 120W | Retractable Car Charger Product Title $29.99 Product Price Pr…" at bounding box center [639, 218] width 203 height 521
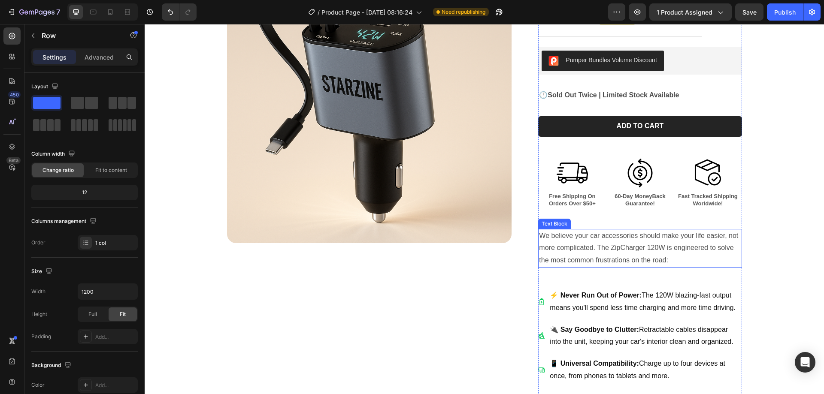
click at [636, 239] on p "We believe your car accessories should make your life easier, not more complica…" at bounding box center [640, 248] width 202 height 37
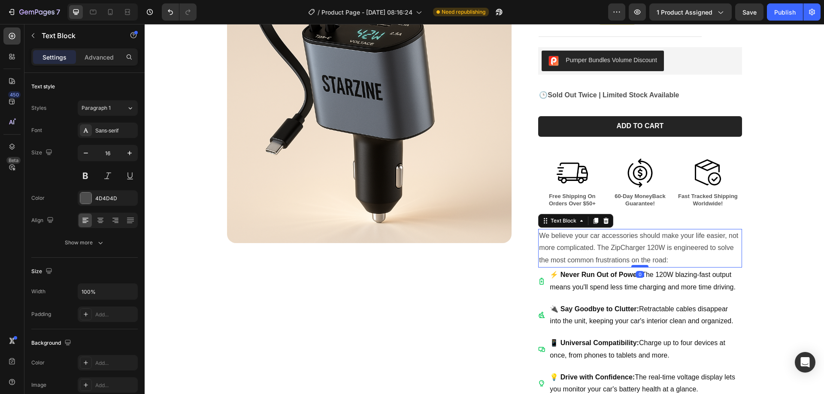
drag, startPoint x: 635, startPoint y: 288, endPoint x: 632, endPoint y: 266, distance: 22.1
click at [632, 266] on div at bounding box center [639, 266] width 17 height 3
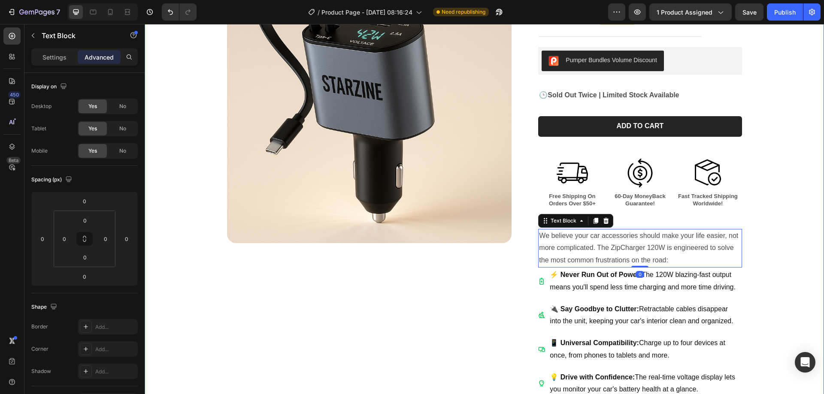
click at [770, 248] on div "Product Images ZipCharger 120W | Retractable Car Charger Product Title $29.99 P…" at bounding box center [484, 208] width 662 height 501
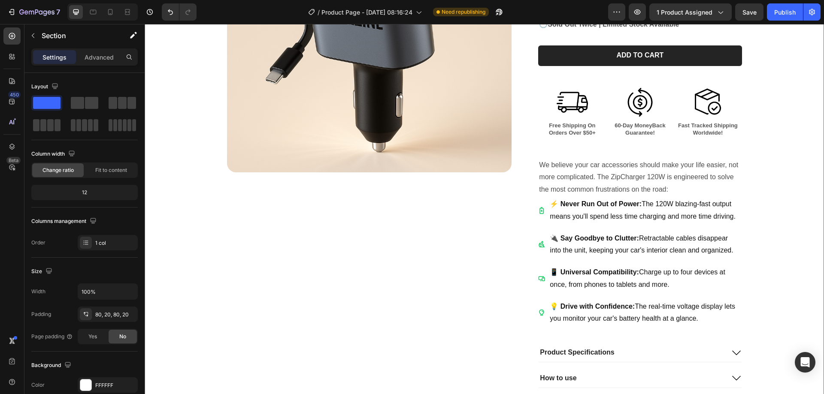
scroll to position [203, 0]
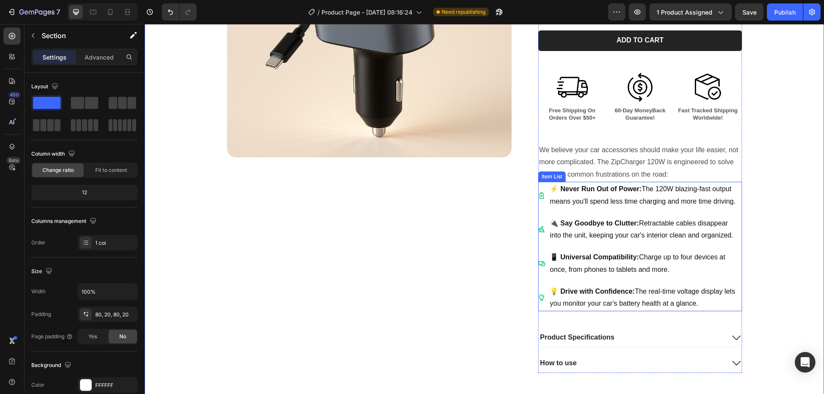
click at [543, 197] on div "⚡️ Never Run Out of Power: The 120W blazing-fast output means you'll spend less…" at bounding box center [639, 195] width 203 height 27
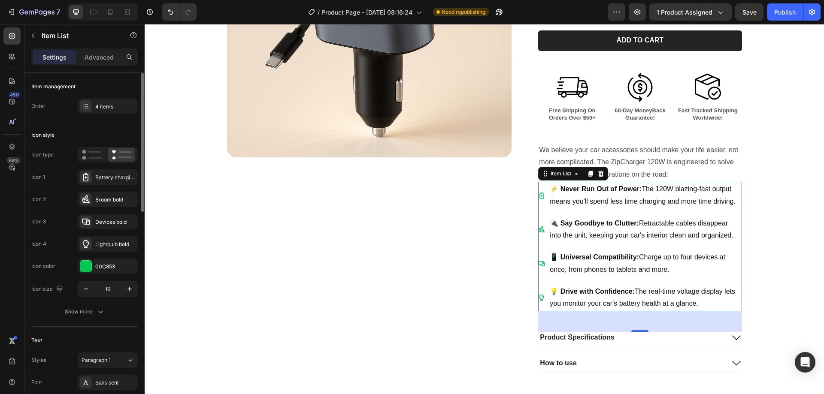
scroll to position [43, 0]
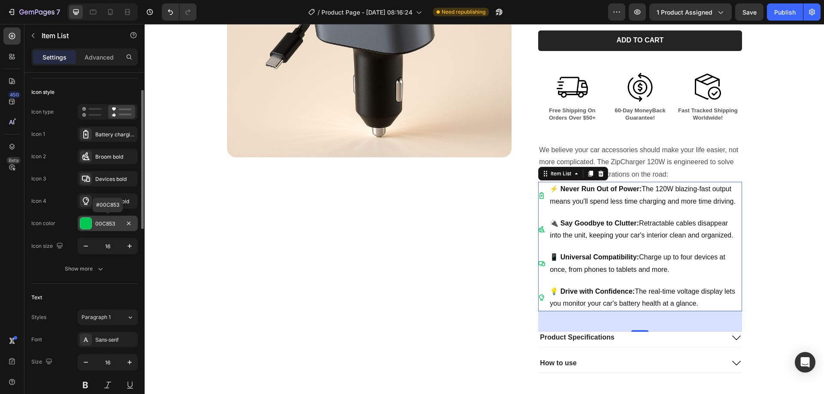
click at [91, 220] on div at bounding box center [86, 224] width 12 height 12
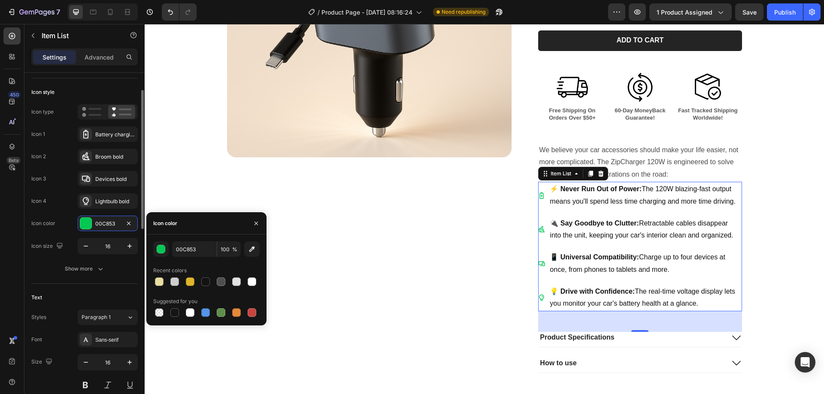
scroll to position [0, 0]
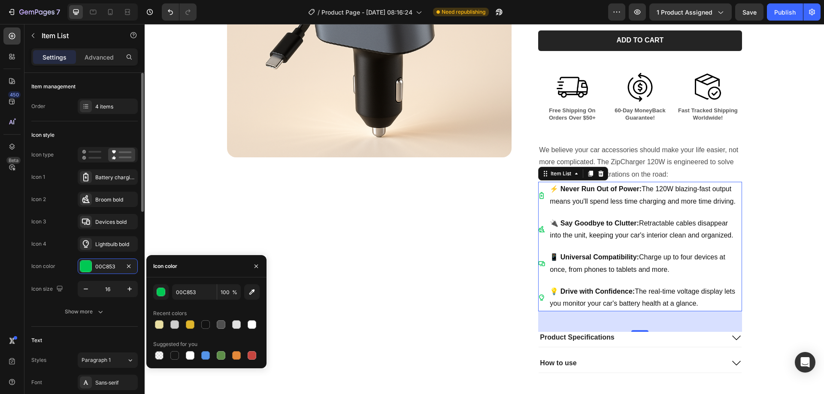
click at [50, 133] on div "Icon style" at bounding box center [42, 135] width 23 height 8
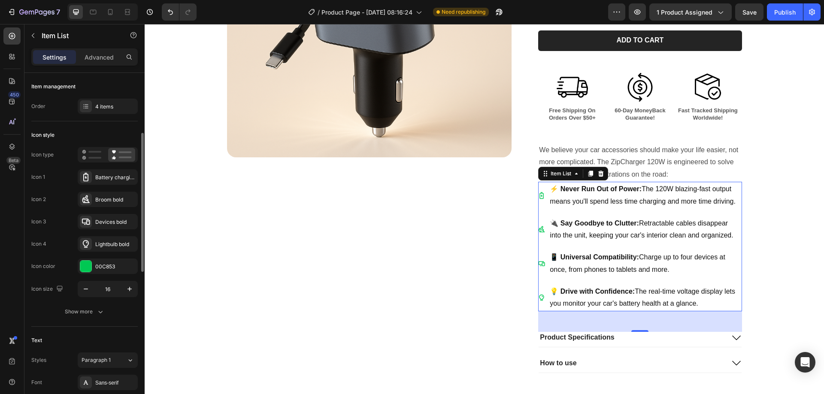
scroll to position [86, 0]
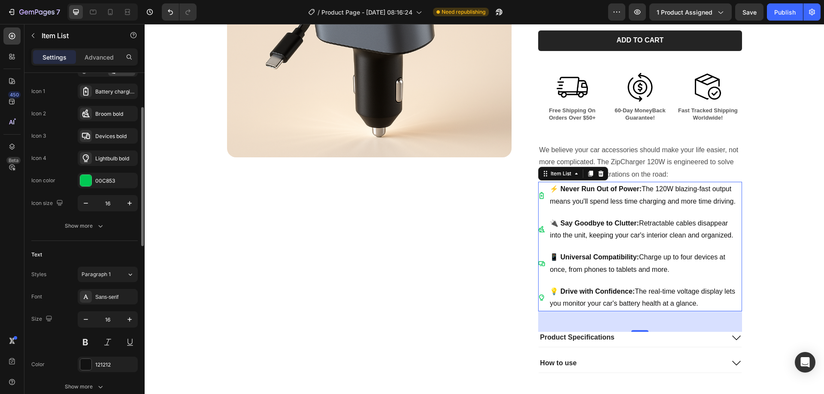
click at [84, 216] on div "Icon type Icon 1 Battery charging vertical bold Icon 2 Broom bold Icon 3 Device…" at bounding box center [84, 147] width 106 height 173
click at [82, 227] on div "Show more" at bounding box center [85, 226] width 40 height 9
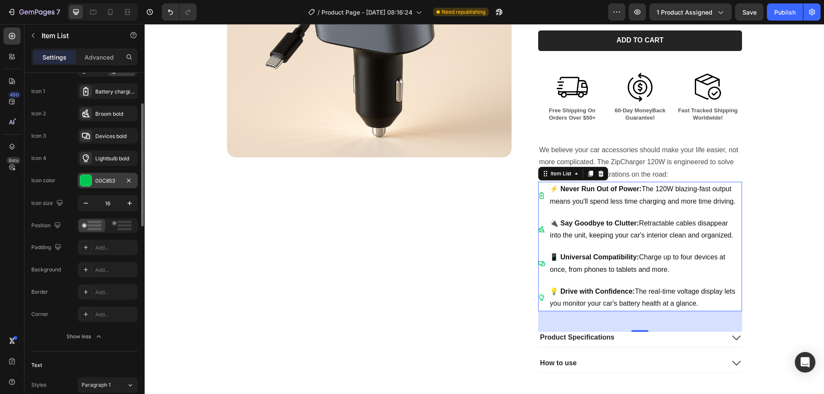
click at [97, 183] on div "00C853" at bounding box center [107, 181] width 25 height 8
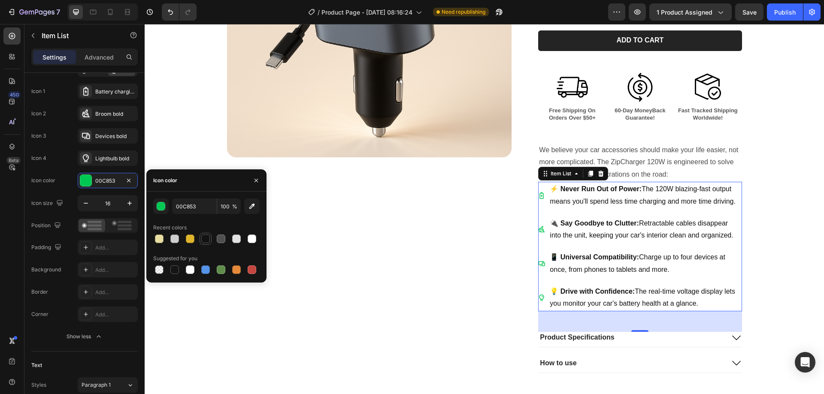
click at [205, 236] on div at bounding box center [205, 239] width 9 height 9
type input "121212"
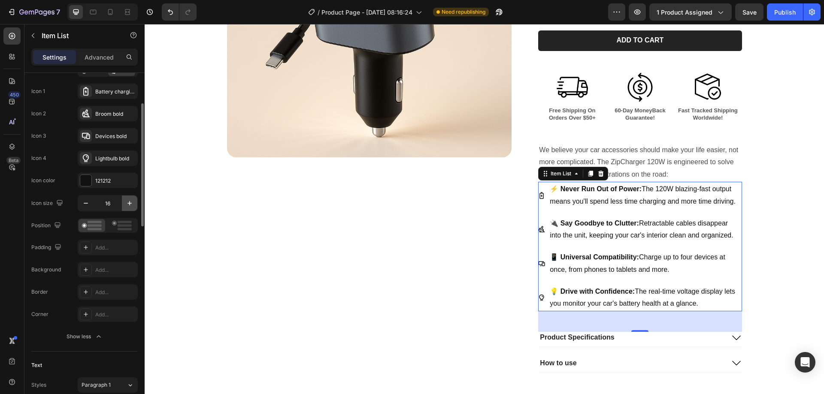
click at [132, 202] on icon "button" at bounding box center [129, 203] width 9 height 9
click at [131, 203] on icon "button" at bounding box center [129, 203] width 9 height 9
click at [130, 203] on icon "button" at bounding box center [129, 203] width 4 height 4
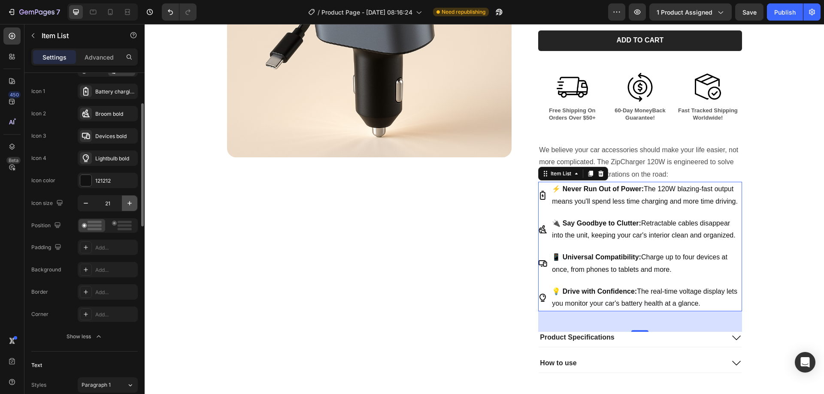
click at [130, 203] on icon "button" at bounding box center [129, 203] width 4 height 4
click at [129, 202] on icon "button" at bounding box center [129, 203] width 9 height 9
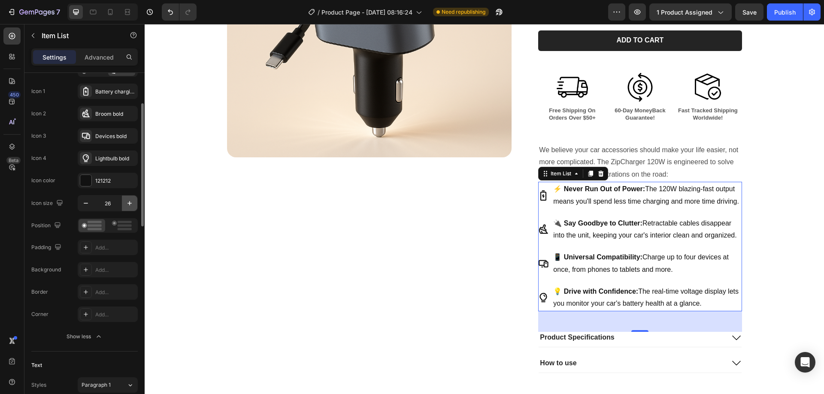
click at [129, 202] on icon "button" at bounding box center [129, 203] width 9 height 9
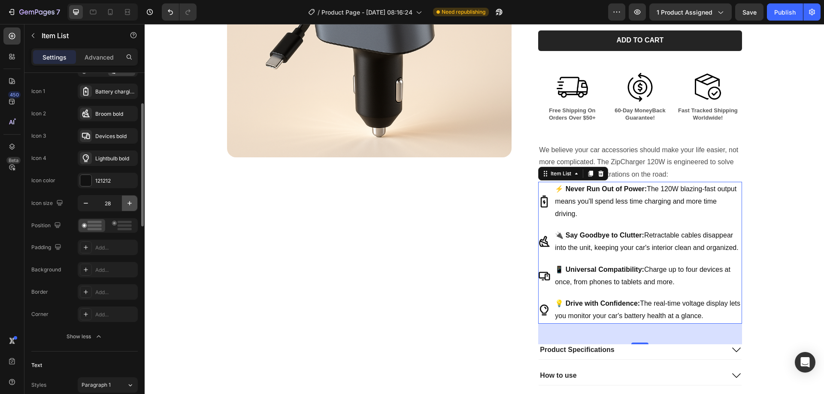
click at [129, 202] on icon "button" at bounding box center [129, 203] width 9 height 9
click at [86, 206] on icon "button" at bounding box center [86, 203] width 9 height 9
click at [86, 209] on button "button" at bounding box center [85, 203] width 15 height 15
type input "28"
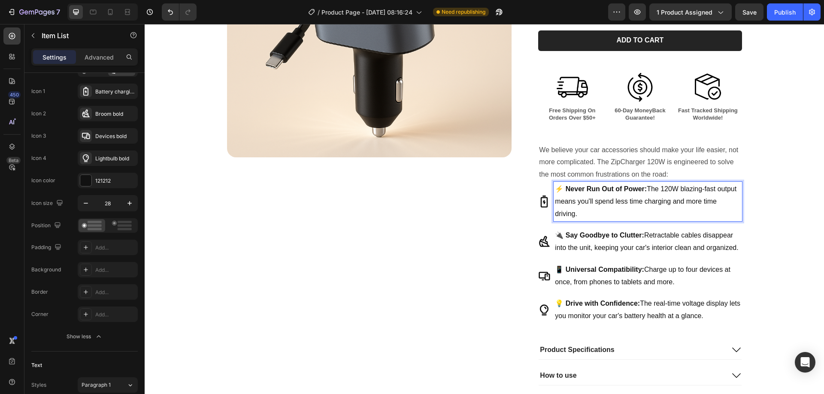
click at [563, 188] on strong "⚡️ Never Run Out of Power:" at bounding box center [601, 188] width 92 height 7
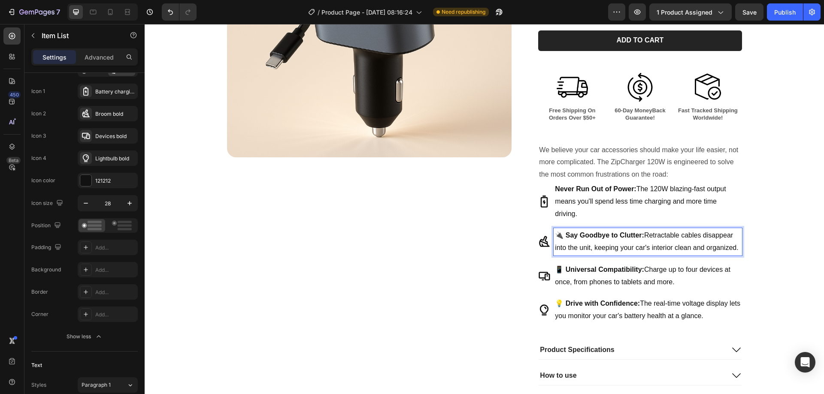
click at [565, 234] on strong "🔌 Say Goodbye to Clutter:" at bounding box center [599, 235] width 89 height 7
click at [565, 236] on strong "🔌 Say Goodbye to Clutter:" at bounding box center [599, 235] width 89 height 7
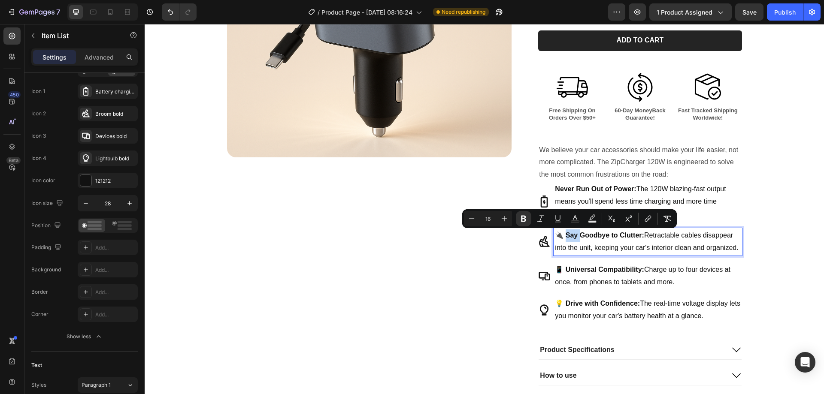
click at [563, 235] on strong "🔌 Say Goodbye to Clutter:" at bounding box center [599, 235] width 89 height 7
click at [561, 237] on strong "🔌 Say Goodbye to Clutter:" at bounding box center [599, 235] width 89 height 7
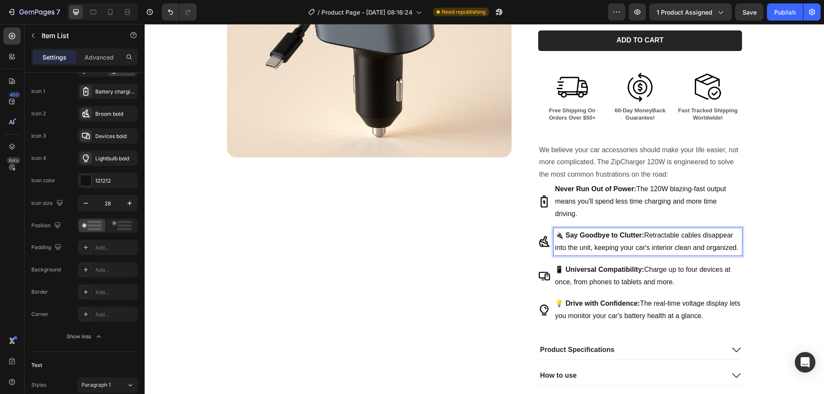
click at [564, 233] on strong "🔌 Say Goodbye to Clutter:" at bounding box center [599, 235] width 89 height 7
click at [561, 267] on strong "📱 Universal Compatibility:" at bounding box center [599, 269] width 89 height 7
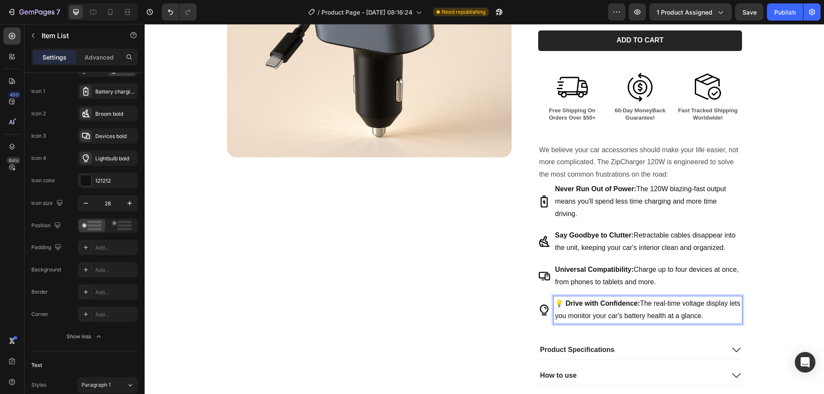
click at [563, 300] on strong "💡 Drive with Confidence:" at bounding box center [597, 303] width 85 height 7
click at [786, 261] on div "Product Images ZipCharger 120W | Retractable Car Charger Product Title $29.99 P…" at bounding box center [484, 129] width 662 height 513
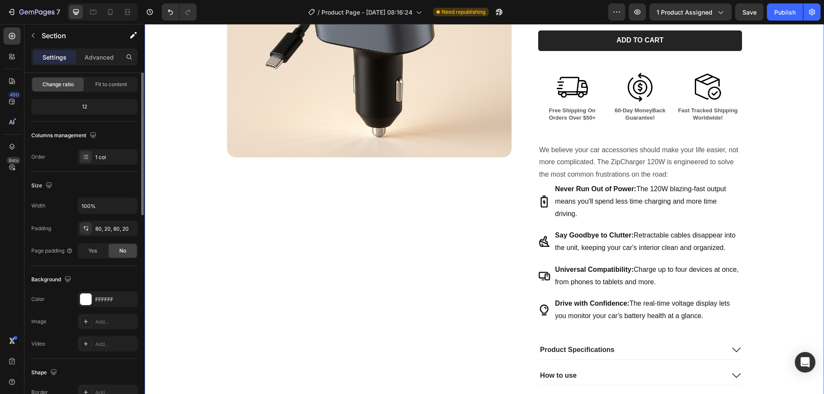
scroll to position [0, 0]
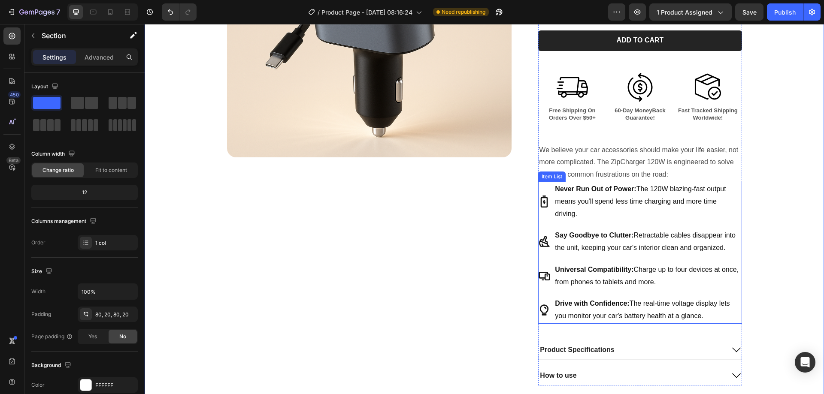
click at [541, 203] on icon at bounding box center [544, 202] width 12 height 12
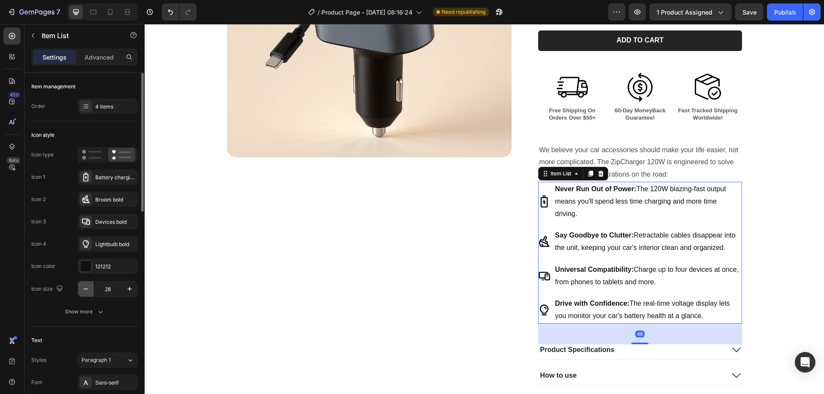
click at [87, 291] on icon "button" at bounding box center [86, 289] width 9 height 9
type input "27"
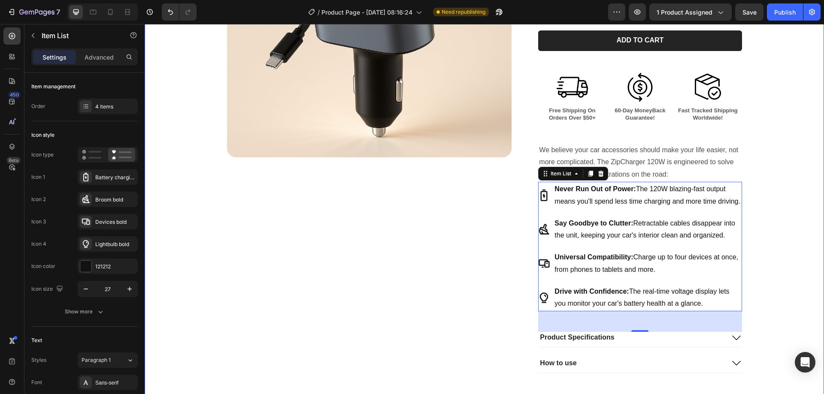
click at [791, 222] on div "Product Images ZipCharger 120W | Retractable Car Charger Product Title $29.99 P…" at bounding box center [484, 123] width 662 height 501
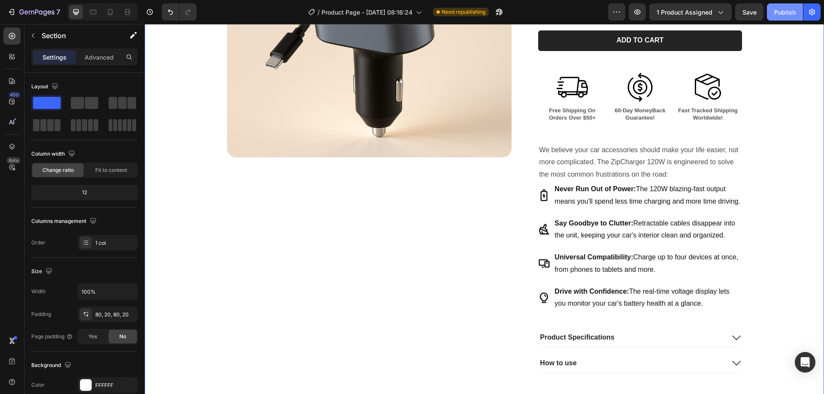
click at [775, 11] on div "Publish" at bounding box center [784, 12] width 21 height 9
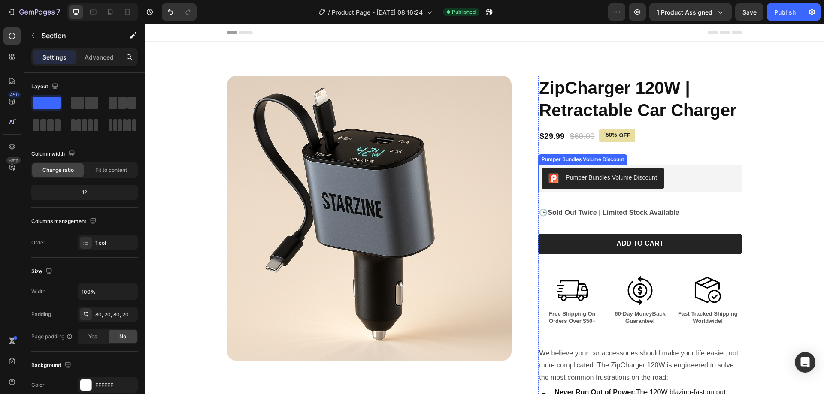
scroll to position [129, 0]
